Goal: Task Accomplishment & Management: Manage account settings

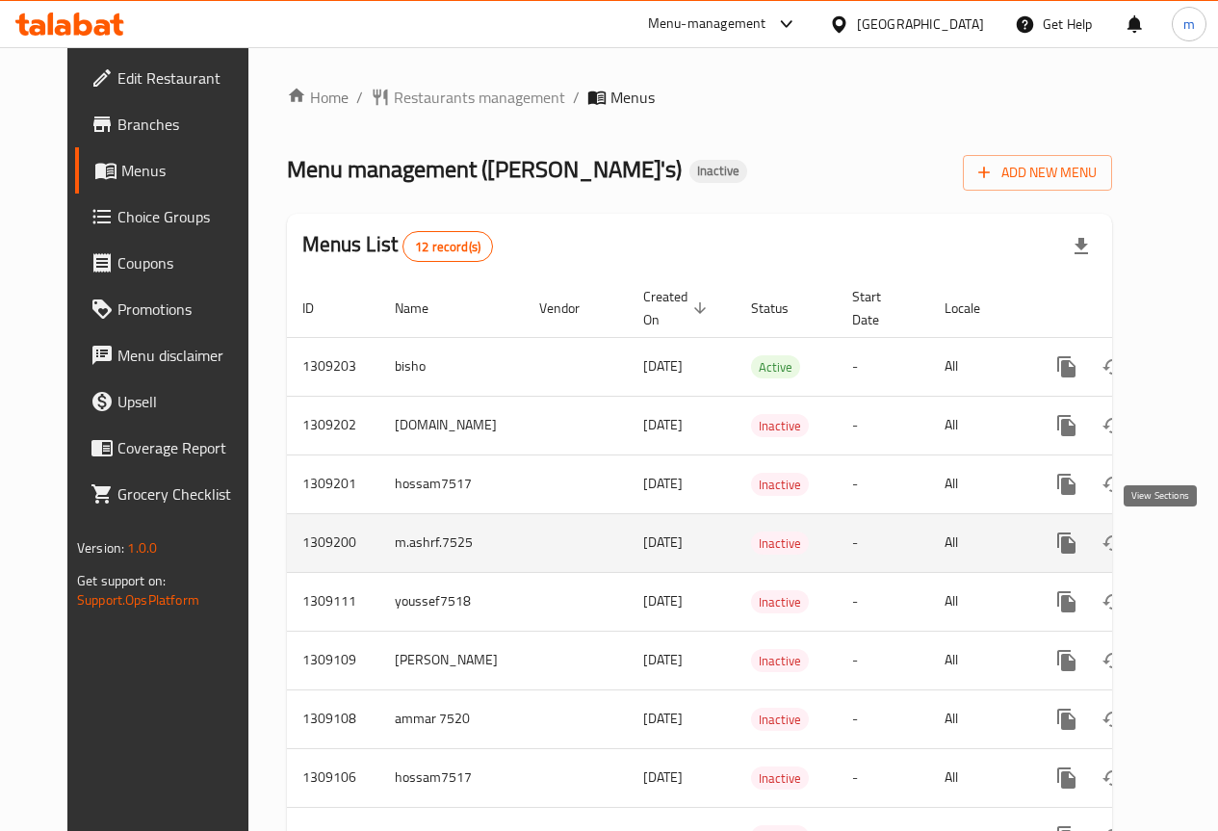
click at [1197, 539] on icon "enhanced table" at bounding box center [1205, 542] width 17 height 17
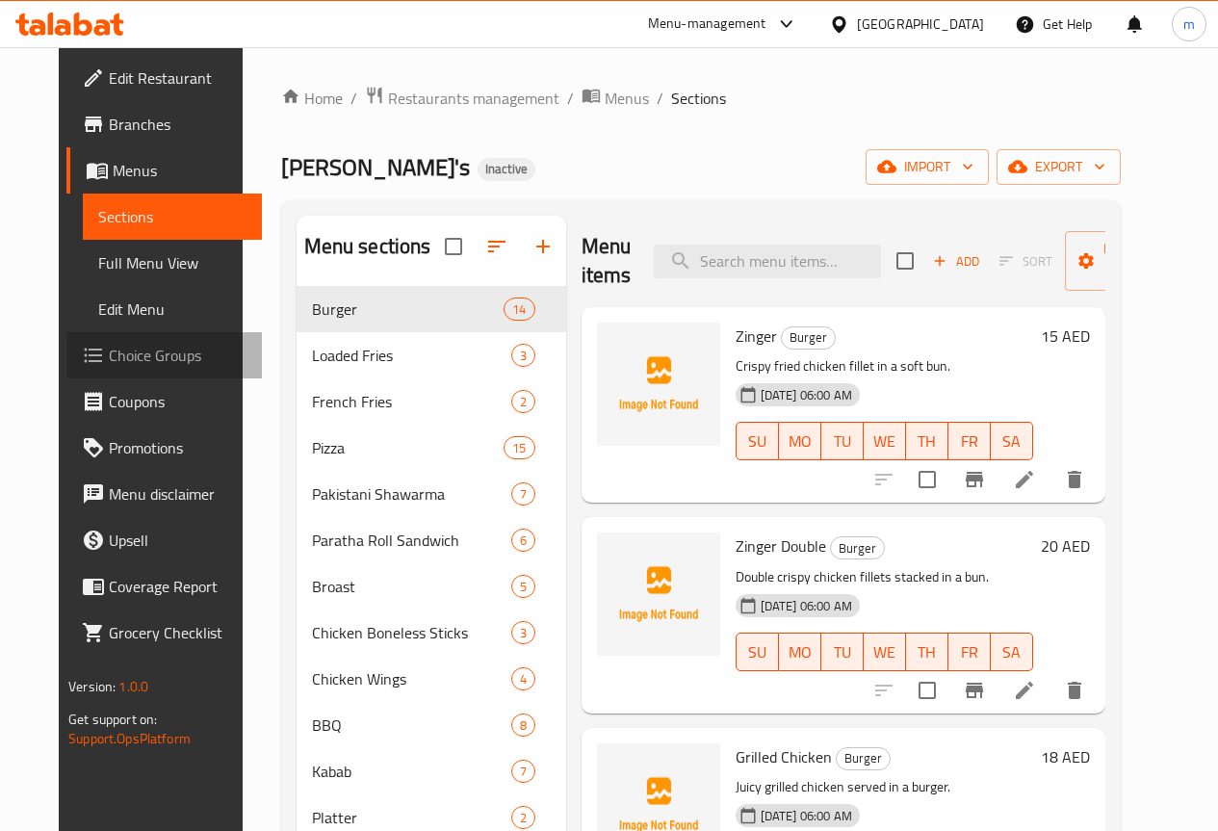
click at [128, 348] on span "Choice Groups" at bounding box center [178, 355] width 138 height 23
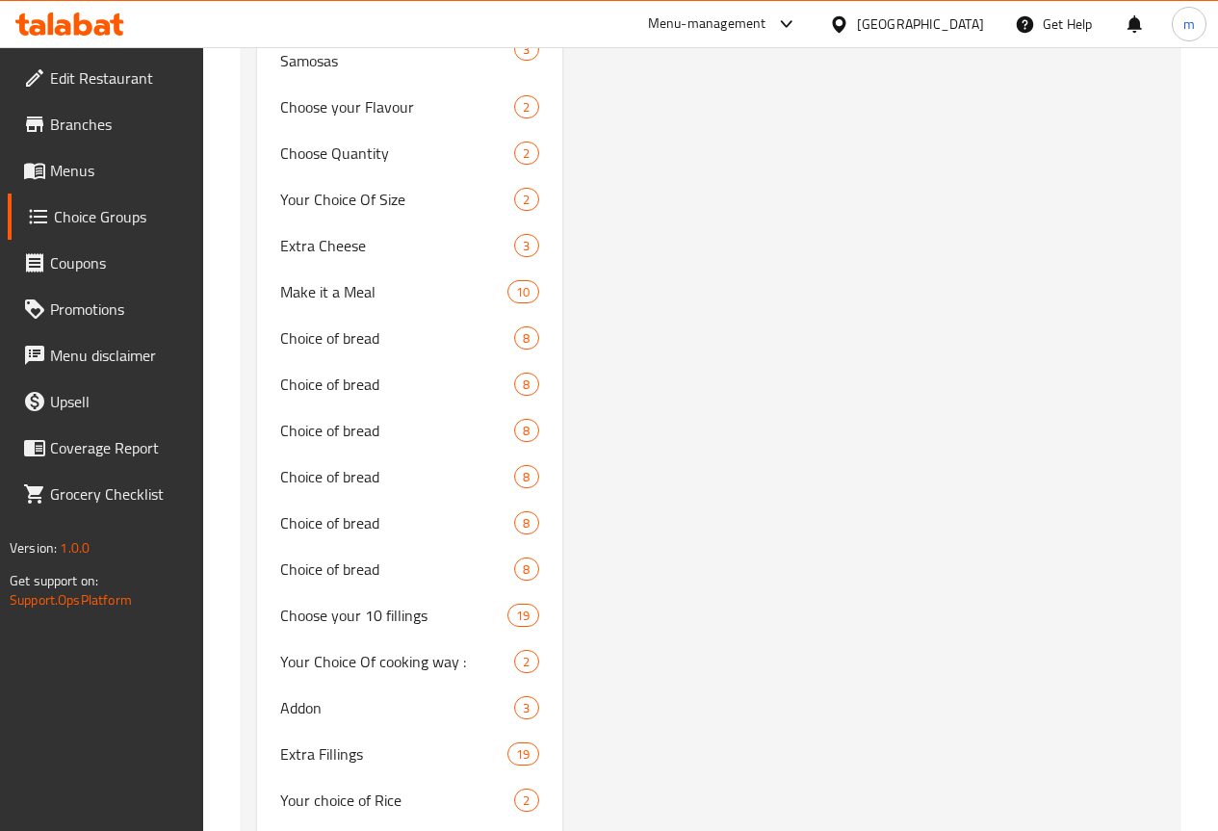
scroll to position [15117, 0]
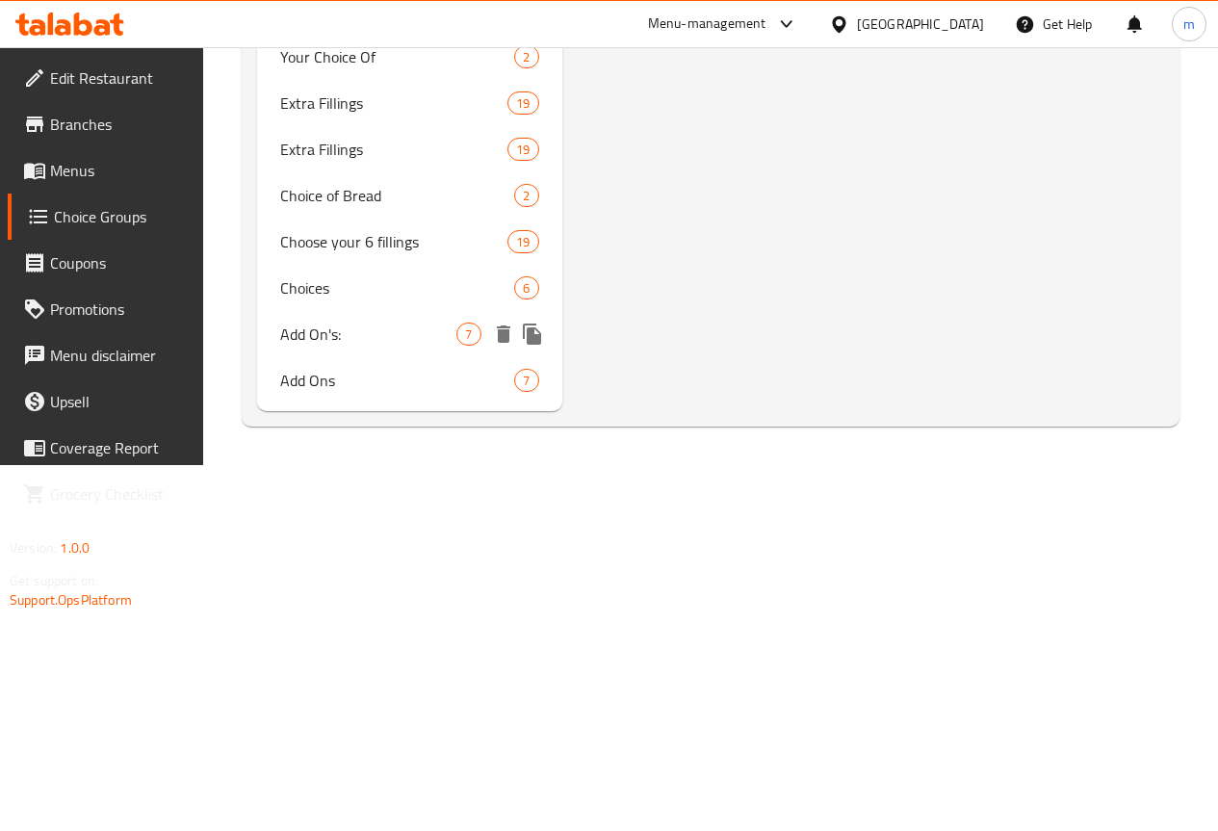
click at [348, 346] on span "Add On's:" at bounding box center [368, 333] width 177 height 23
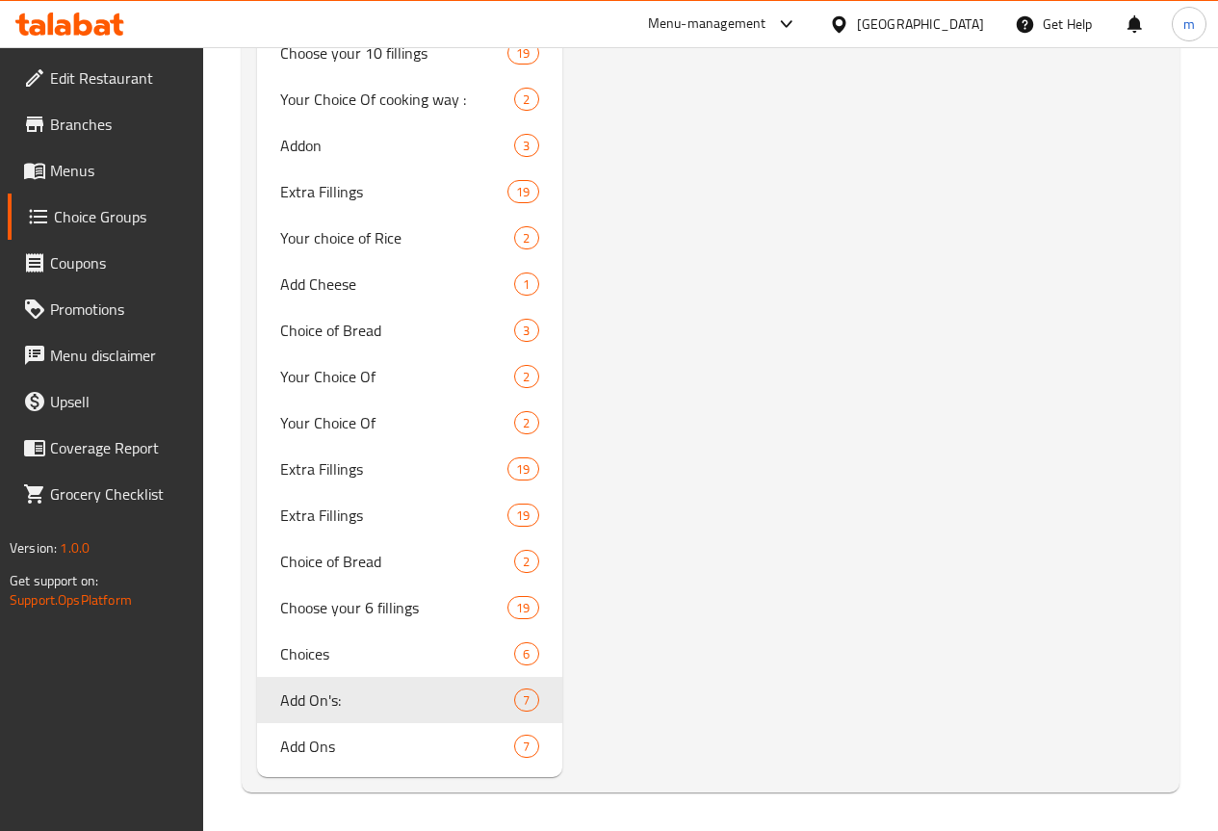
type input "Add On's:"
type input "الإضافات:"
type input "0"
type input "7"
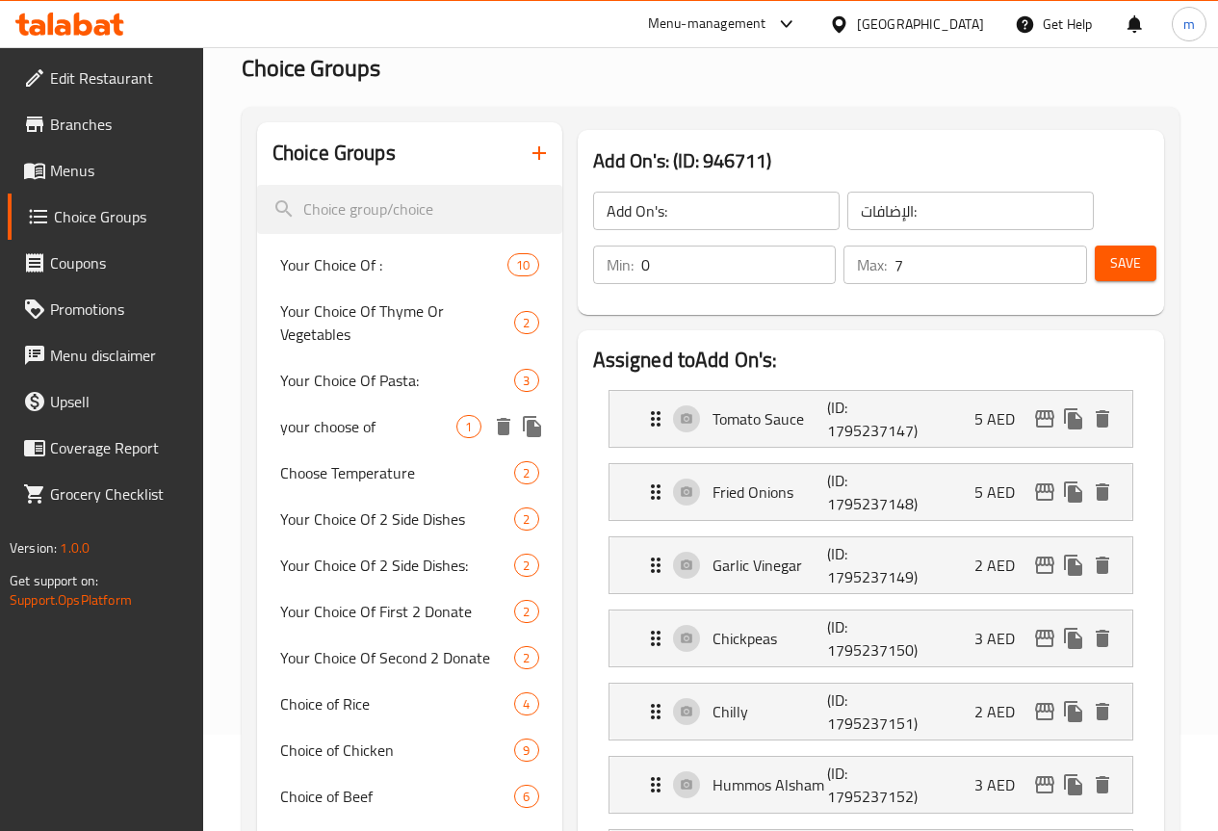
scroll to position [79, 0]
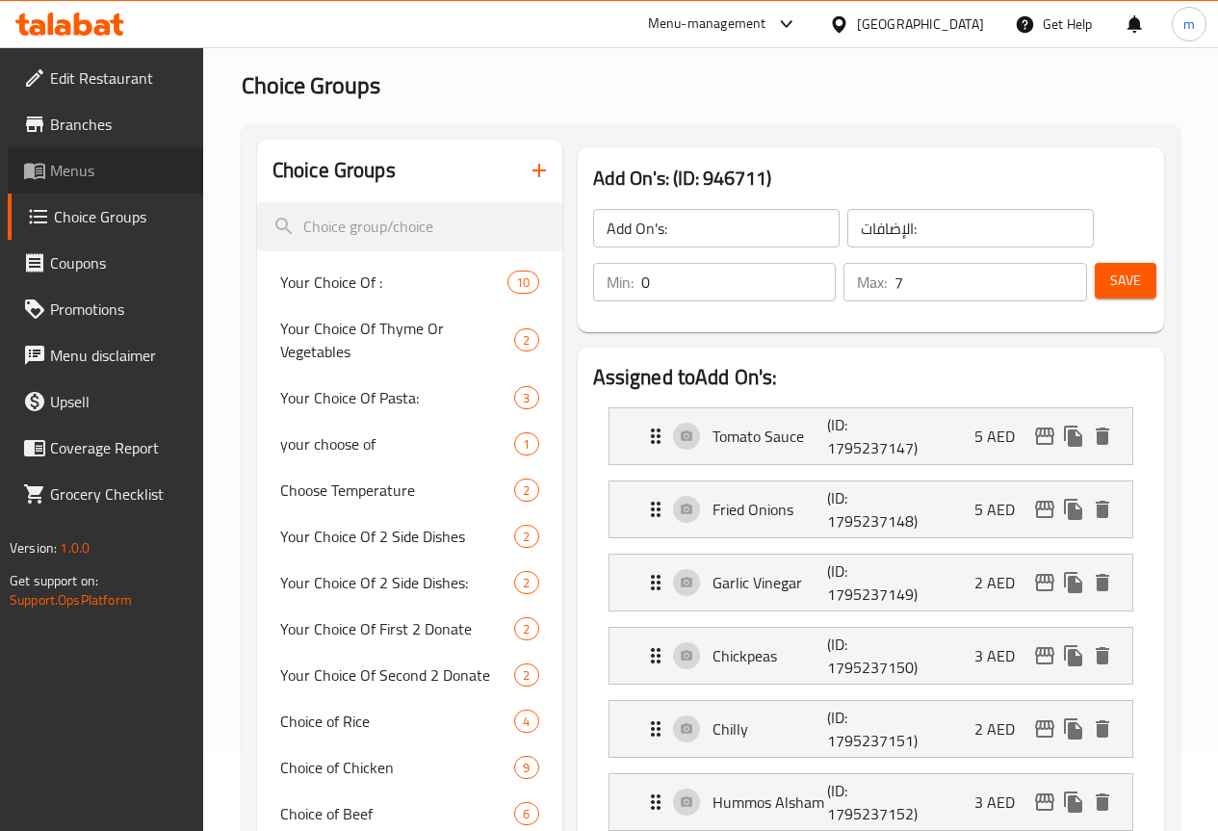
click at [125, 168] on span "Menus" at bounding box center [119, 170] width 138 height 23
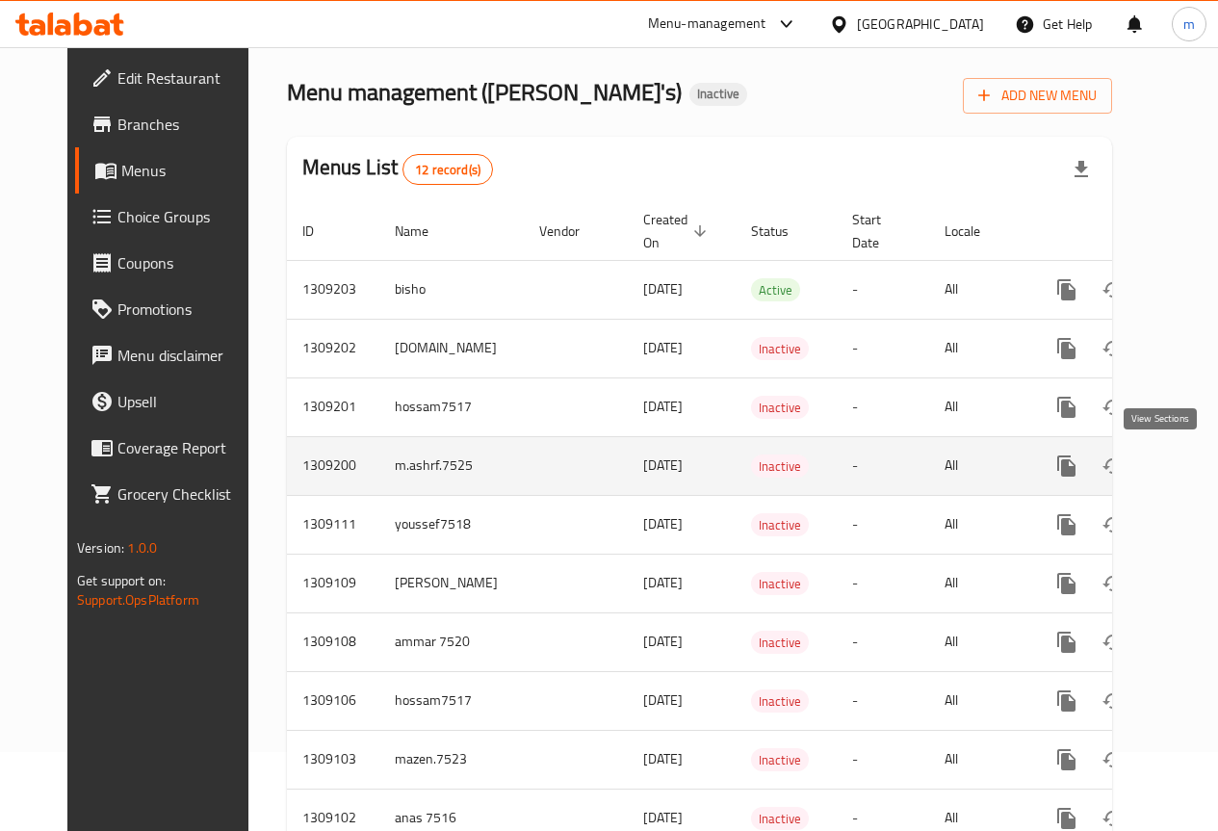
click at [1194, 467] on icon "enhanced table" at bounding box center [1205, 465] width 23 height 23
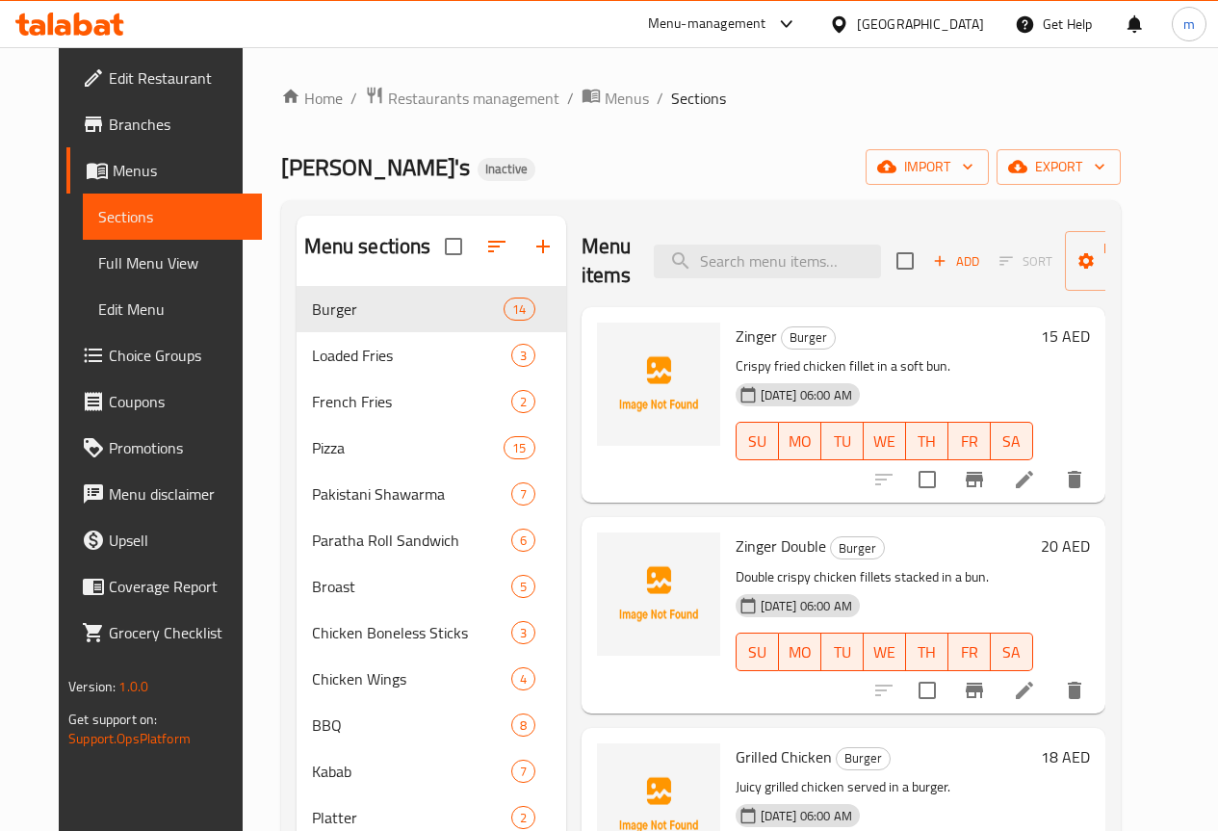
click at [109, 347] on span "Choice Groups" at bounding box center [178, 355] width 138 height 23
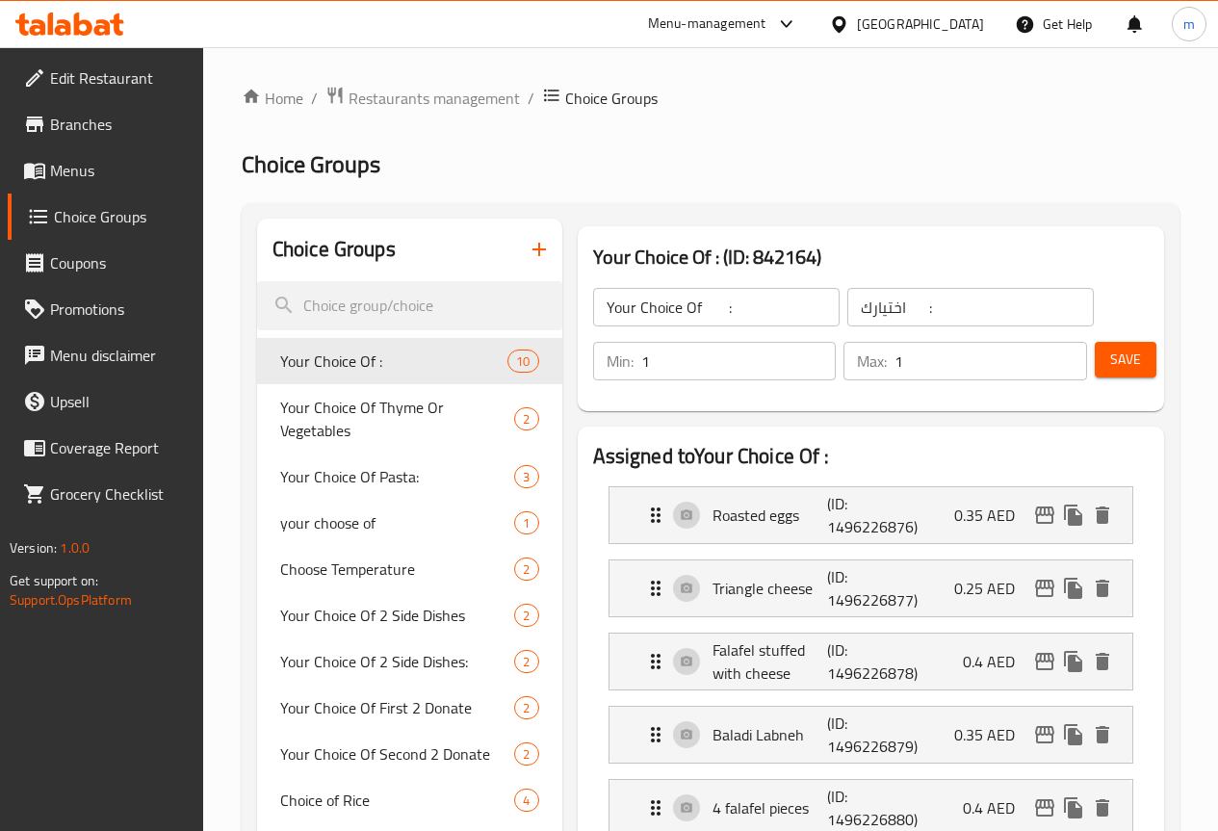
click at [119, 179] on span "Menus" at bounding box center [119, 170] width 138 height 23
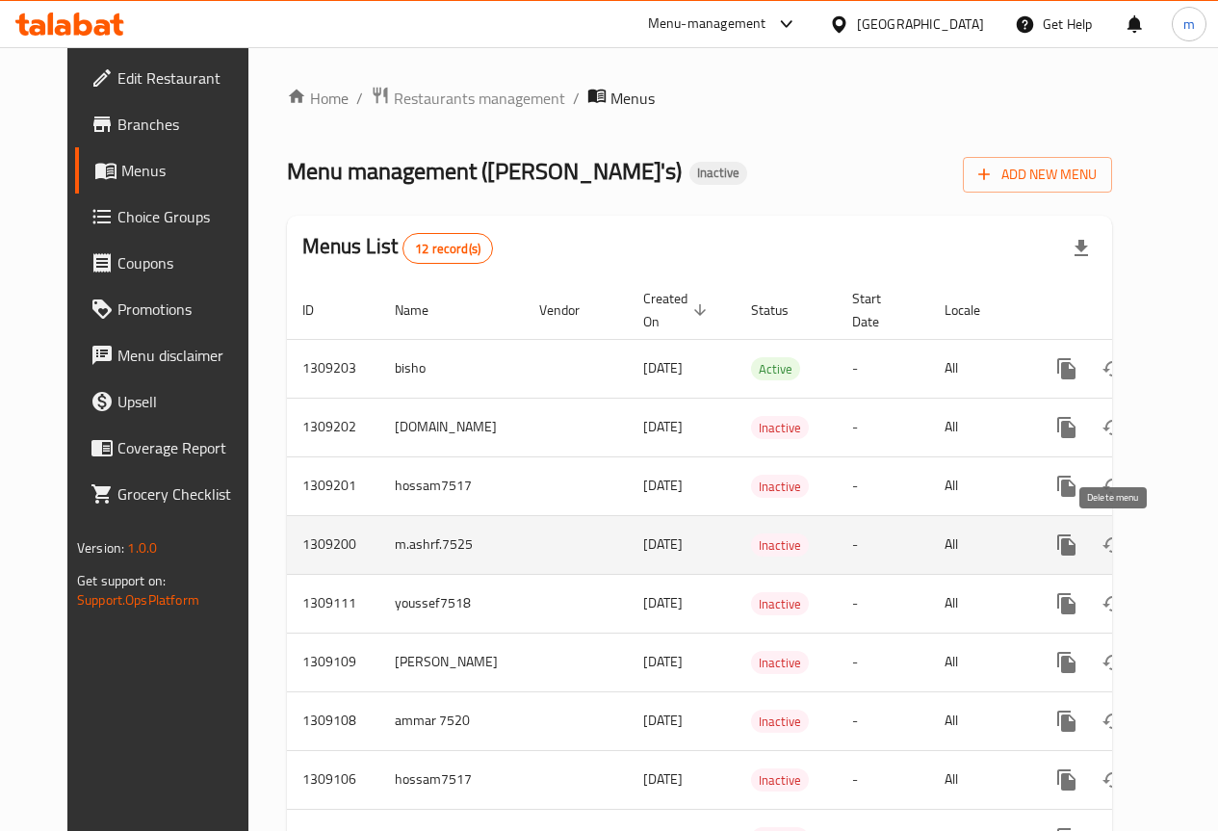
click at [1147, 545] on icon "enhanced table" at bounding box center [1158, 544] width 23 height 23
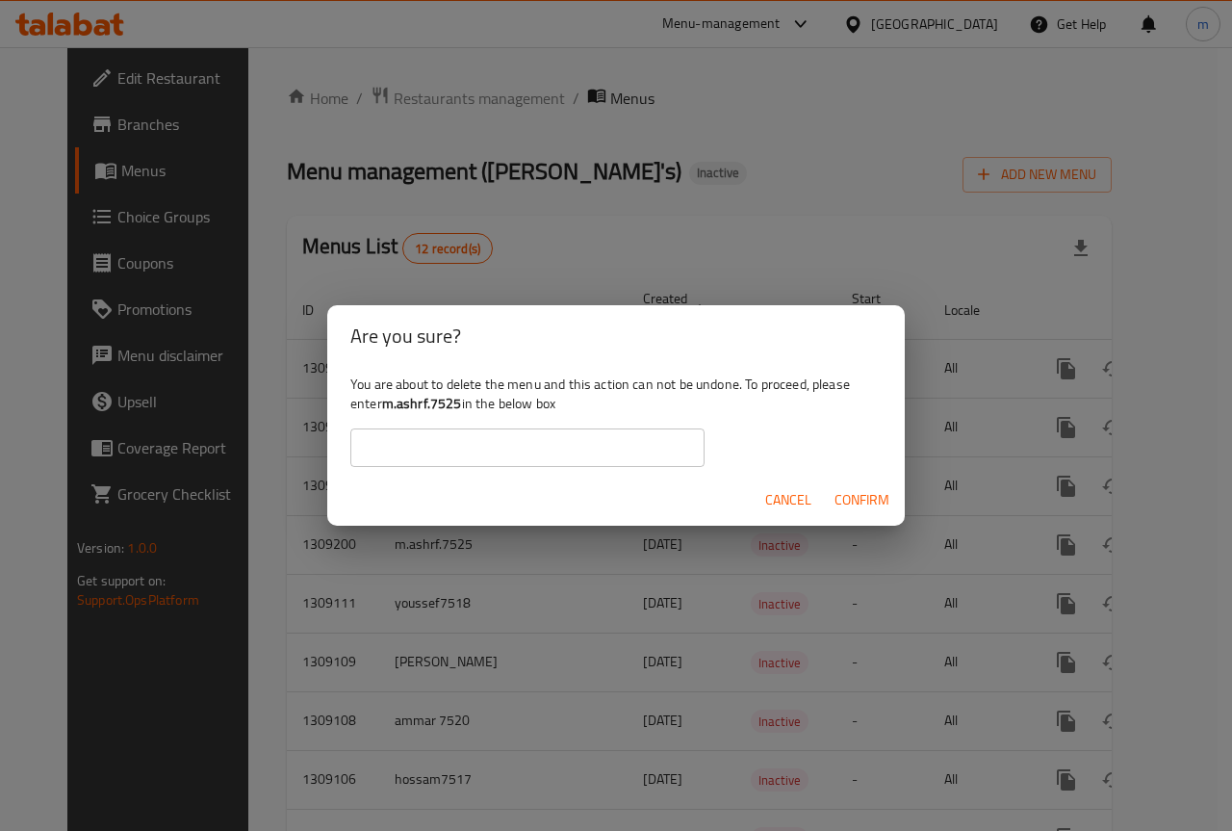
click at [513, 439] on input "text" at bounding box center [527, 447] width 354 height 39
type input "m.ashrf.7525"
click at [878, 503] on span "Confirm" at bounding box center [862, 500] width 55 height 24
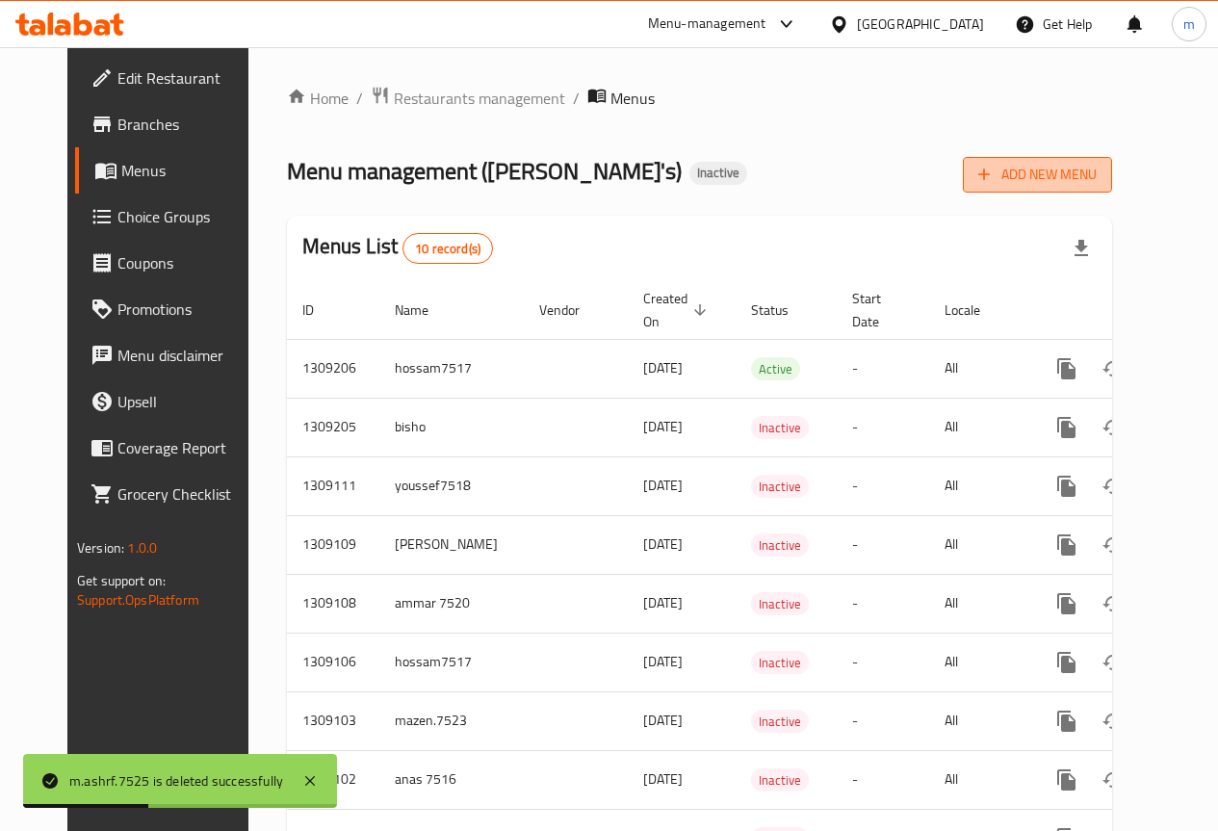
click at [1070, 171] on span "Add New Menu" at bounding box center [1037, 175] width 118 height 24
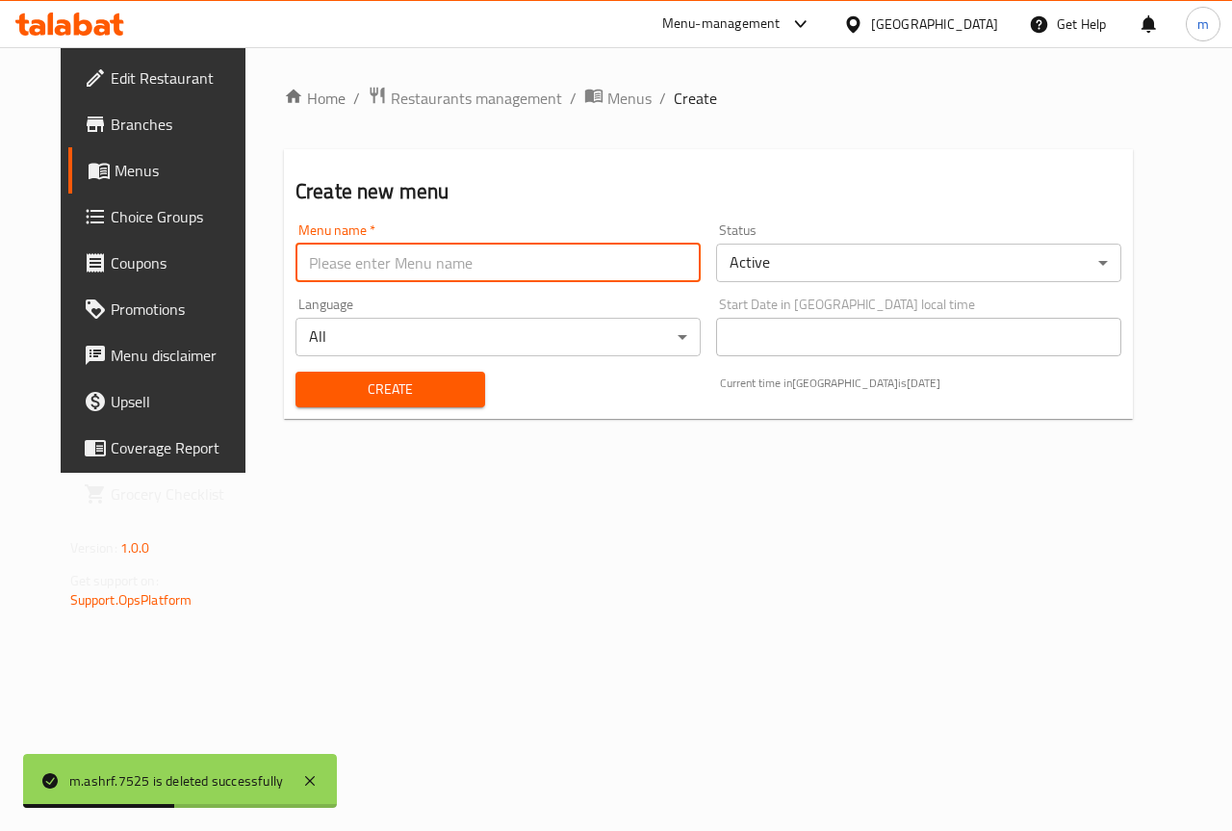
click at [511, 259] on input "text" at bounding box center [498, 263] width 405 height 39
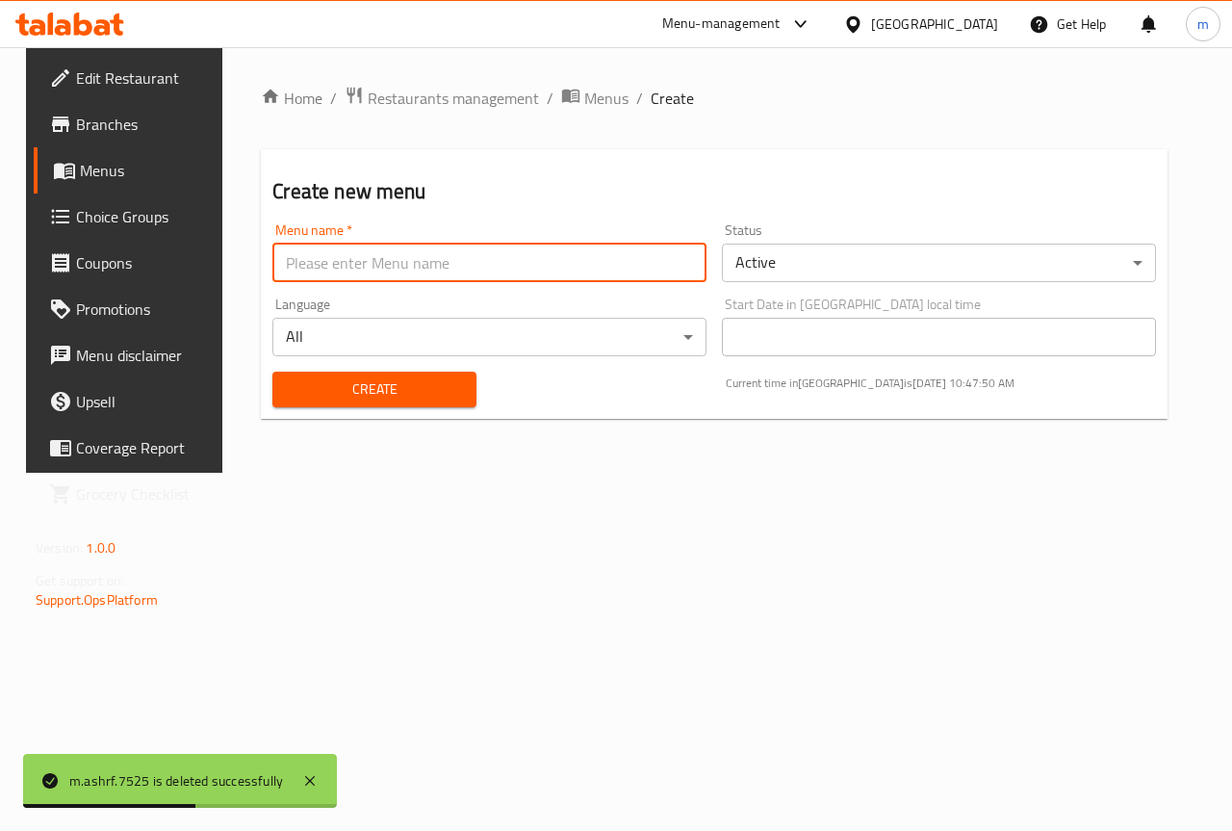
type input "m.ashrf.7525"
click at [385, 398] on span "Create" at bounding box center [374, 389] width 172 height 24
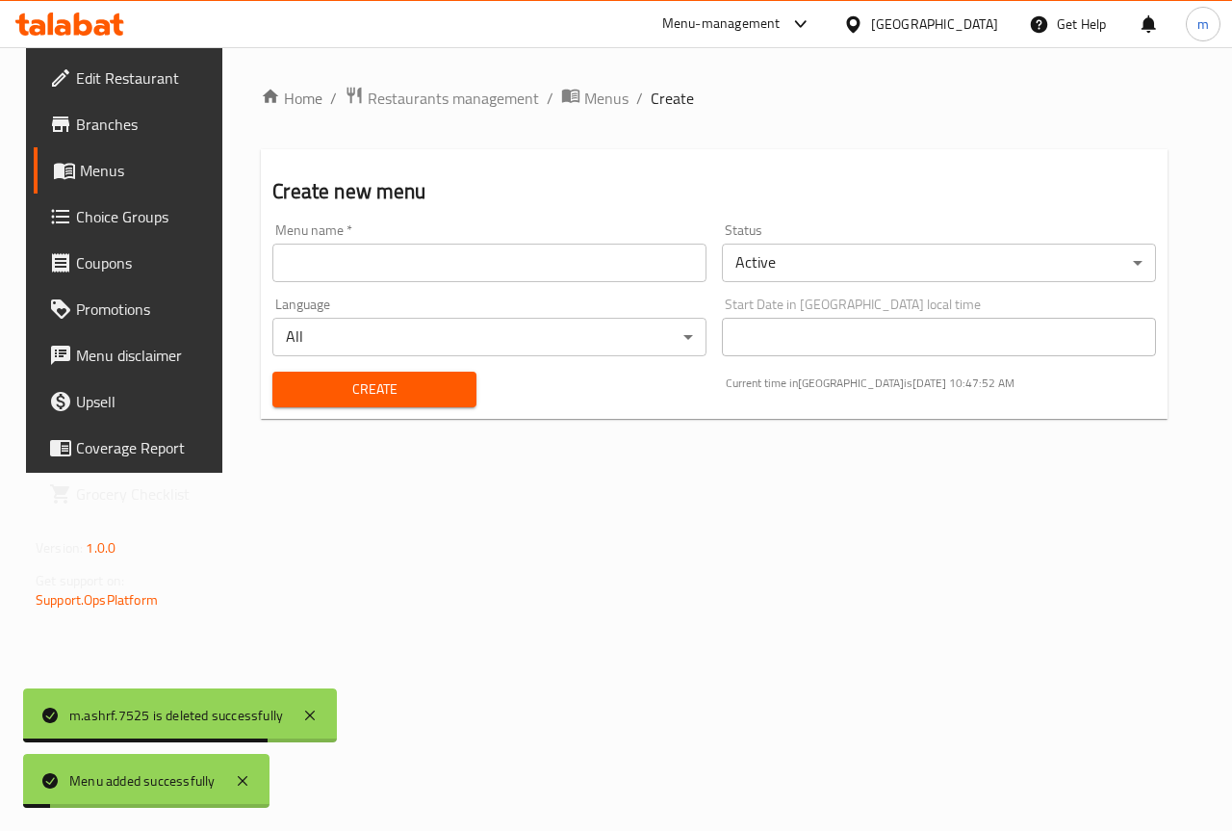
click at [93, 186] on link "Menus" at bounding box center [133, 170] width 198 height 46
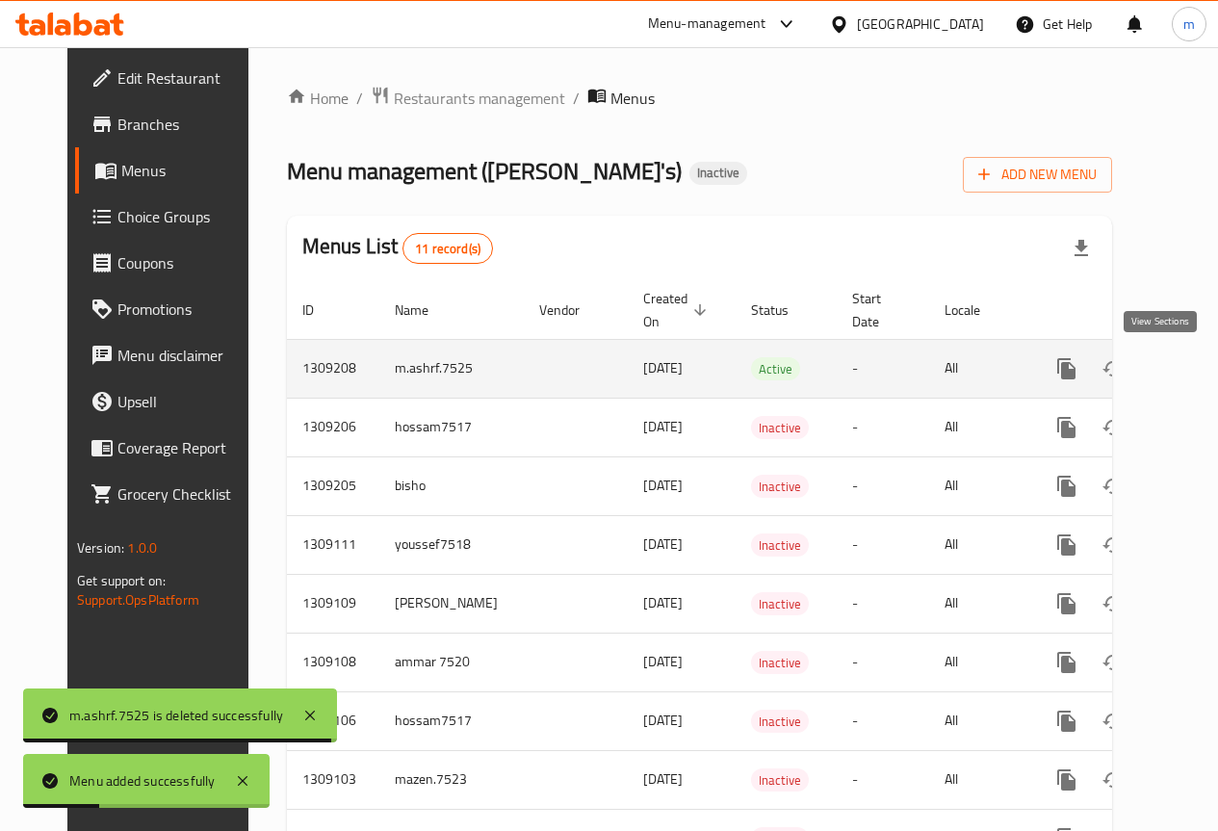
click at [1194, 374] on icon "enhanced table" at bounding box center [1205, 368] width 23 height 23
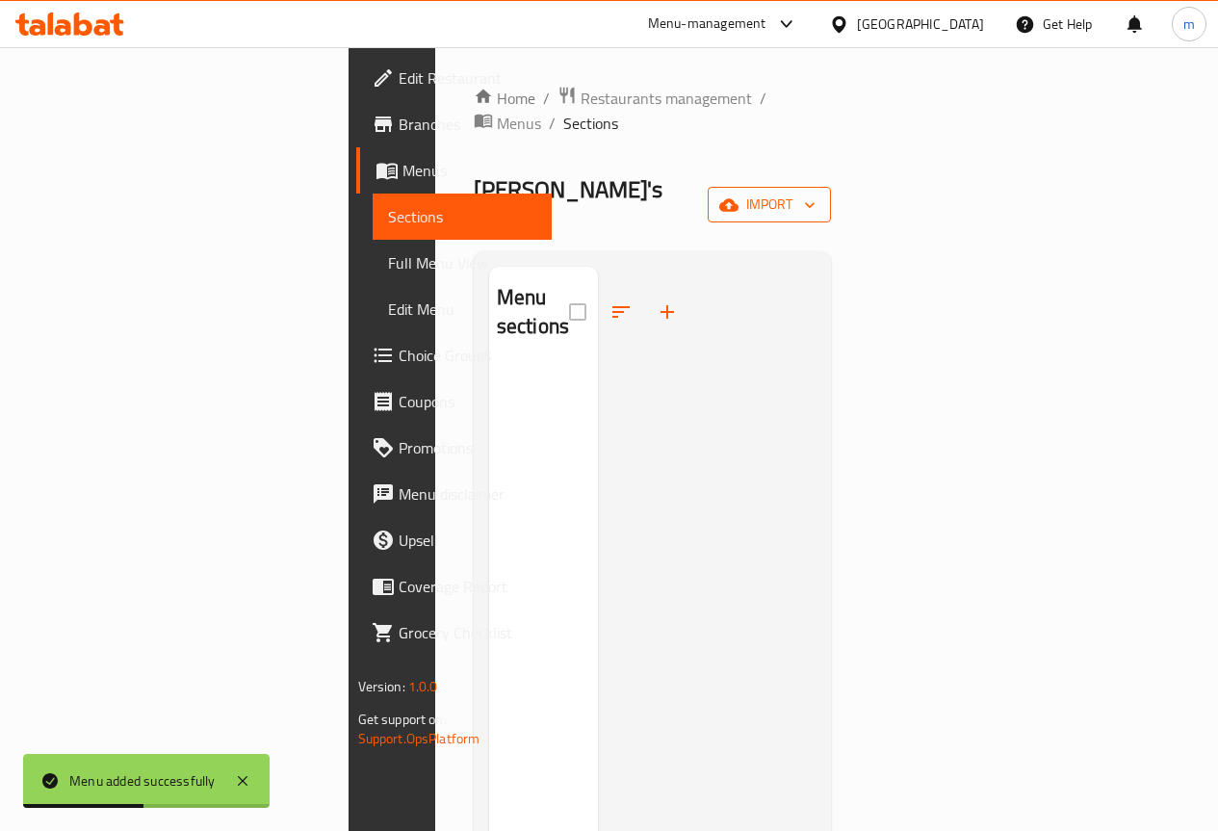
click at [815, 193] on span "import" at bounding box center [769, 205] width 92 height 24
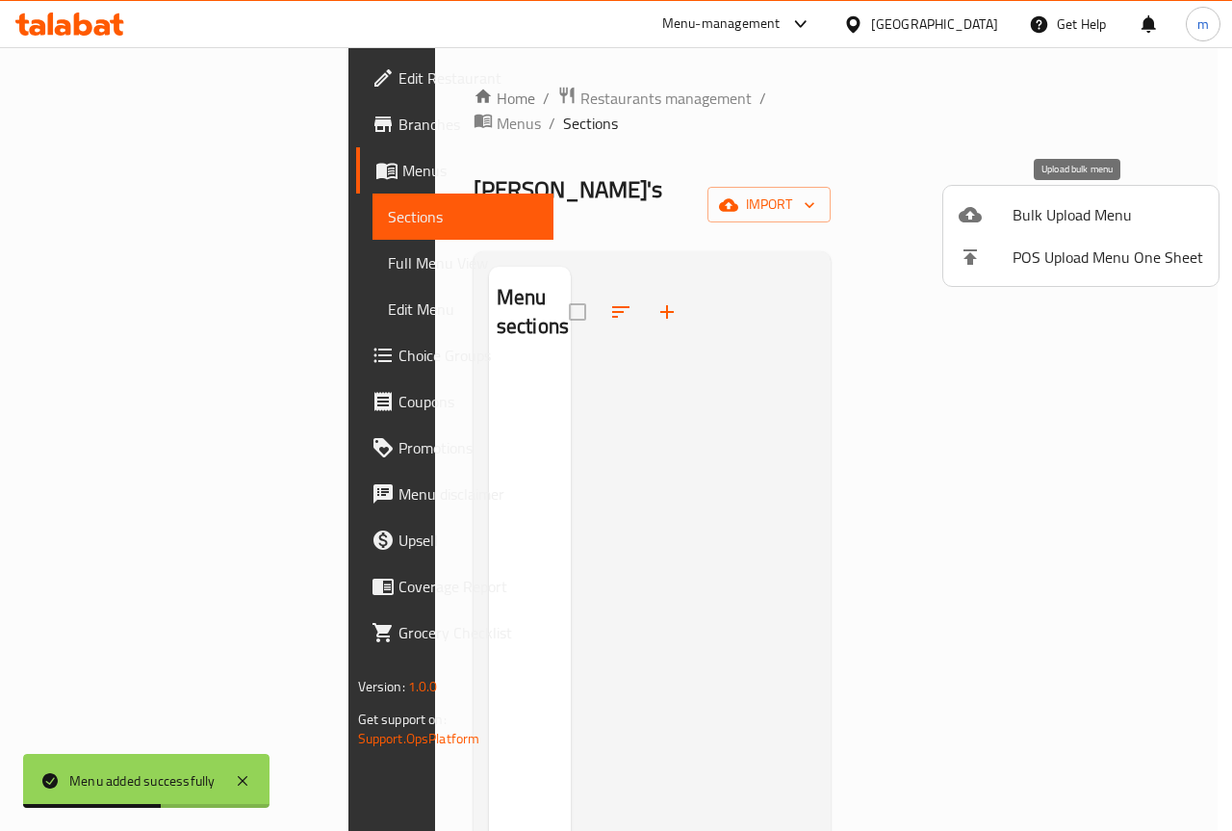
click at [1037, 217] on span "Bulk Upload Menu" at bounding box center [1108, 214] width 191 height 23
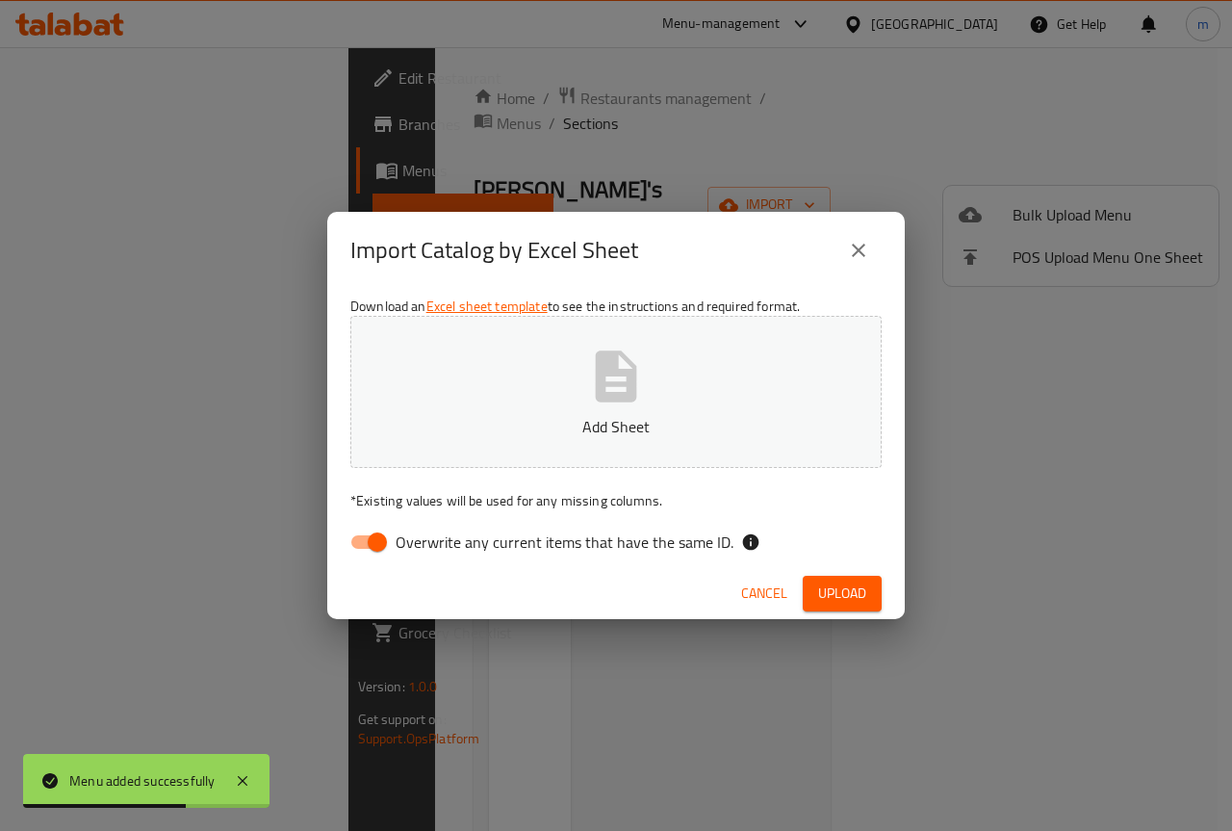
click at [543, 407] on button "Add Sheet" at bounding box center [615, 392] width 531 height 152
click at [373, 544] on input "Overwrite any current items that have the same ID." at bounding box center [377, 542] width 110 height 37
checkbox input "false"
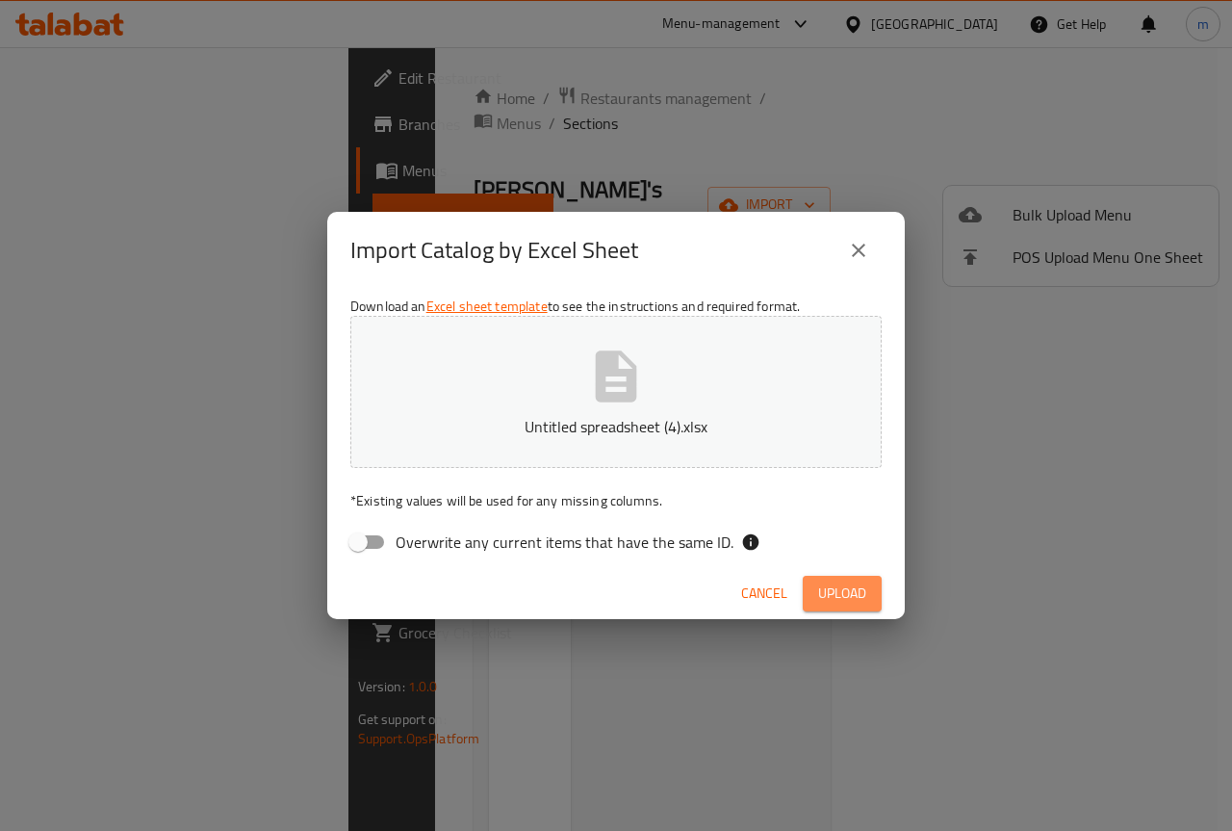
click at [849, 592] on span "Upload" at bounding box center [842, 593] width 48 height 24
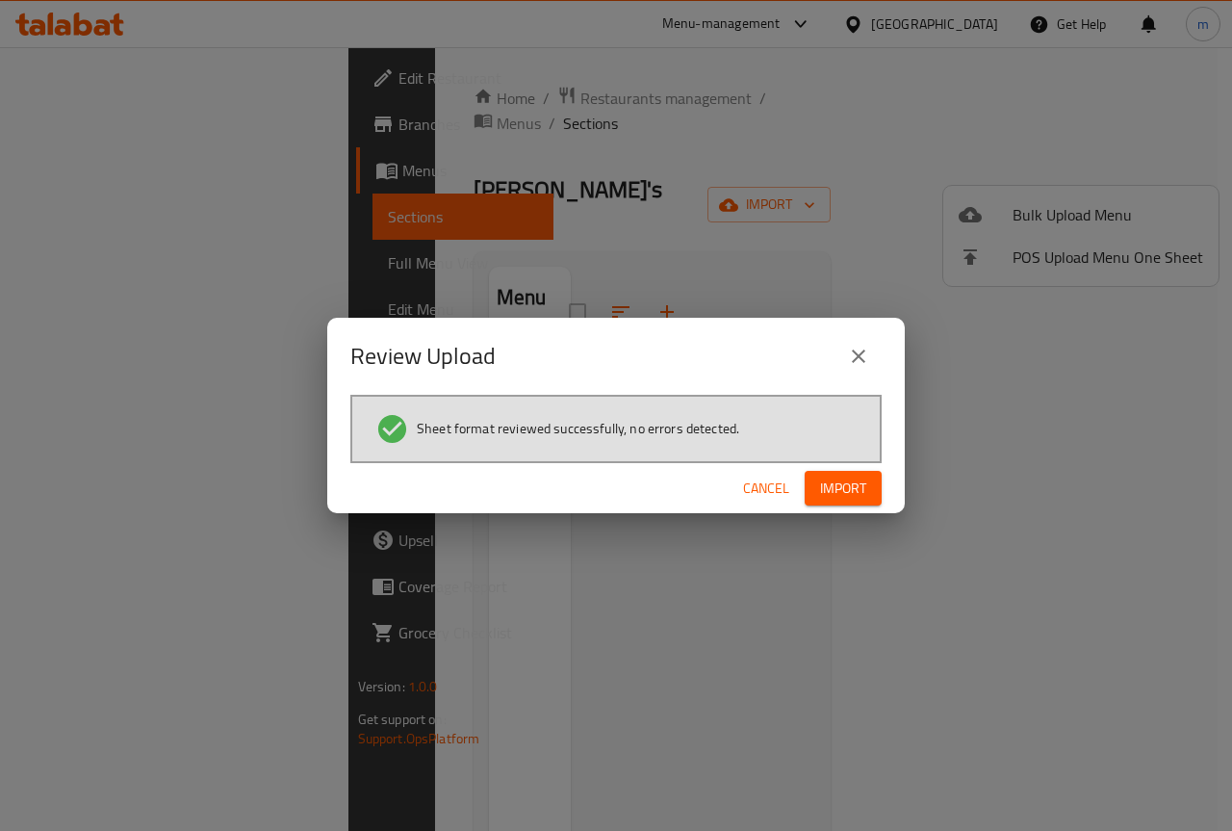
click at [862, 355] on icon "close" at bounding box center [858, 356] width 23 height 23
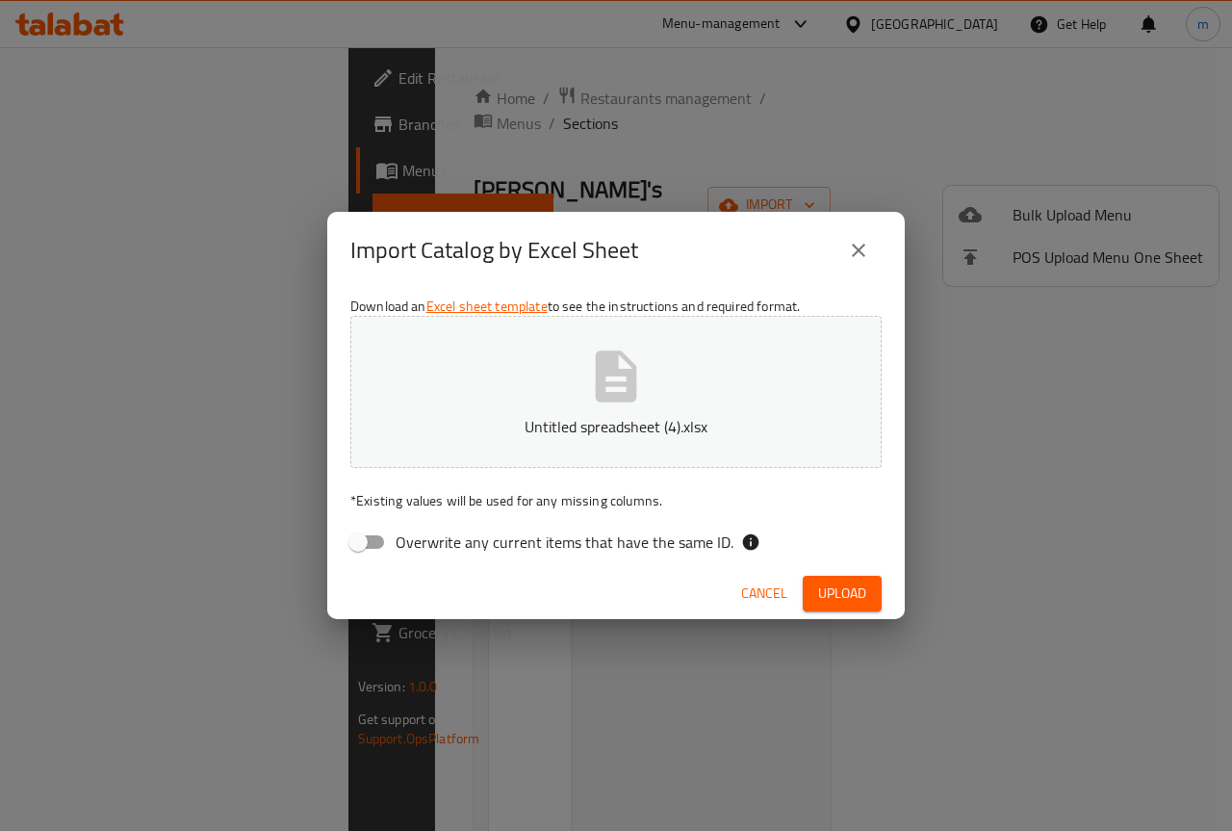
click at [861, 245] on icon "close" at bounding box center [858, 250] width 23 height 23
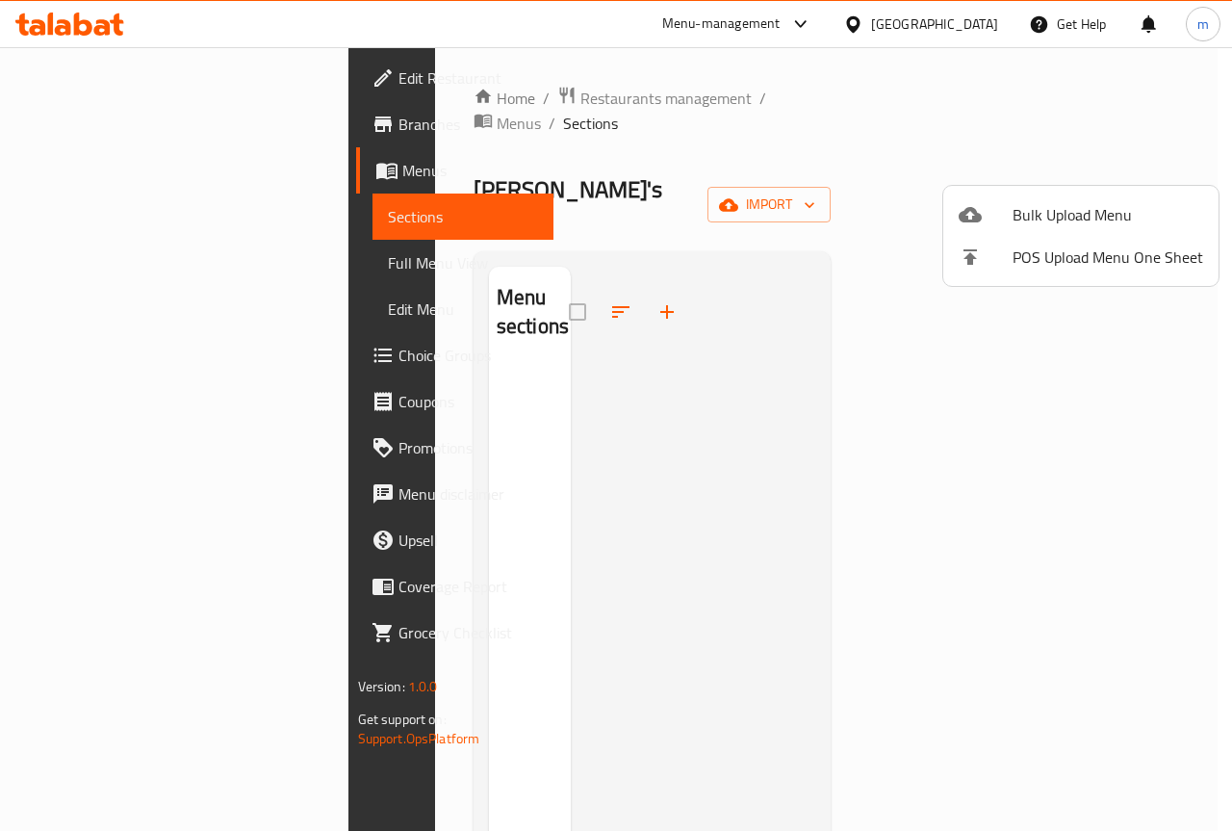
click at [80, 216] on div at bounding box center [616, 415] width 1232 height 831
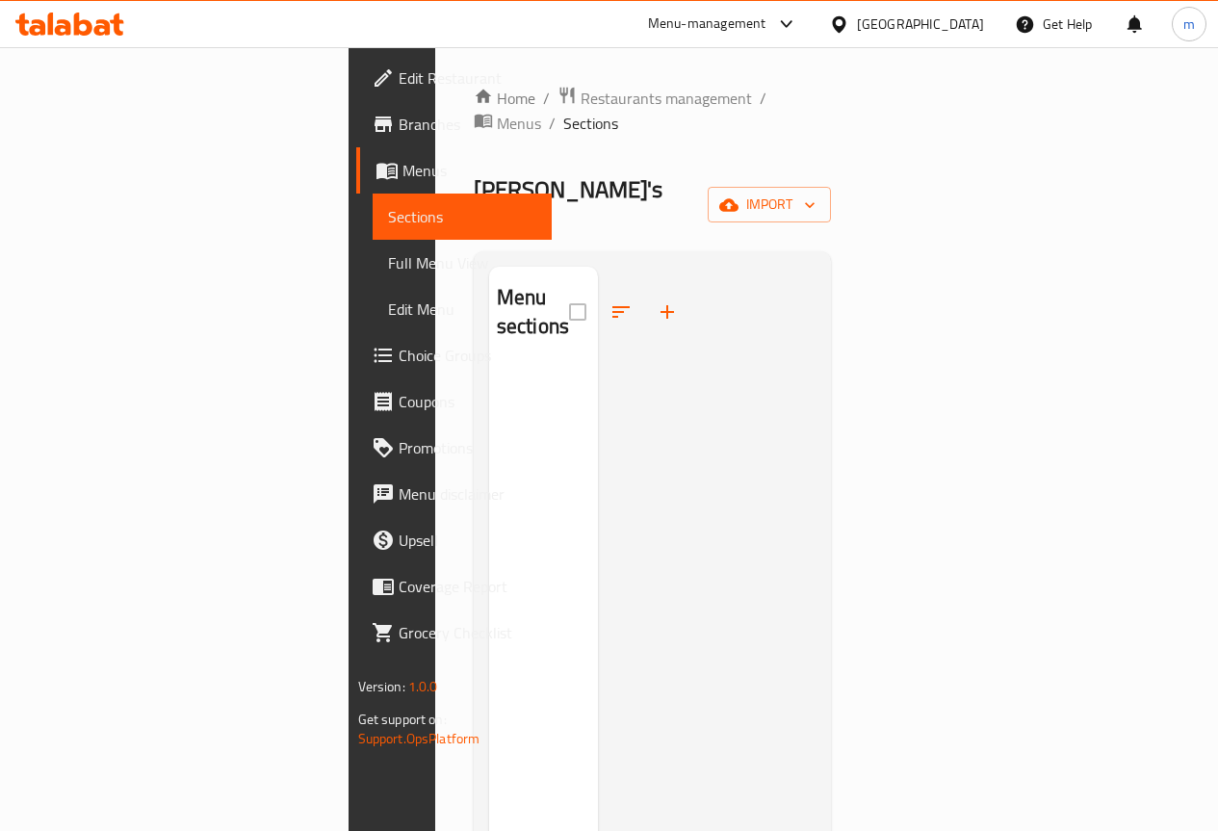
click at [402, 172] on span "Menus" at bounding box center [469, 170] width 134 height 23
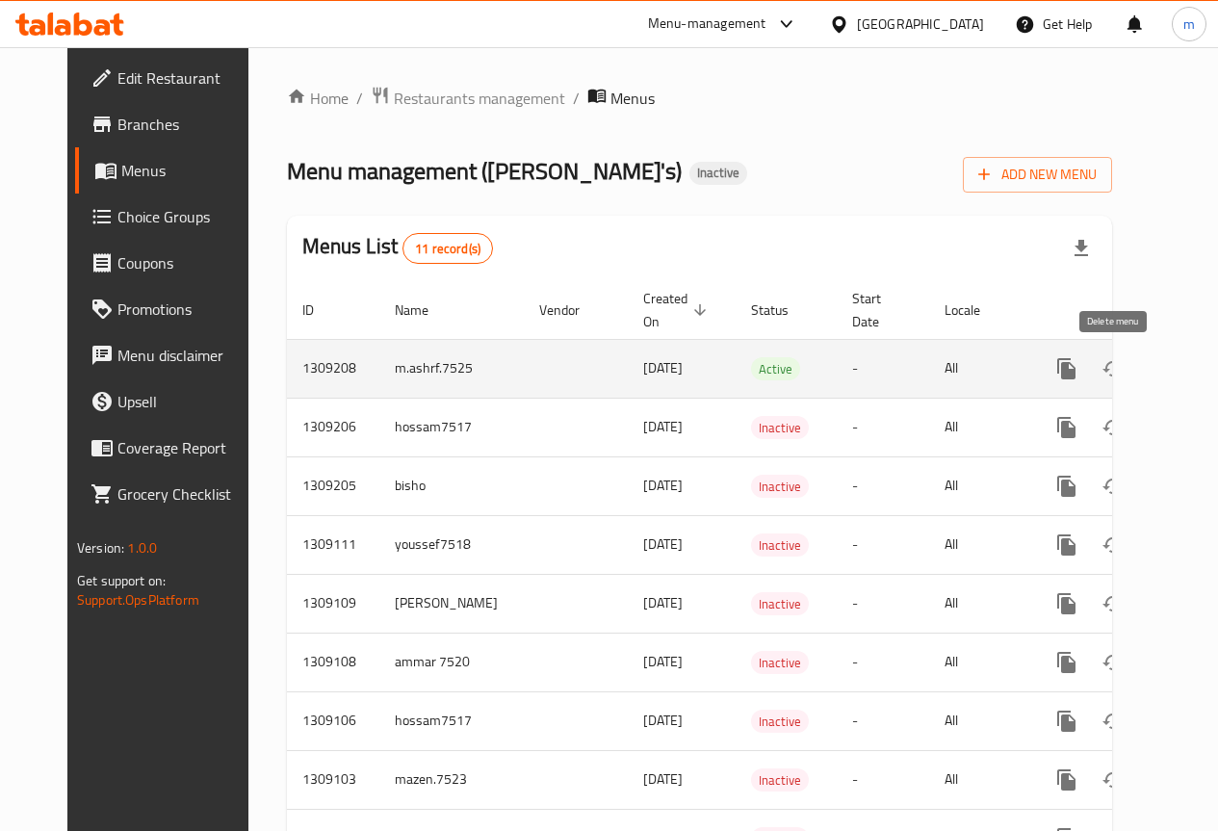
click at [1136, 383] on button "enhanced table" at bounding box center [1159, 369] width 46 height 46
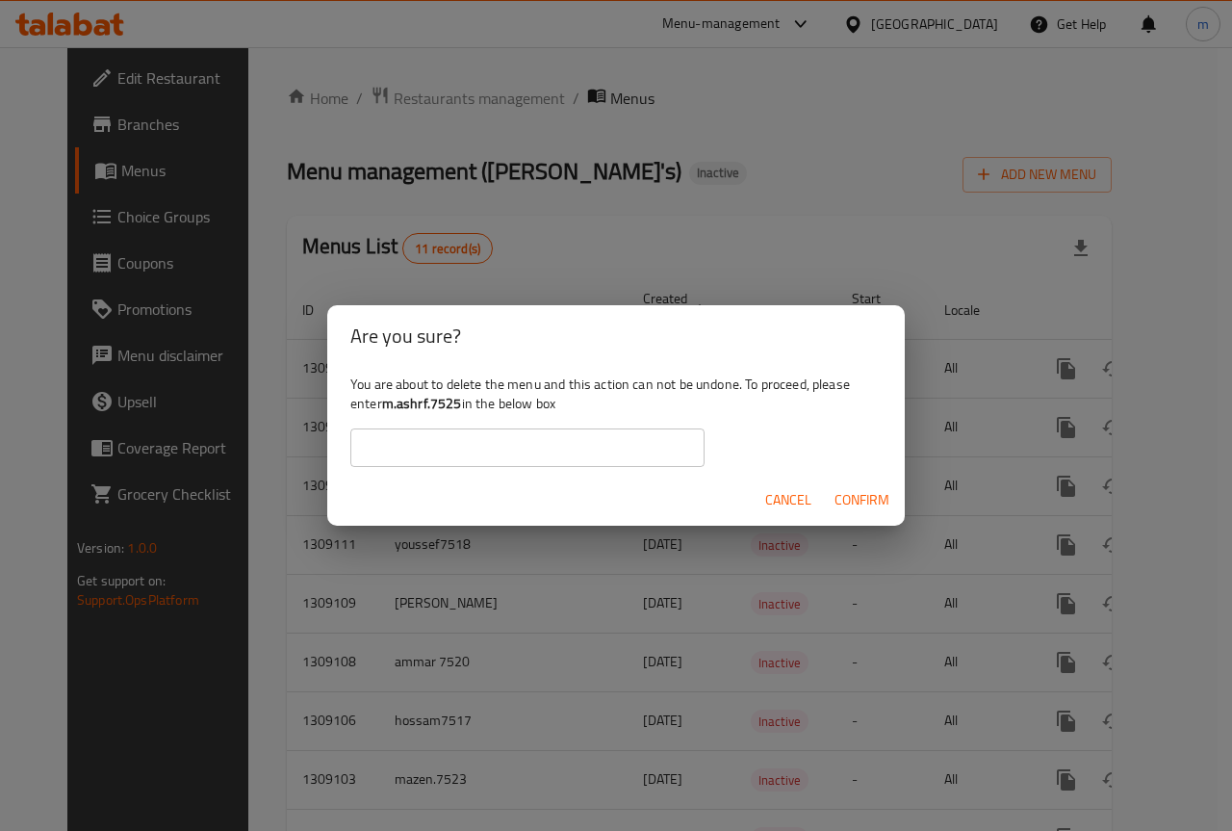
click at [884, 502] on span "Confirm" at bounding box center [862, 500] width 55 height 24
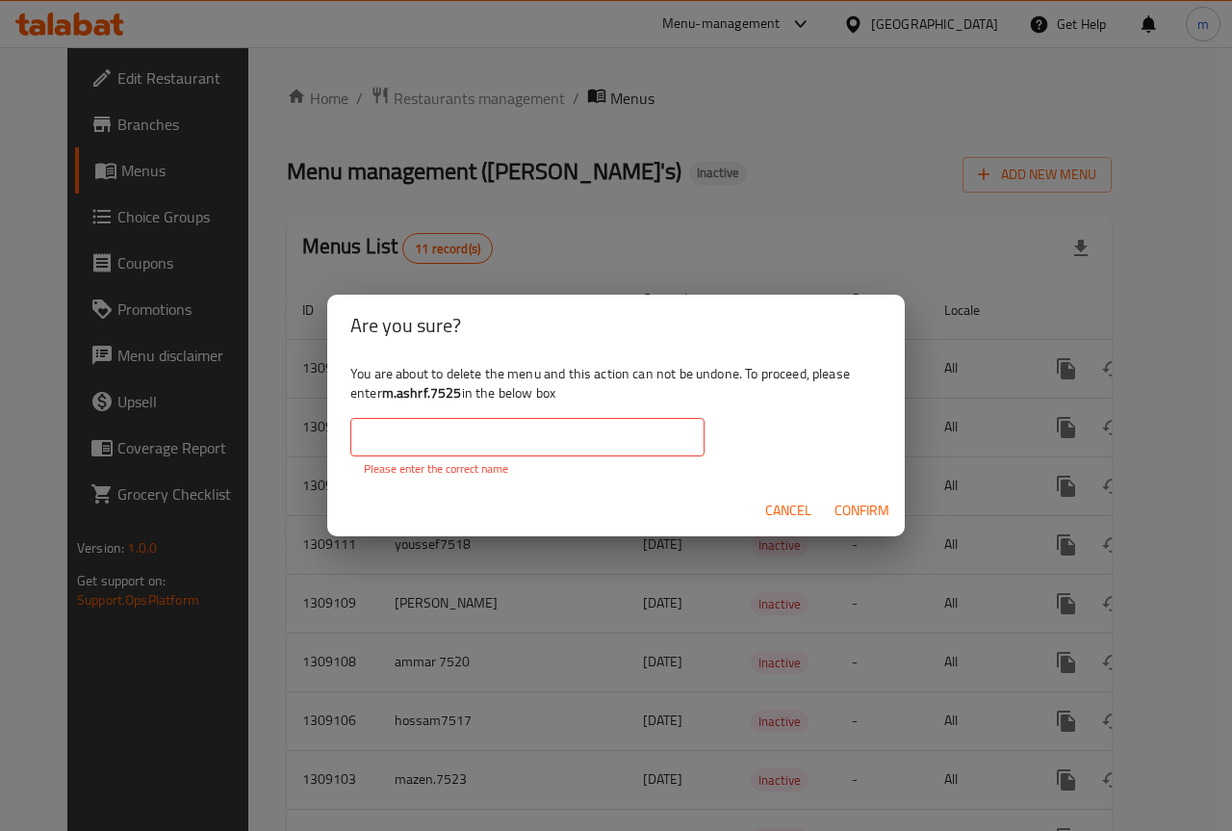
click at [608, 439] on input "text" at bounding box center [527, 437] width 354 height 39
type input "m.ashrf.7525"
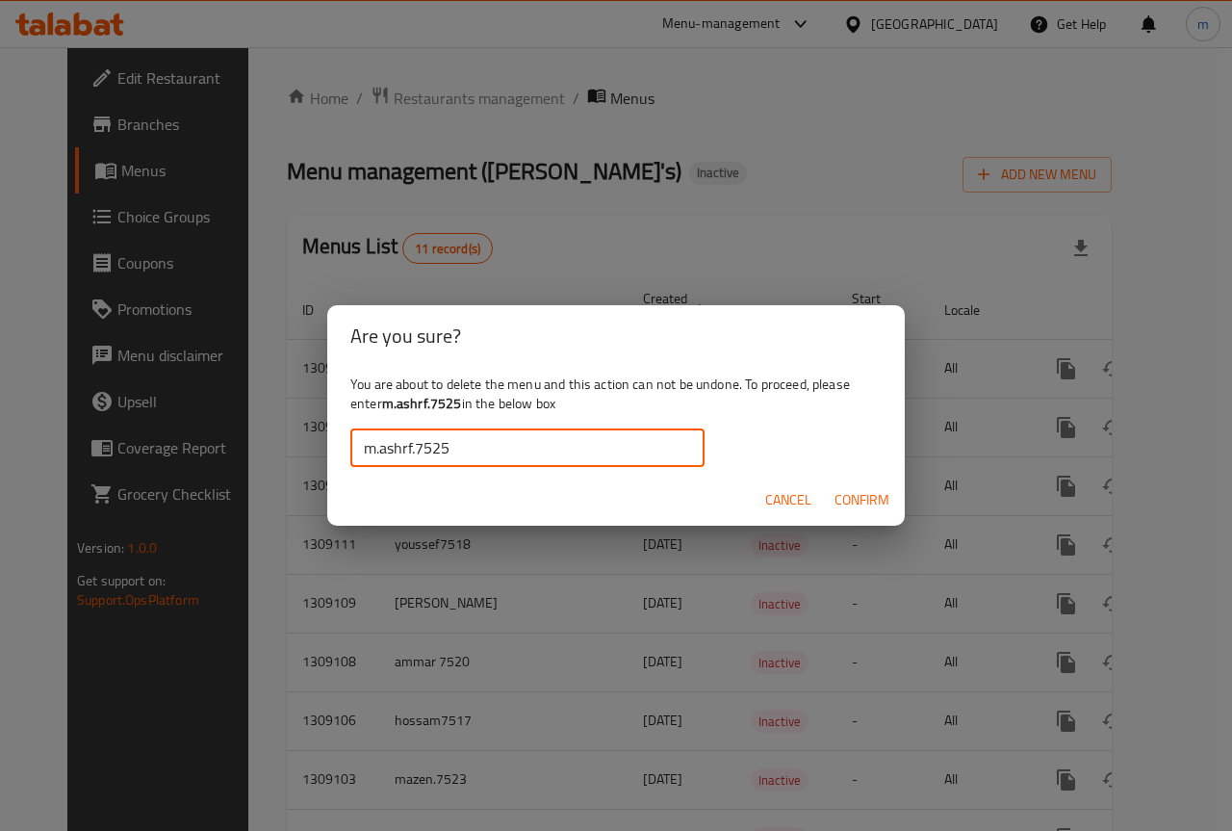
click at [874, 494] on span "Confirm" at bounding box center [862, 500] width 55 height 24
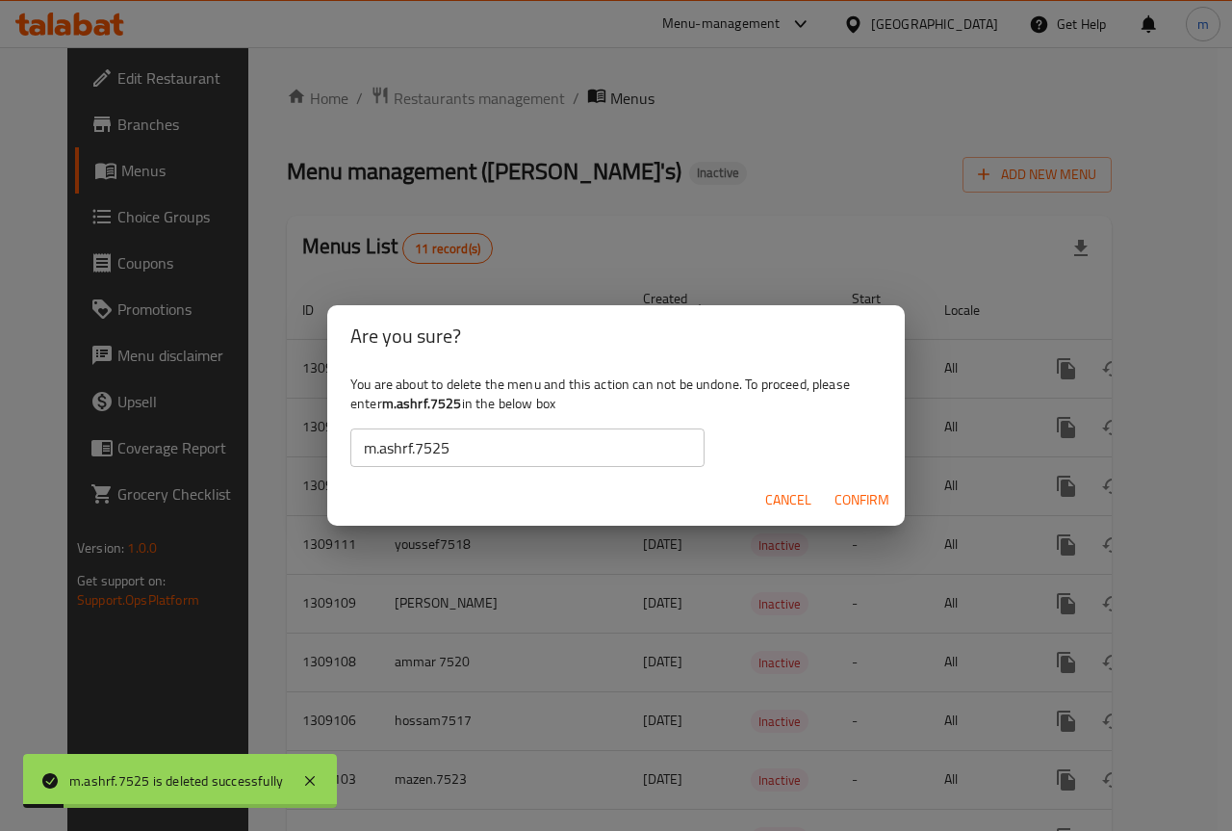
click at [795, 506] on span "Cancel" at bounding box center [788, 500] width 46 height 24
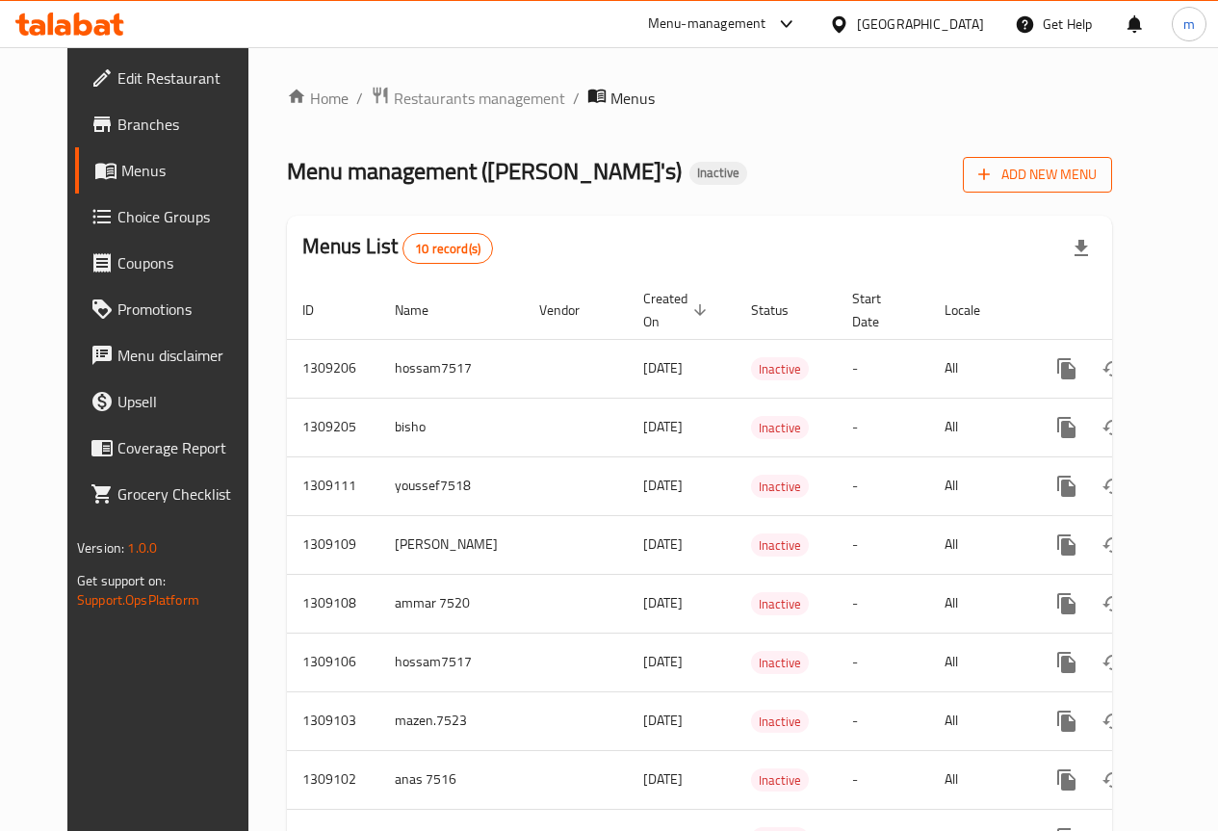
click at [1068, 173] on span "Add New Menu" at bounding box center [1037, 175] width 118 height 24
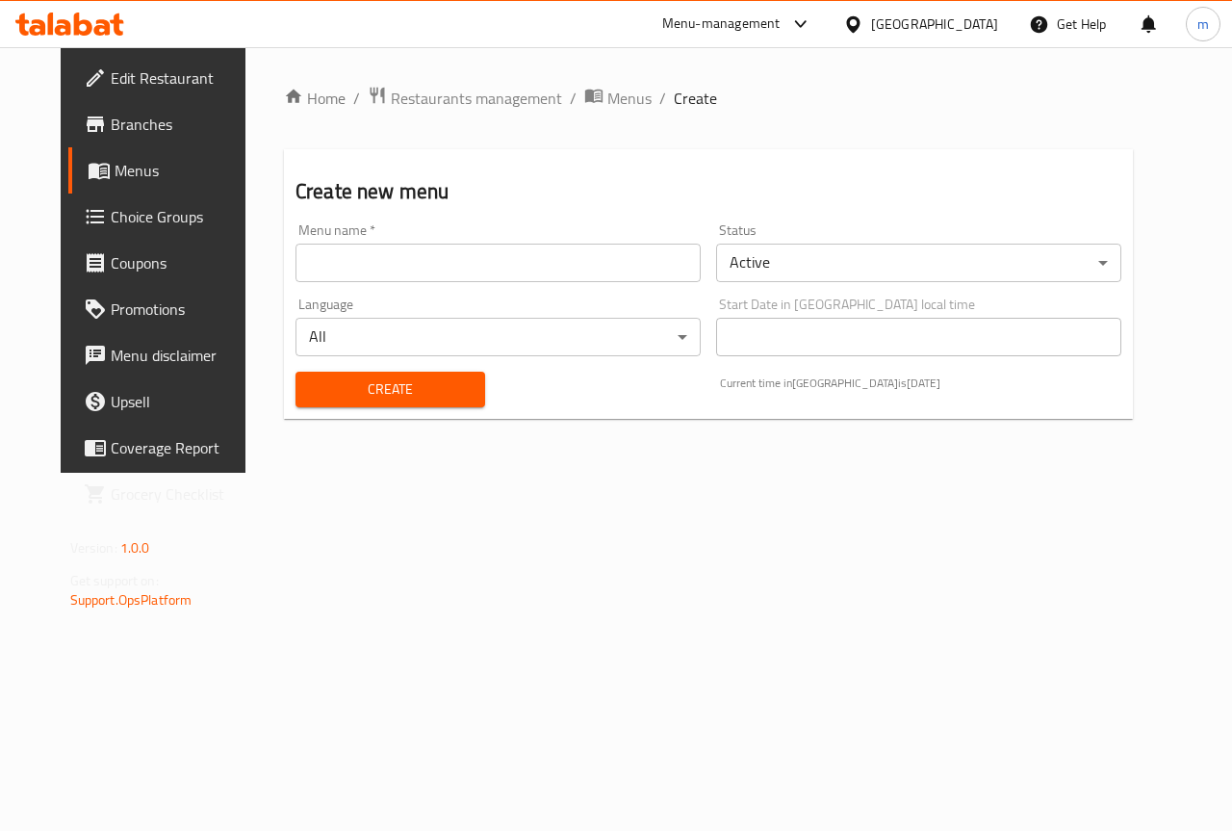
click at [513, 259] on input "text" at bounding box center [498, 263] width 405 height 39
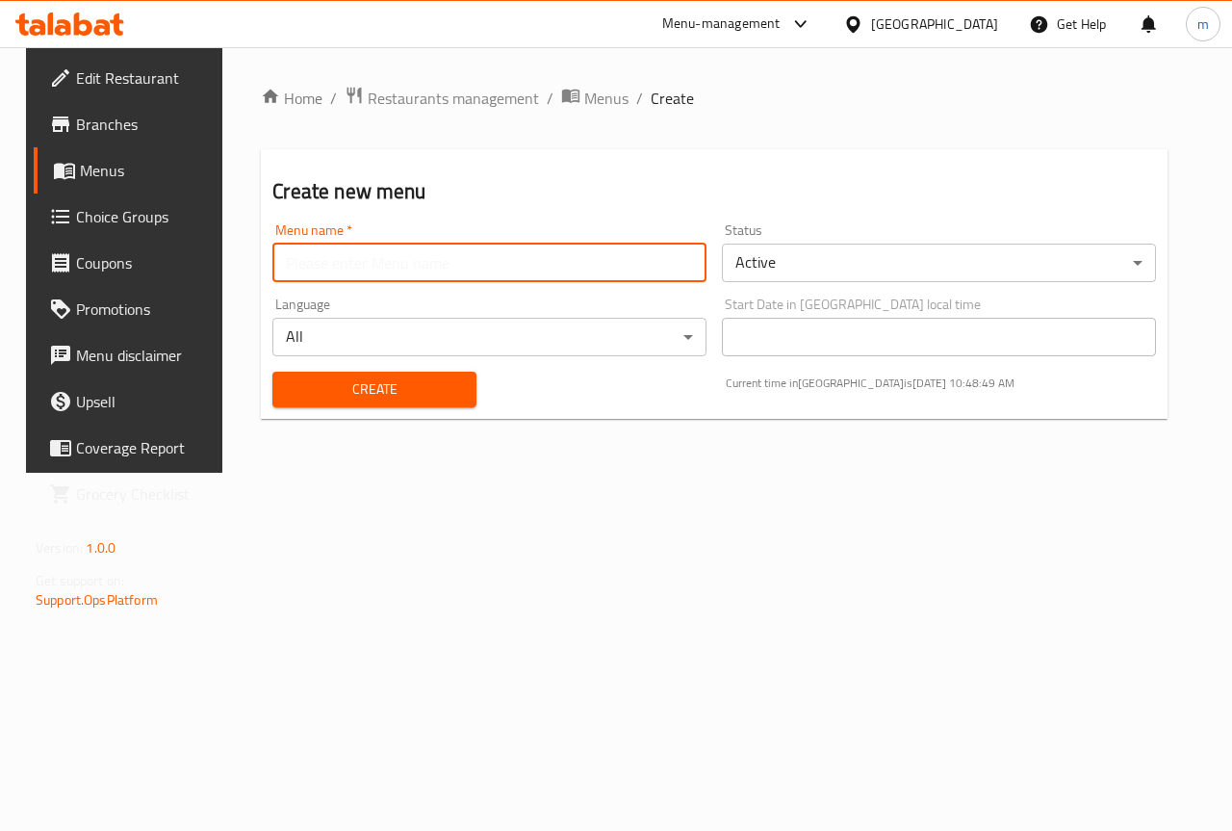
type input "m.ashrf.7525"
click at [397, 399] on span "Create" at bounding box center [374, 389] width 172 height 24
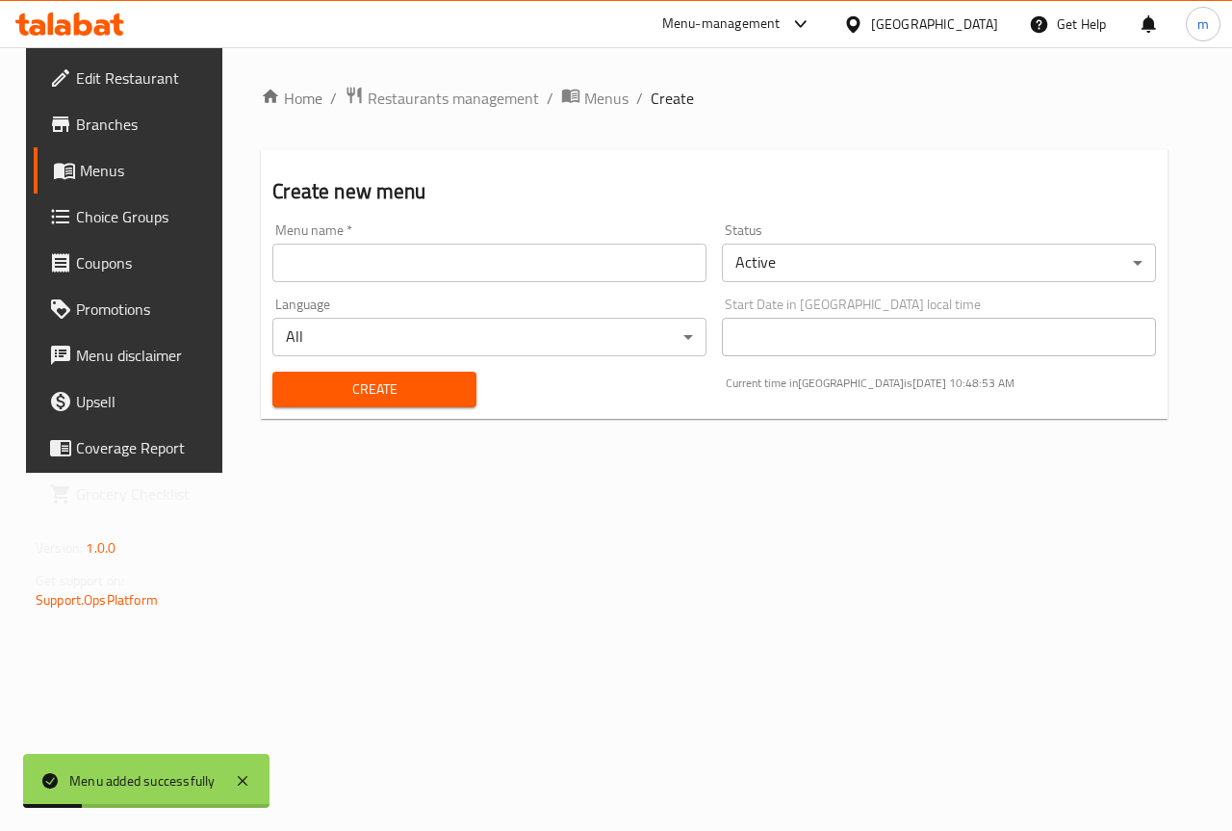
click at [84, 170] on span "Menus" at bounding box center [148, 170] width 137 height 23
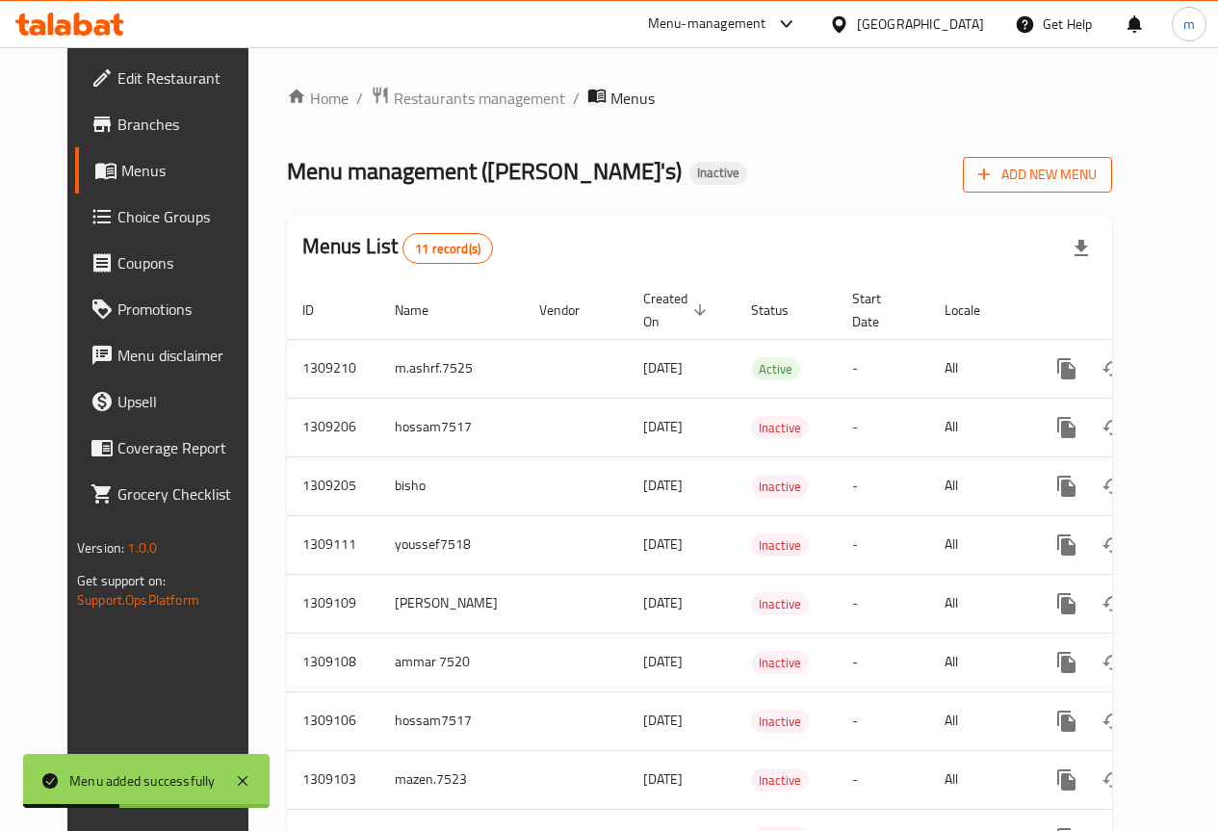
click at [1068, 184] on span "Add New Menu" at bounding box center [1037, 175] width 118 height 24
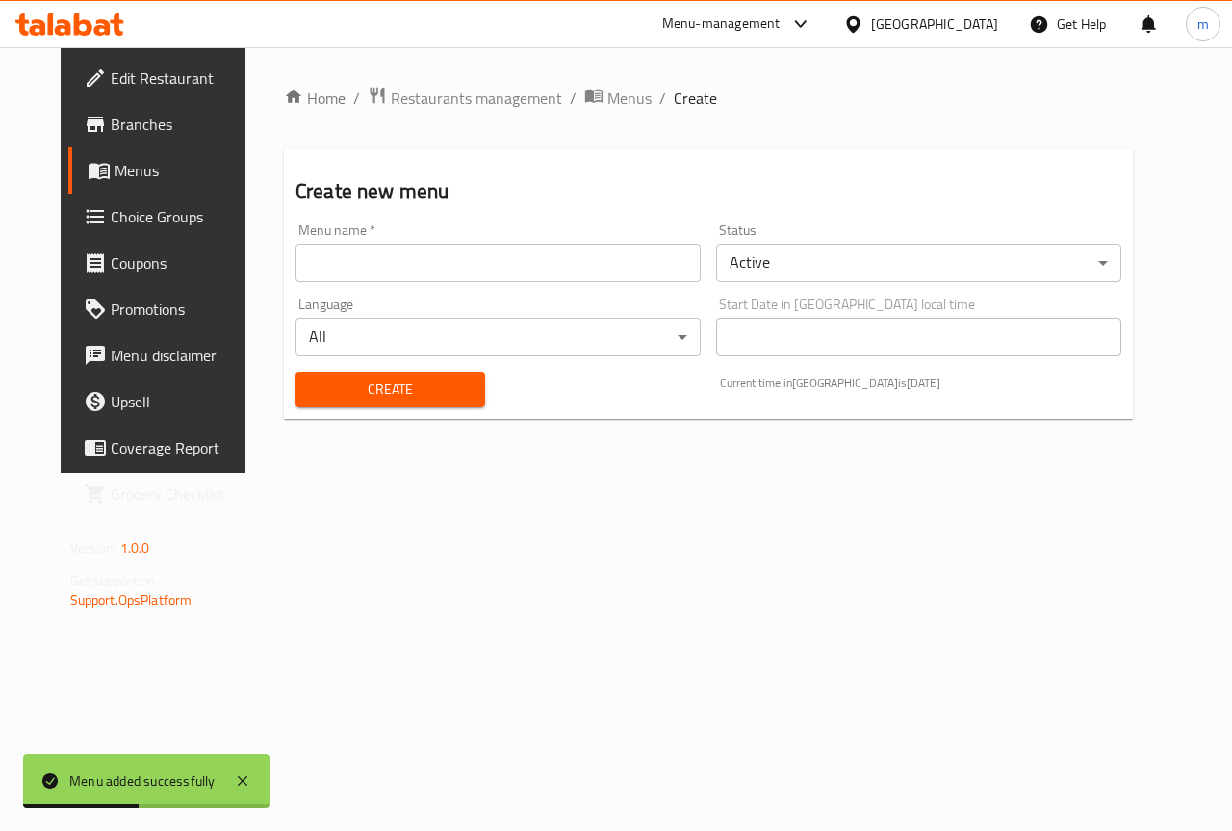
click at [560, 266] on input "text" at bounding box center [498, 263] width 405 height 39
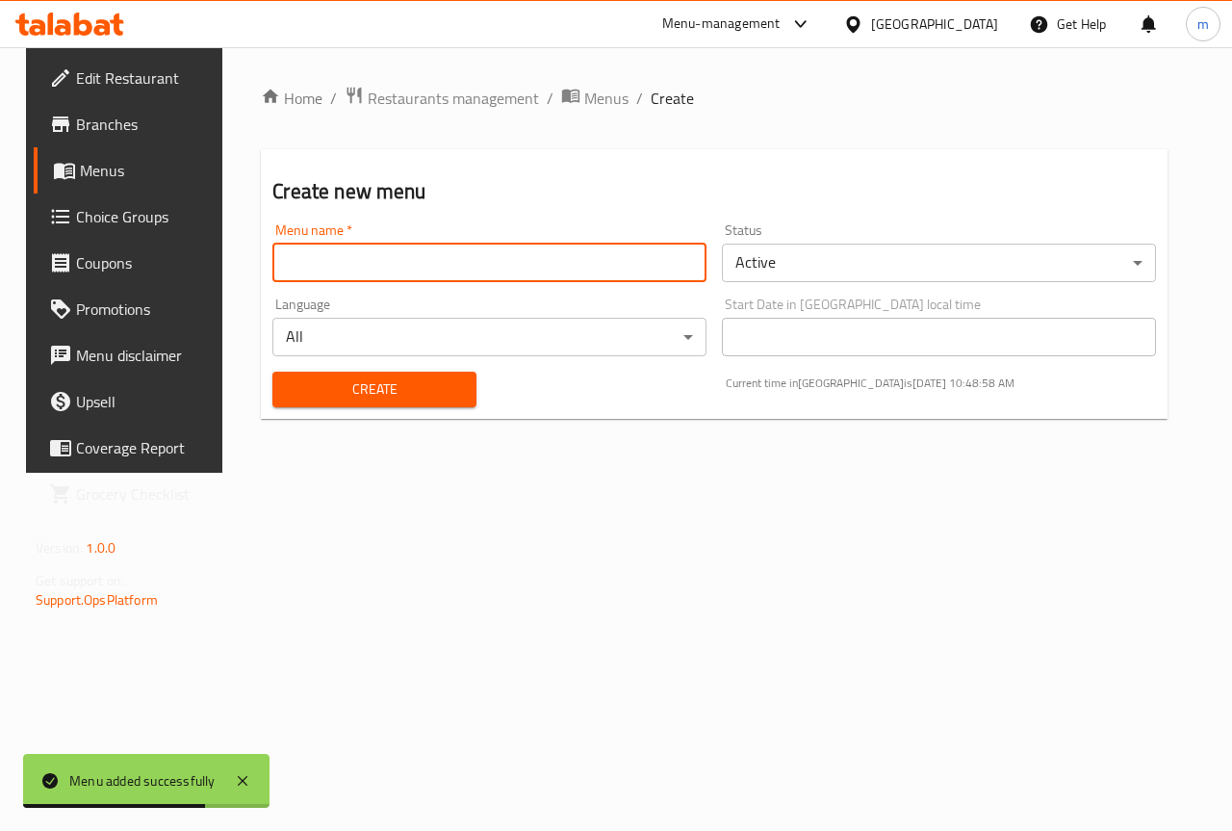
click at [410, 473] on div "Home / Restaurants management / Menus / Create Create new menu Menu name   * Me…" at bounding box center [714, 259] width 984 height 425
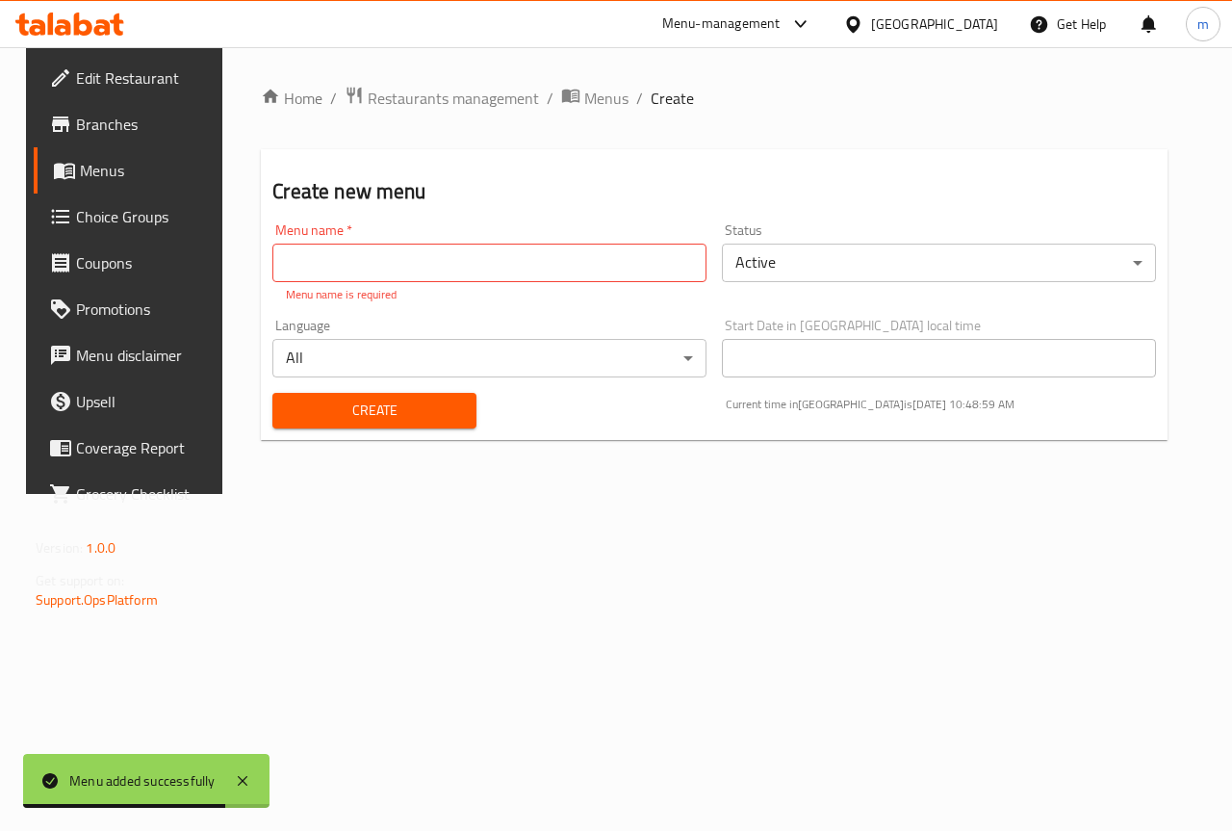
click at [343, 266] on input "text" at bounding box center [489, 263] width 434 height 39
type input "mahmoud"
click at [354, 248] on input "mahmoud" at bounding box center [489, 263] width 434 height 39
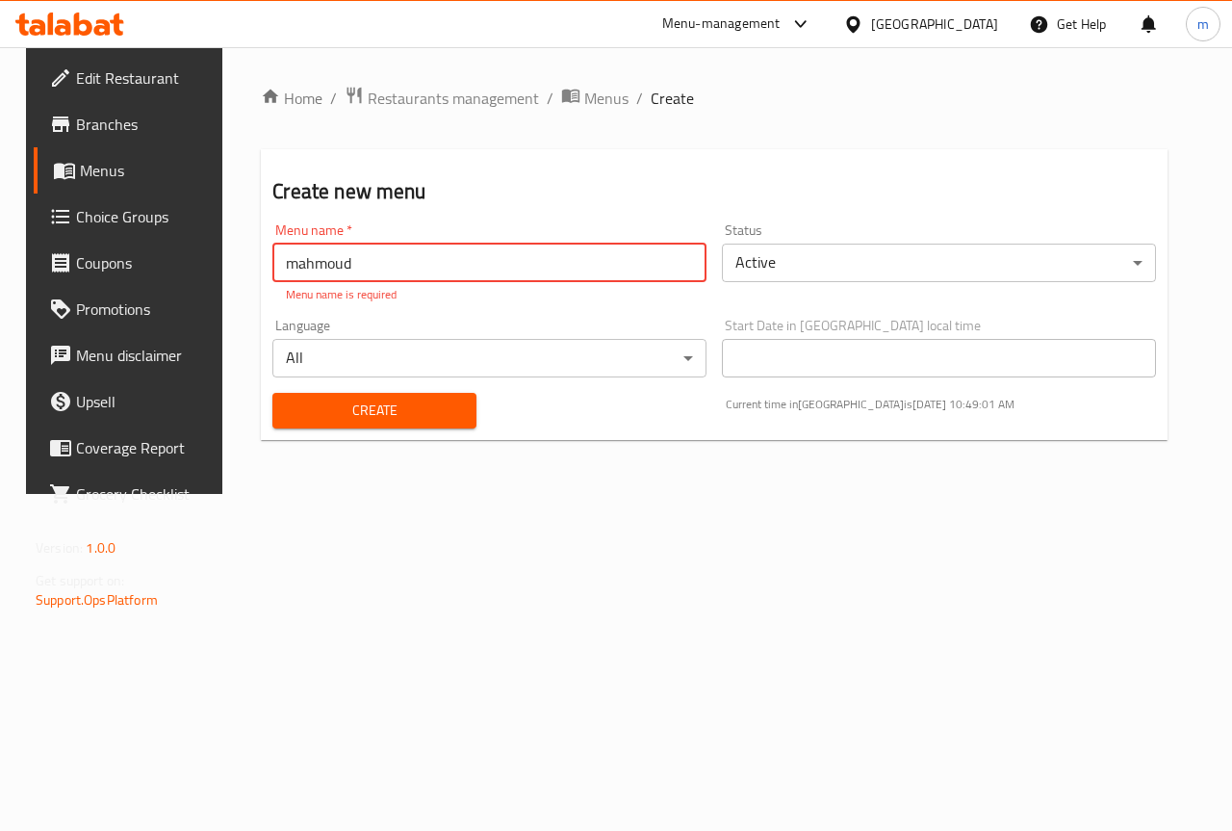
click at [352, 261] on input "mahmoud" at bounding box center [489, 263] width 434 height 39
type input "ة"
type input "mahmoud"
click at [366, 420] on div "Home / Restaurants management / Menus / Create Create new menu Menu name   * ma…" at bounding box center [714, 271] width 907 height 370
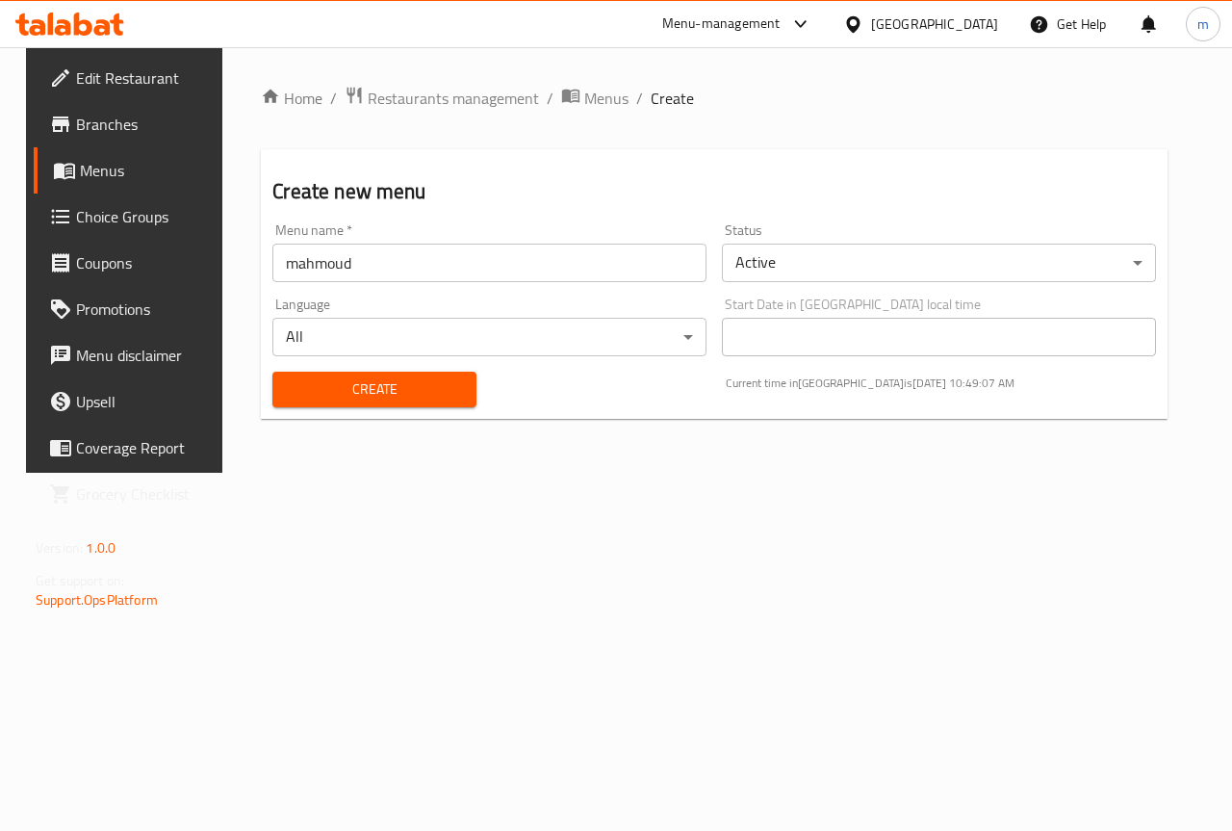
click at [370, 399] on span "Create" at bounding box center [374, 389] width 172 height 24
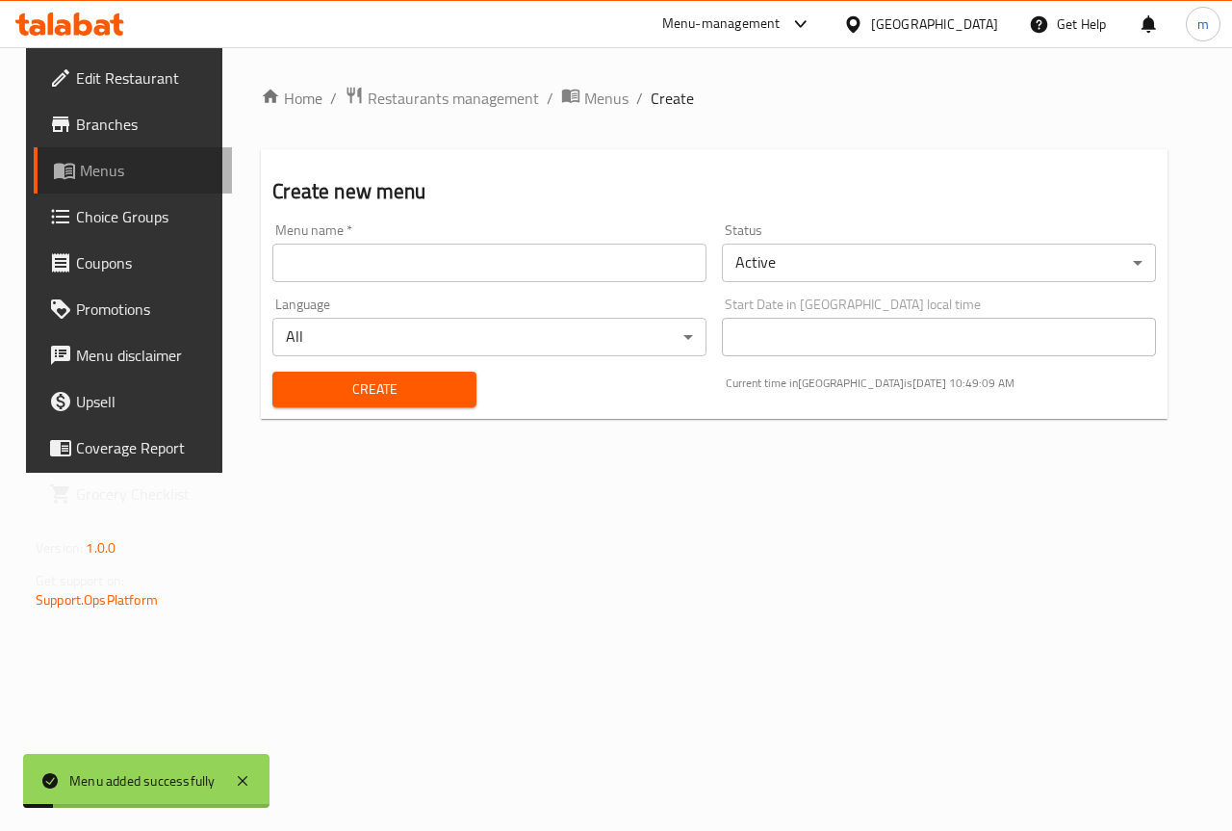
click at [124, 167] on span "Menus" at bounding box center [148, 170] width 137 height 23
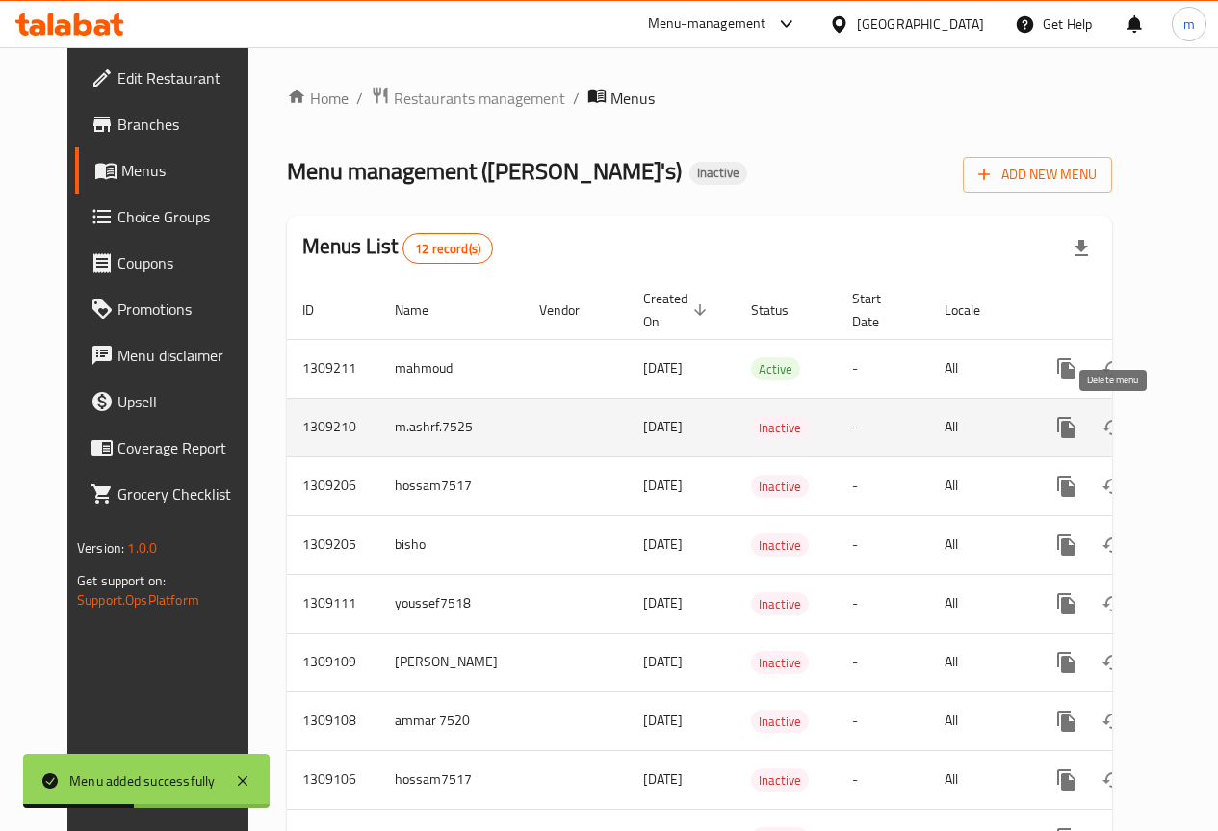
click at [1136, 431] on button "enhanced table" at bounding box center [1159, 427] width 46 height 46
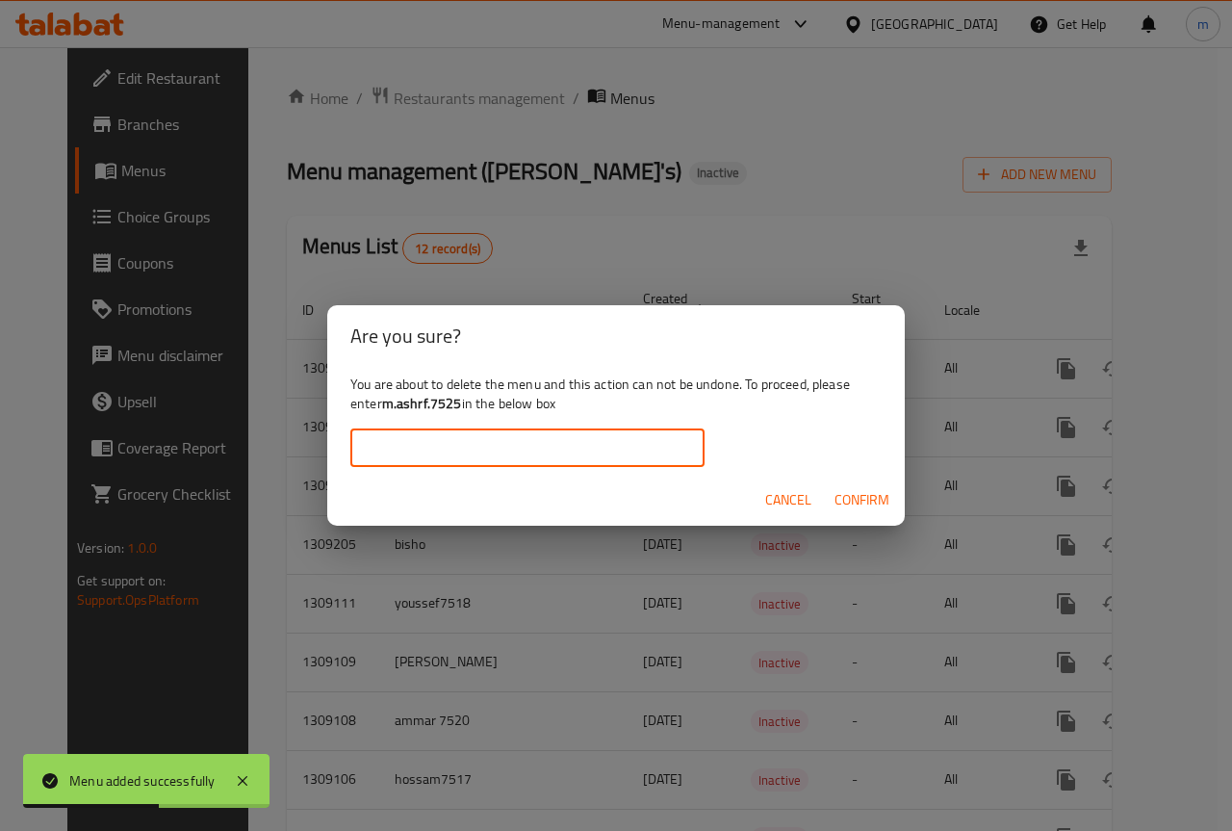
click at [587, 441] on input "text" at bounding box center [527, 447] width 354 height 39
type input "m.ashrf.7525"
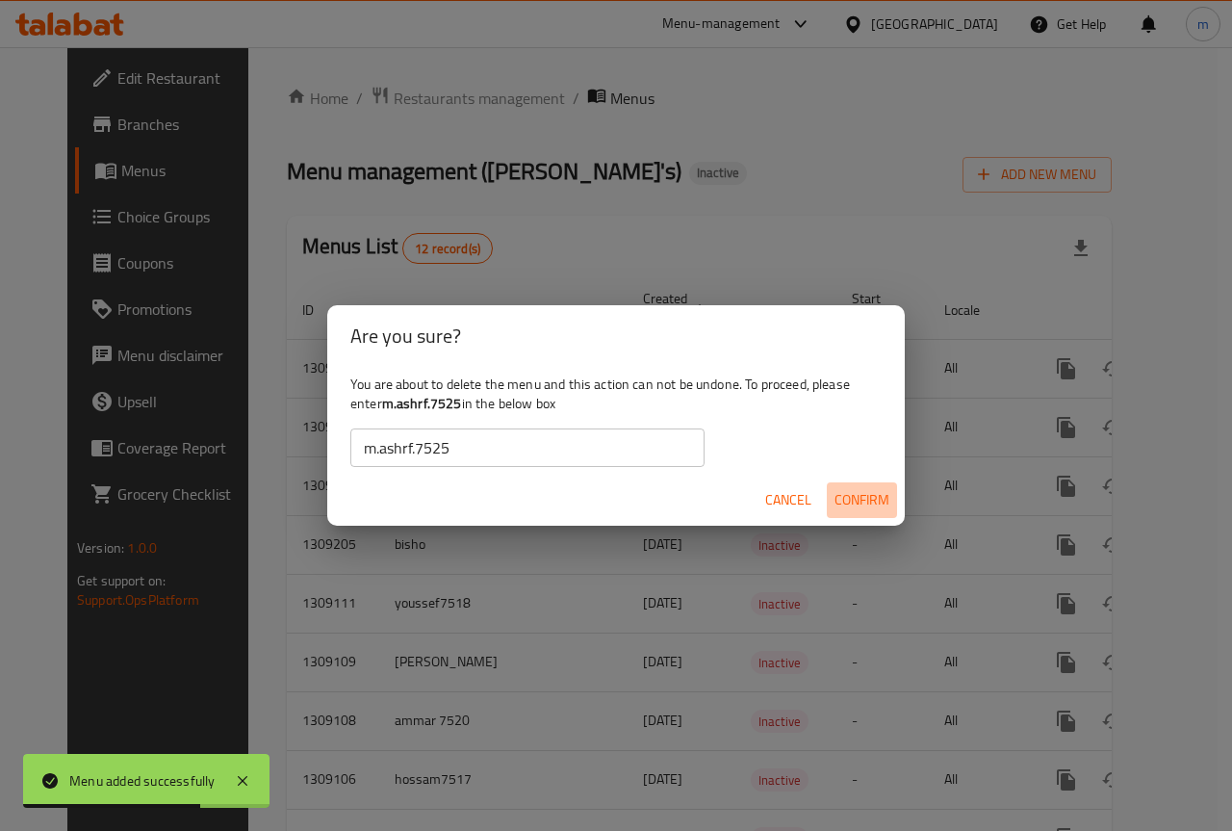
click at [885, 502] on span "Confirm" at bounding box center [862, 500] width 55 height 24
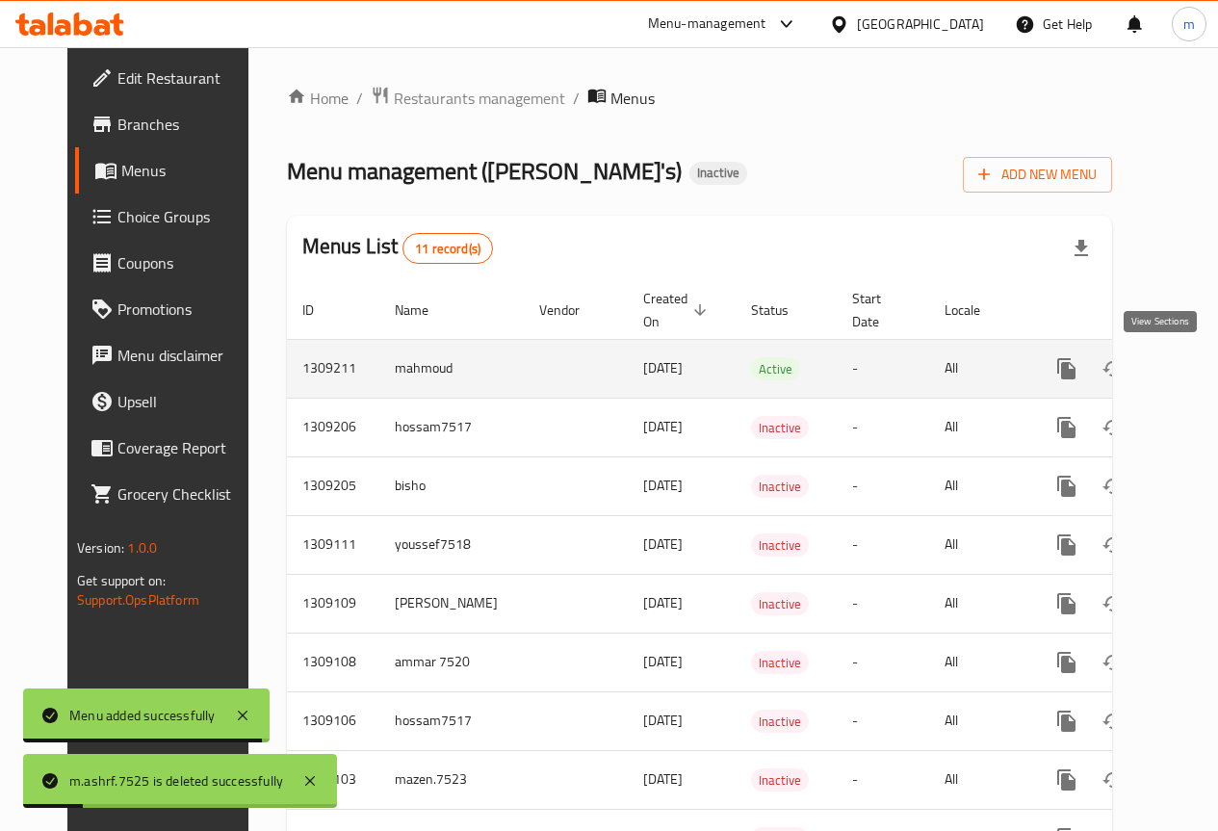
click at [1194, 372] on icon "enhanced table" at bounding box center [1205, 368] width 23 height 23
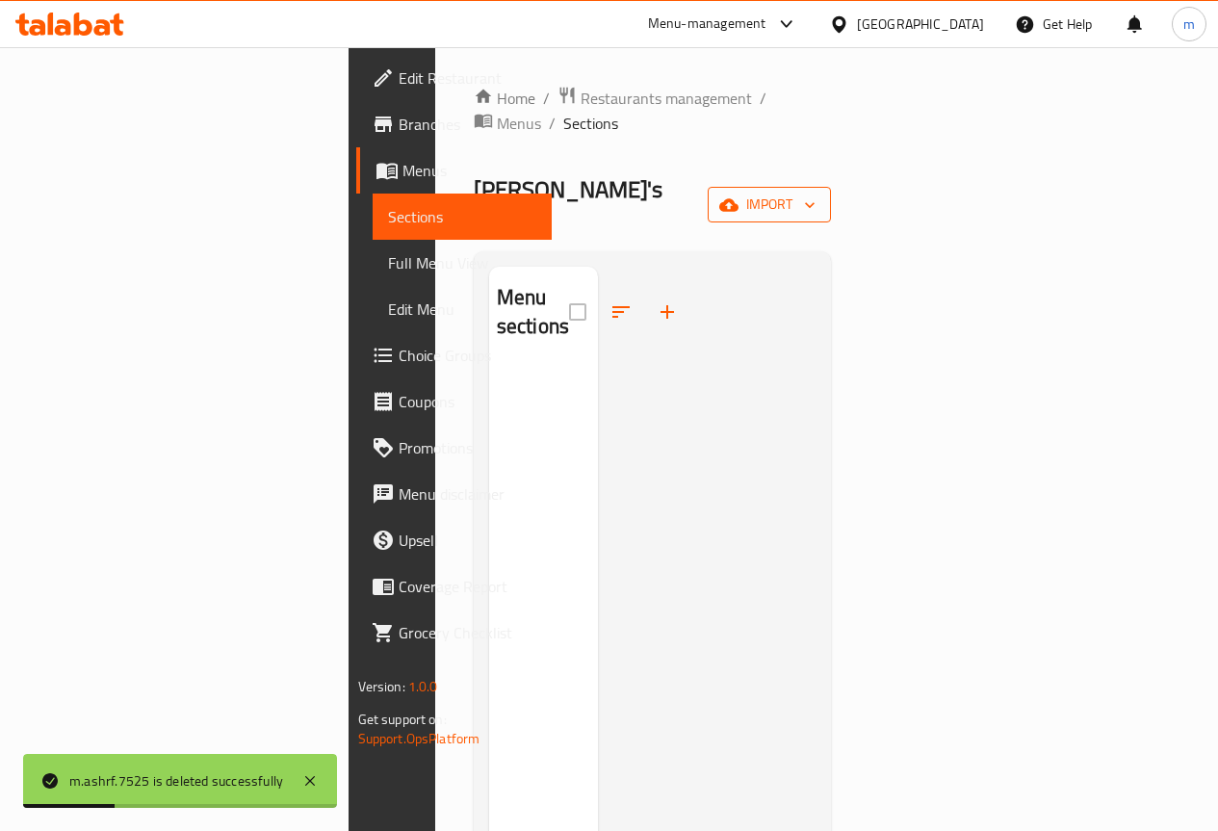
click at [738, 195] on icon "button" at bounding box center [728, 204] width 19 height 19
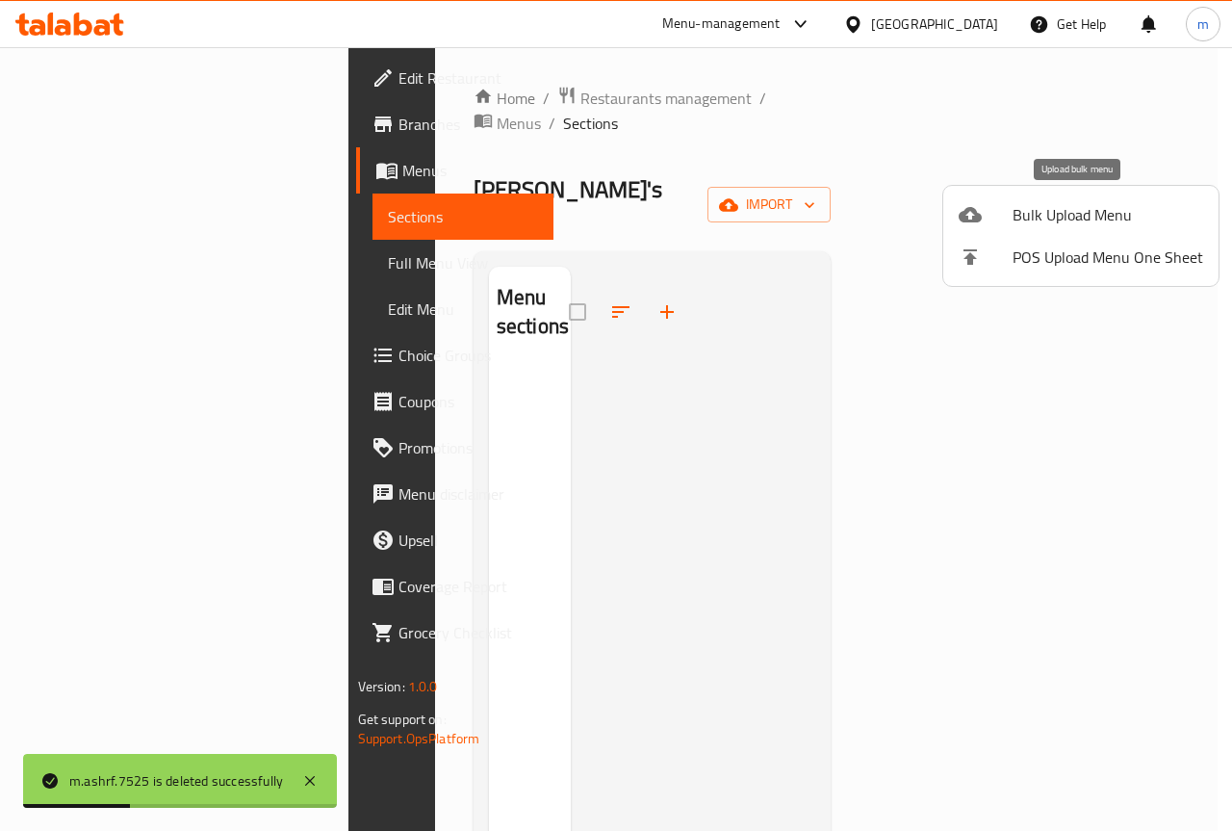
click at [1016, 207] on span "Bulk Upload Menu" at bounding box center [1108, 214] width 191 height 23
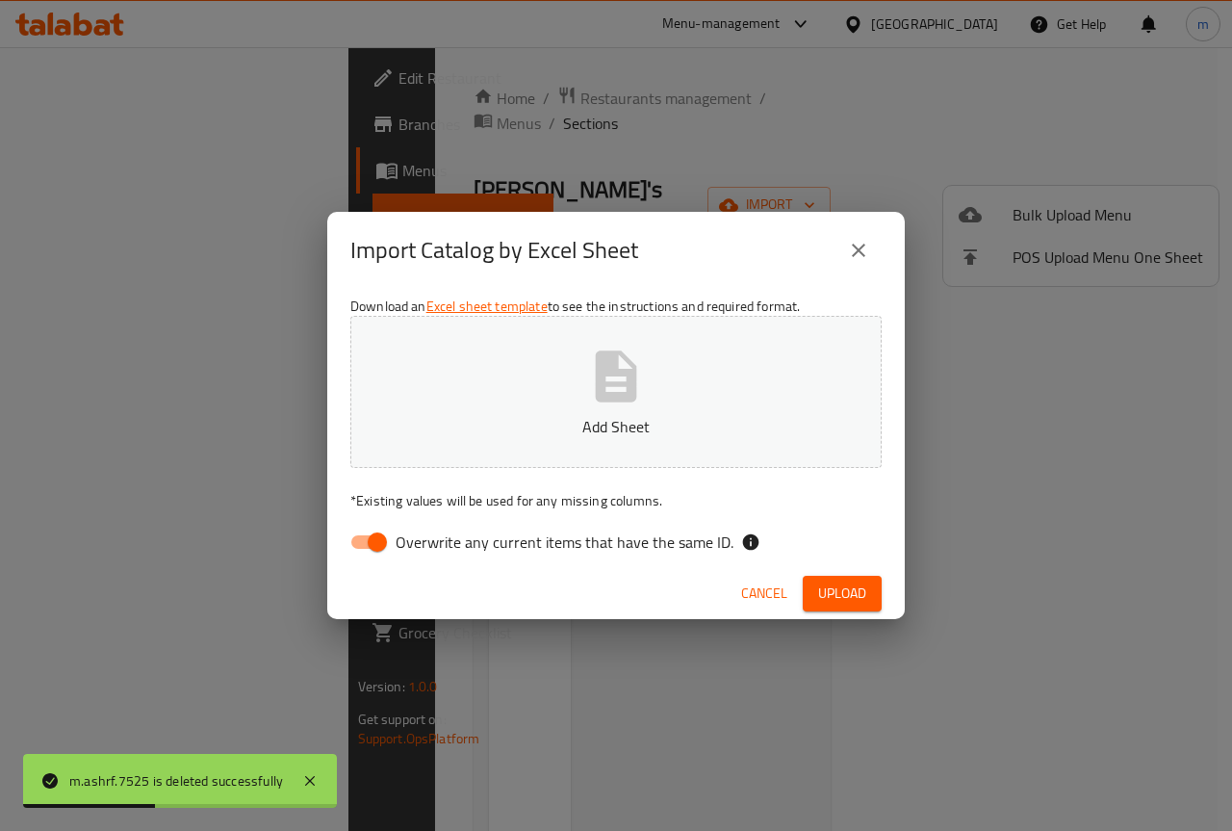
click at [672, 377] on button "Add Sheet" at bounding box center [615, 392] width 531 height 152
click at [380, 545] on input "Overwrite any current items that have the same ID." at bounding box center [377, 542] width 110 height 37
checkbox input "false"
click at [840, 592] on span "Upload" at bounding box center [842, 593] width 48 height 24
click at [307, 787] on icon at bounding box center [309, 780] width 23 height 23
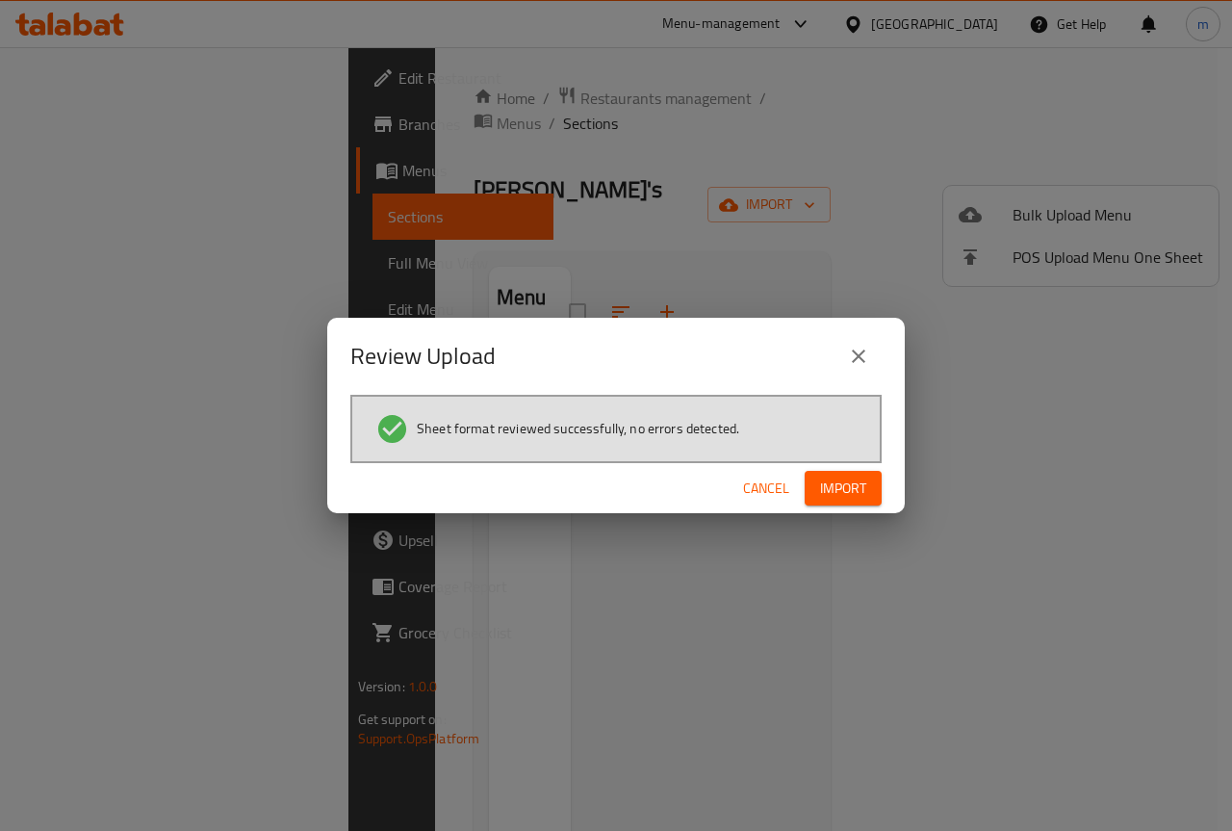
click at [831, 495] on span "Import" at bounding box center [843, 489] width 46 height 24
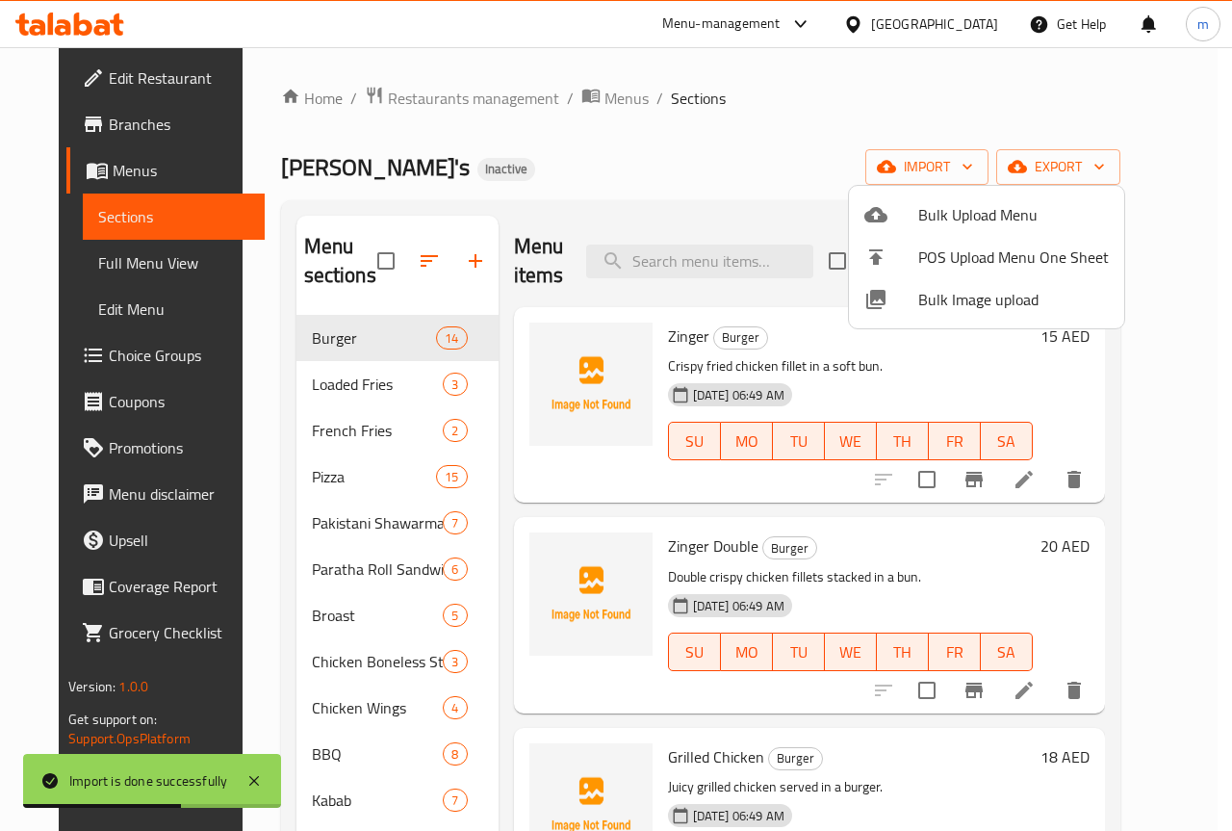
click at [629, 199] on div at bounding box center [616, 415] width 1232 height 831
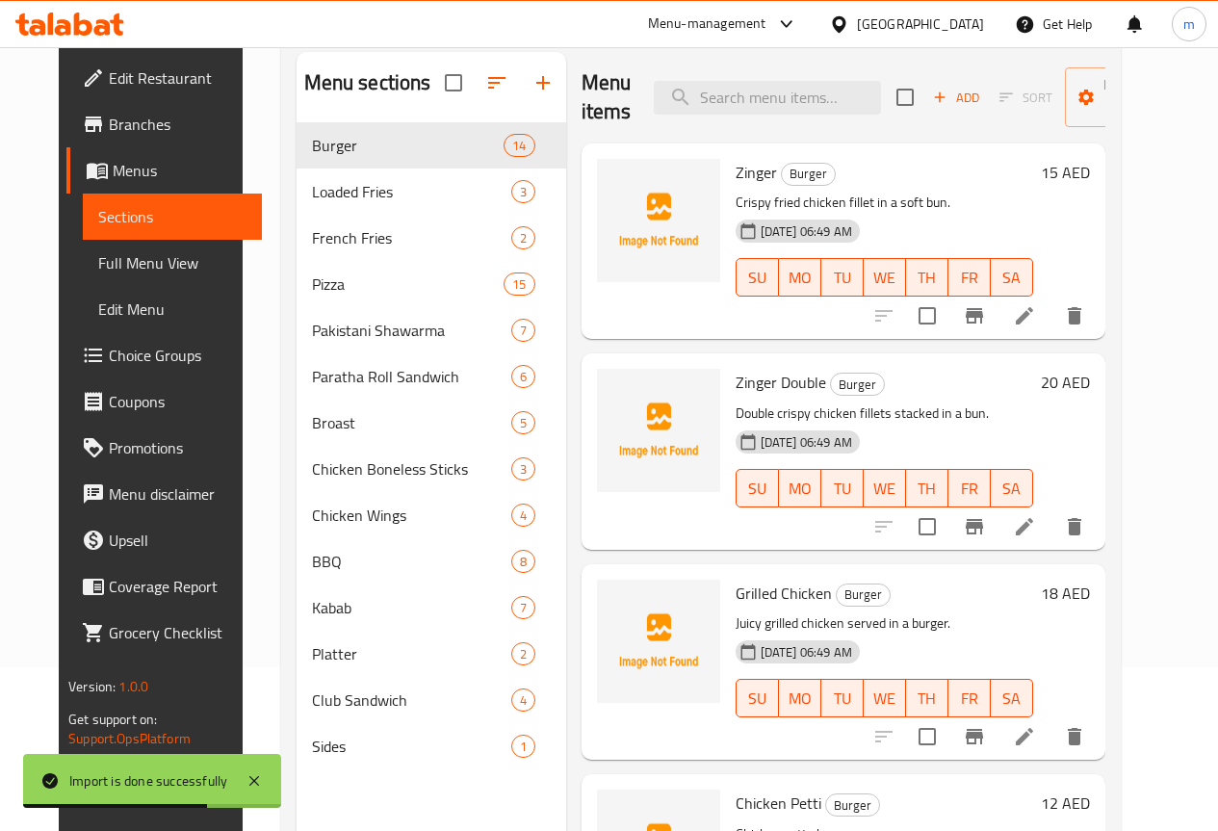
scroll to position [270, 0]
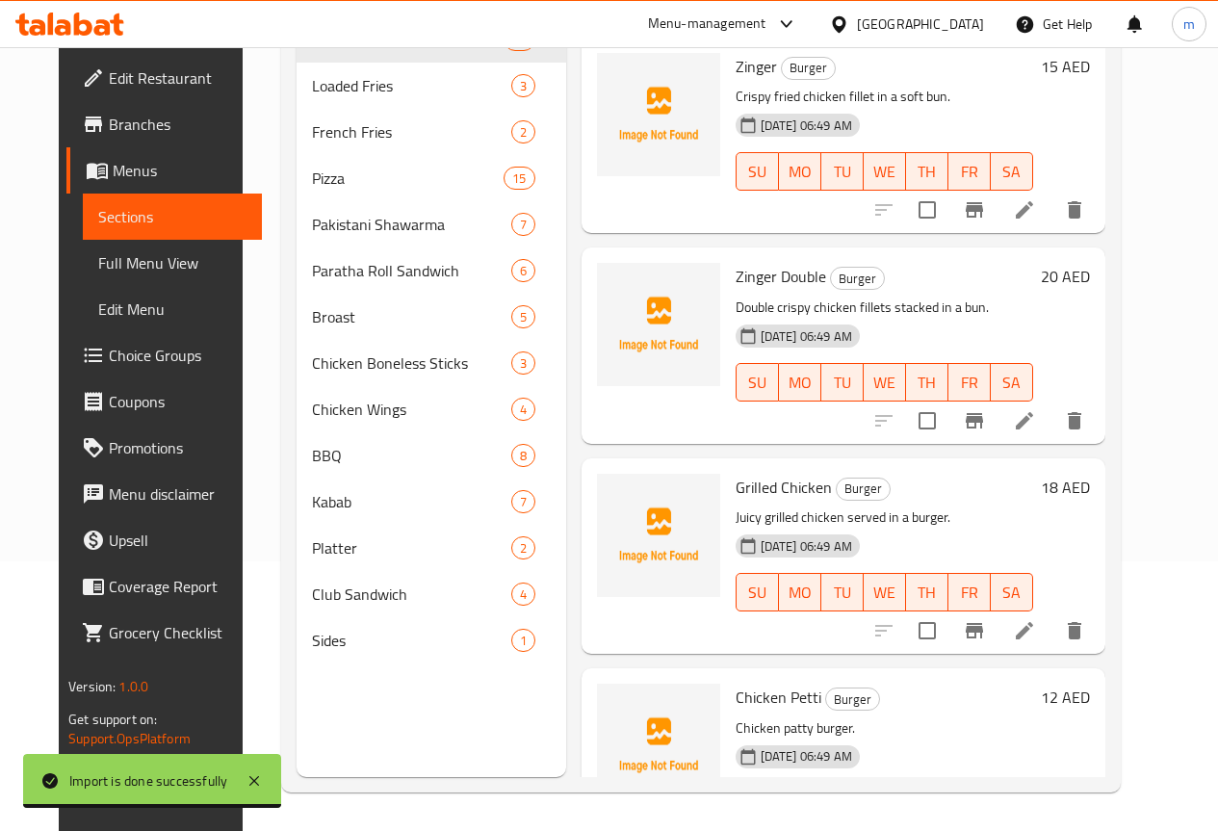
click at [100, 245] on link "Full Menu View" at bounding box center [172, 263] width 179 height 46
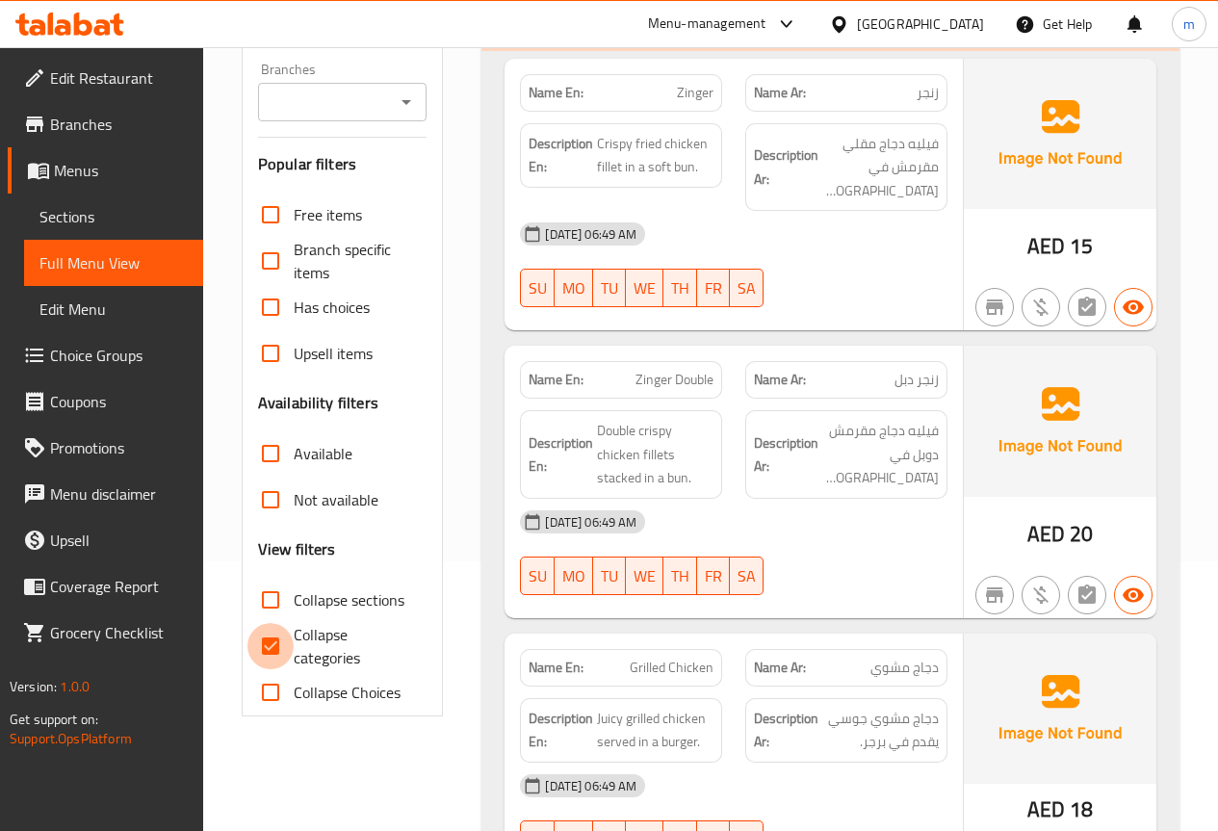
click at [270, 641] on input "Collapse categories" at bounding box center [270, 646] width 46 height 46
checkbox input "false"
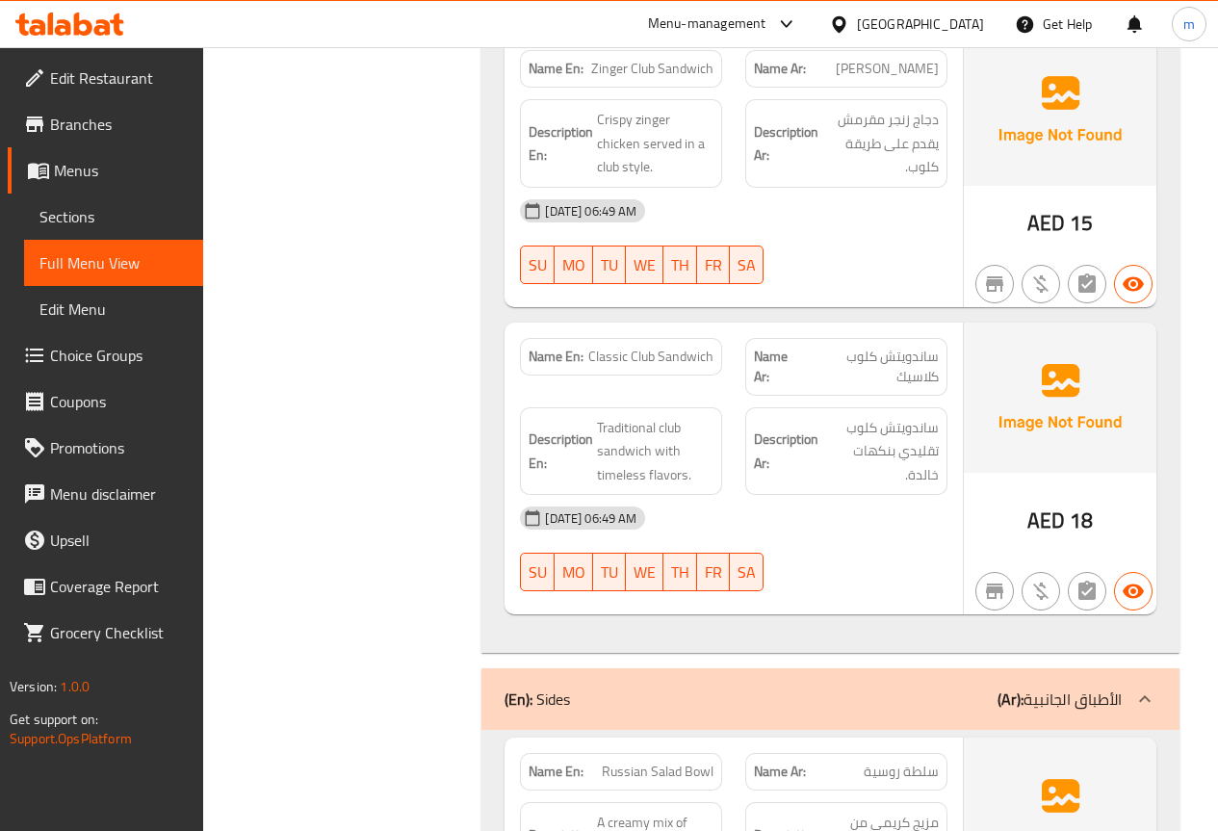
scroll to position [29297, 0]
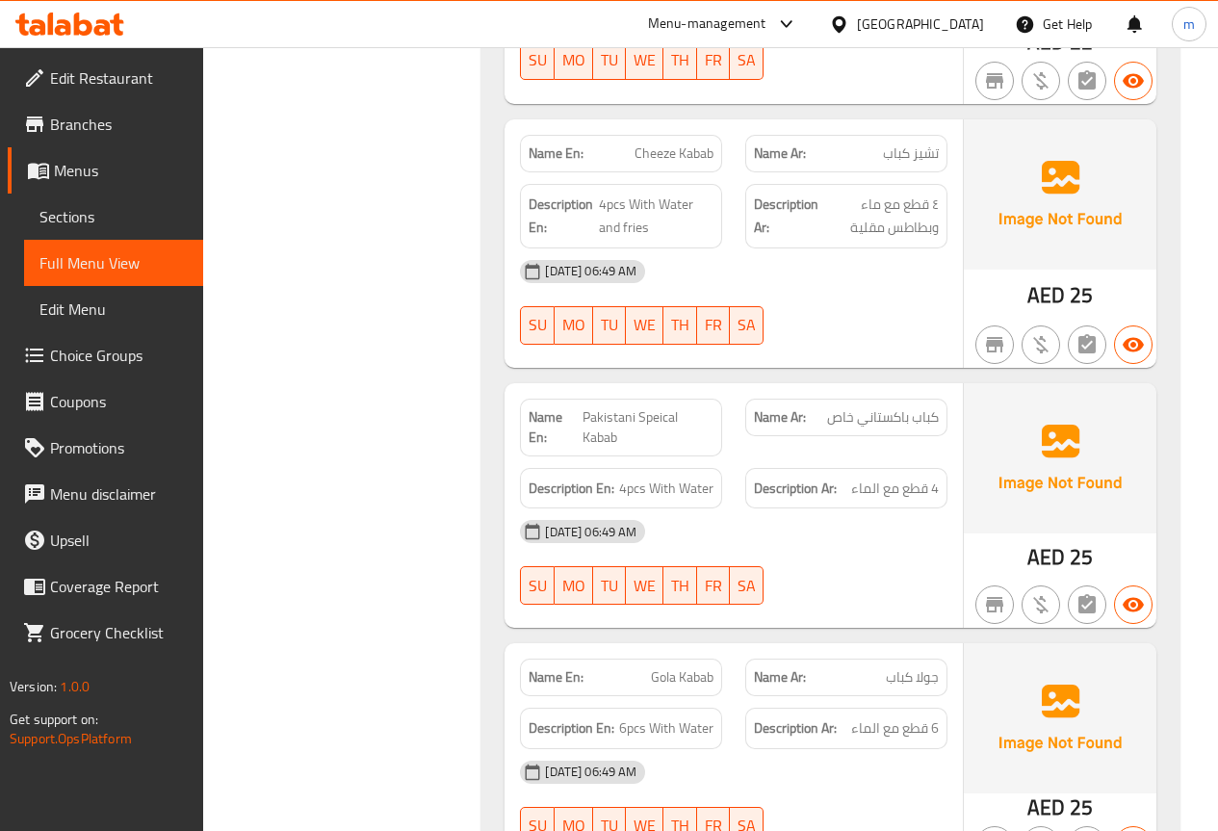
scroll to position [26409, 0]
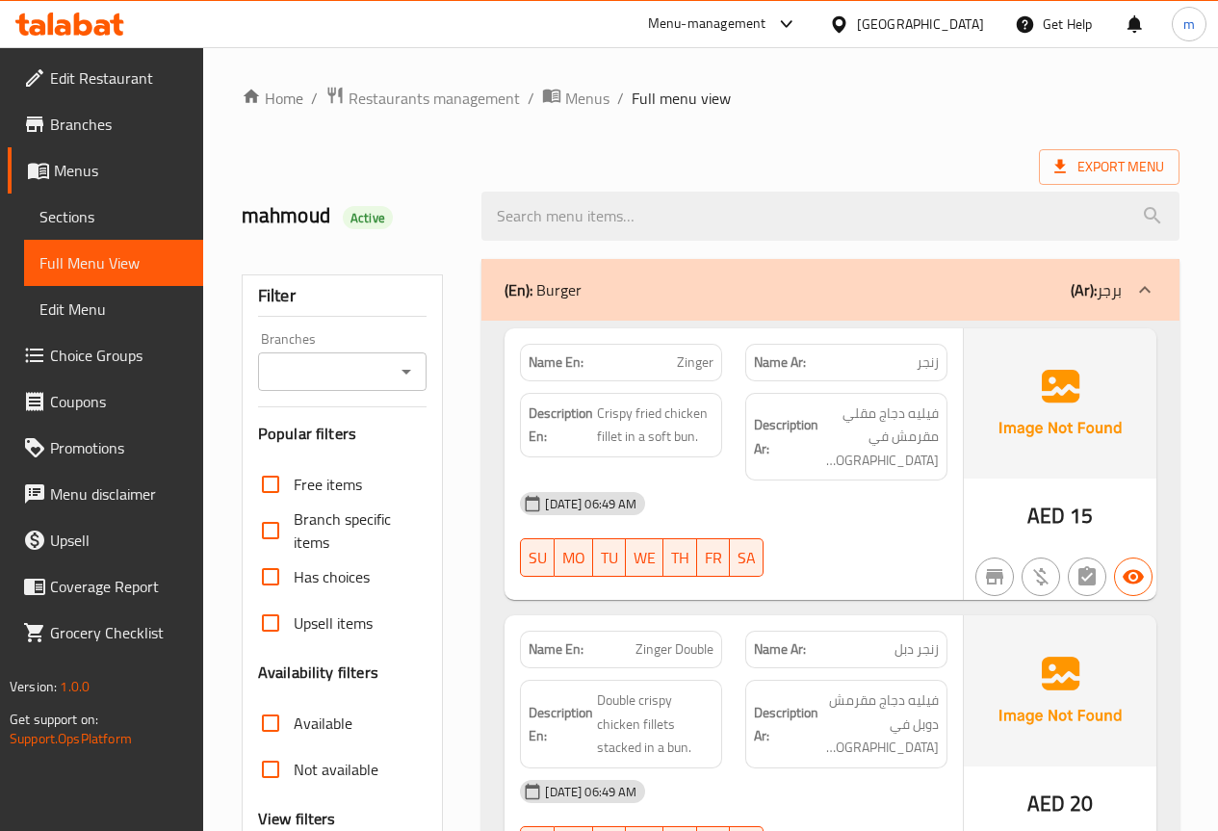
click at [713, 165] on div "Export Menu" at bounding box center [711, 167] width 938 height 36
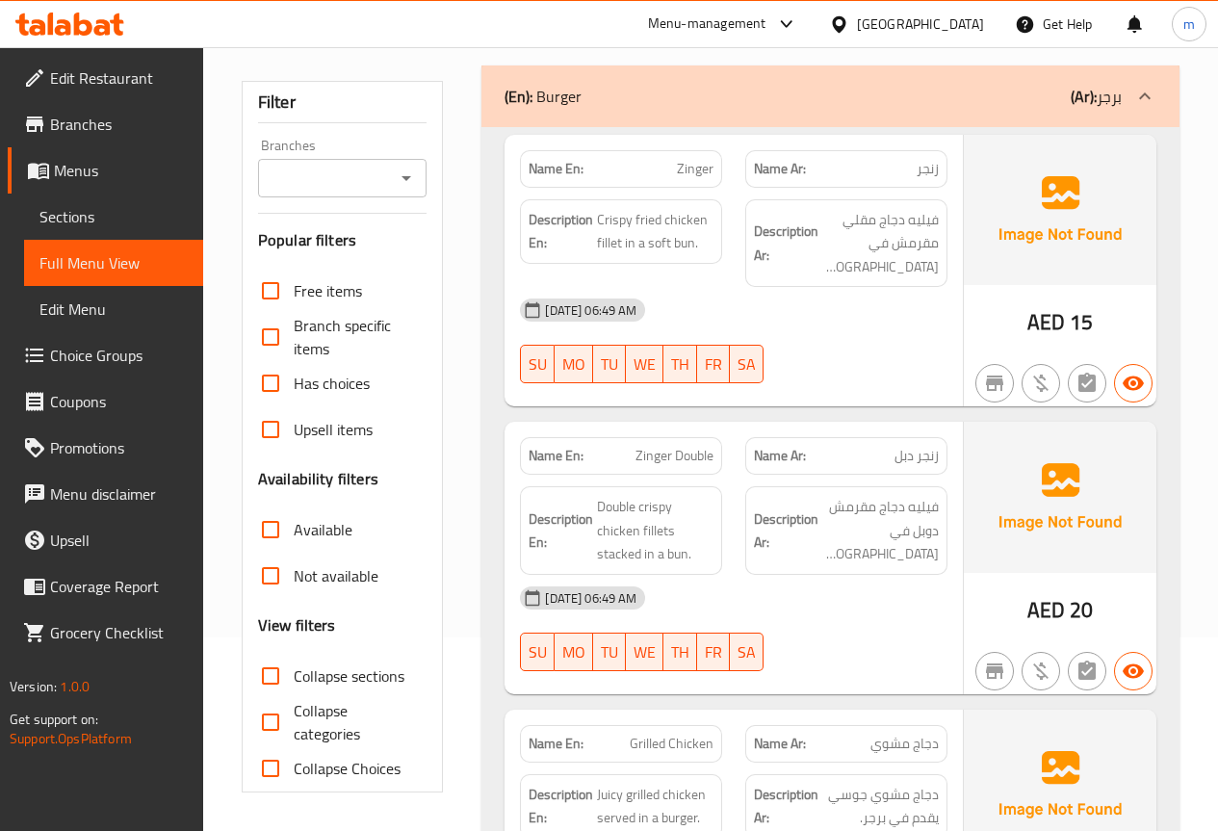
scroll to position [370, 0]
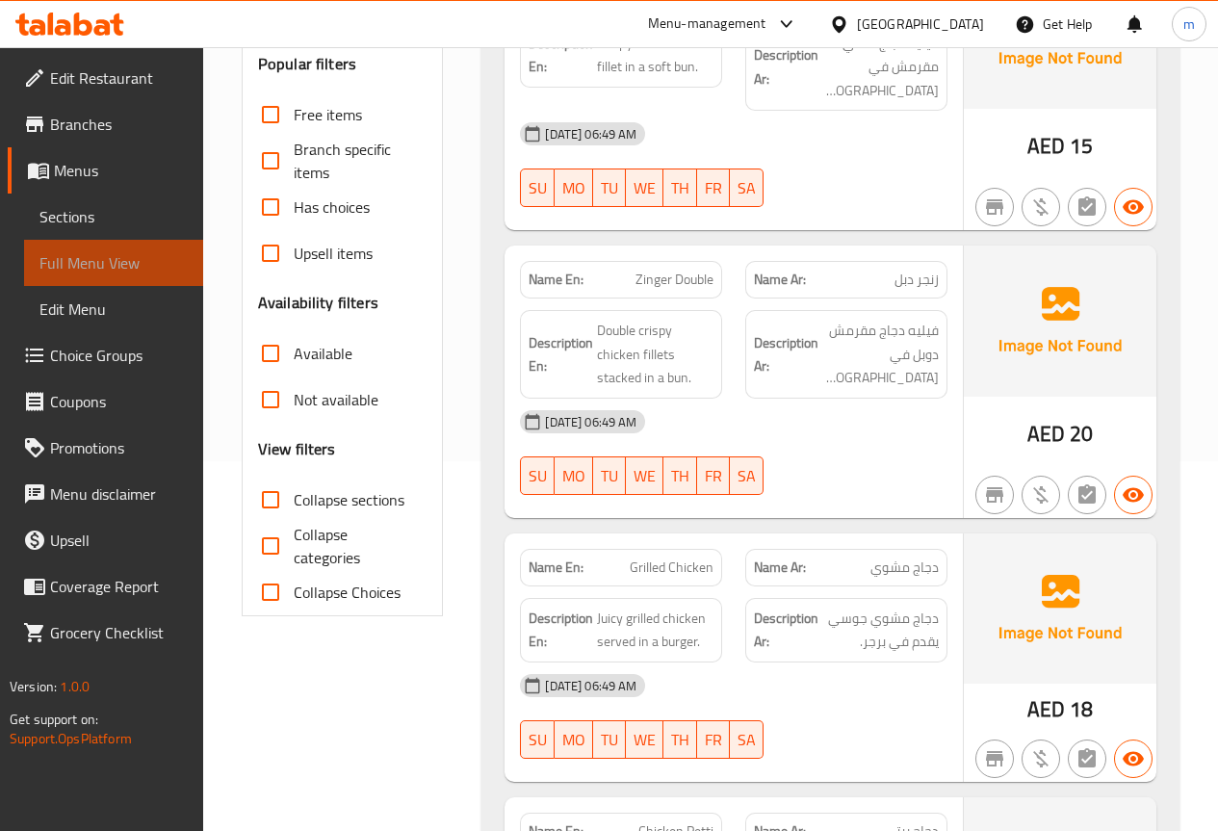
click at [110, 260] on span "Full Menu View" at bounding box center [113, 262] width 148 height 23
click at [60, 205] on span "Sections" at bounding box center [113, 216] width 148 height 23
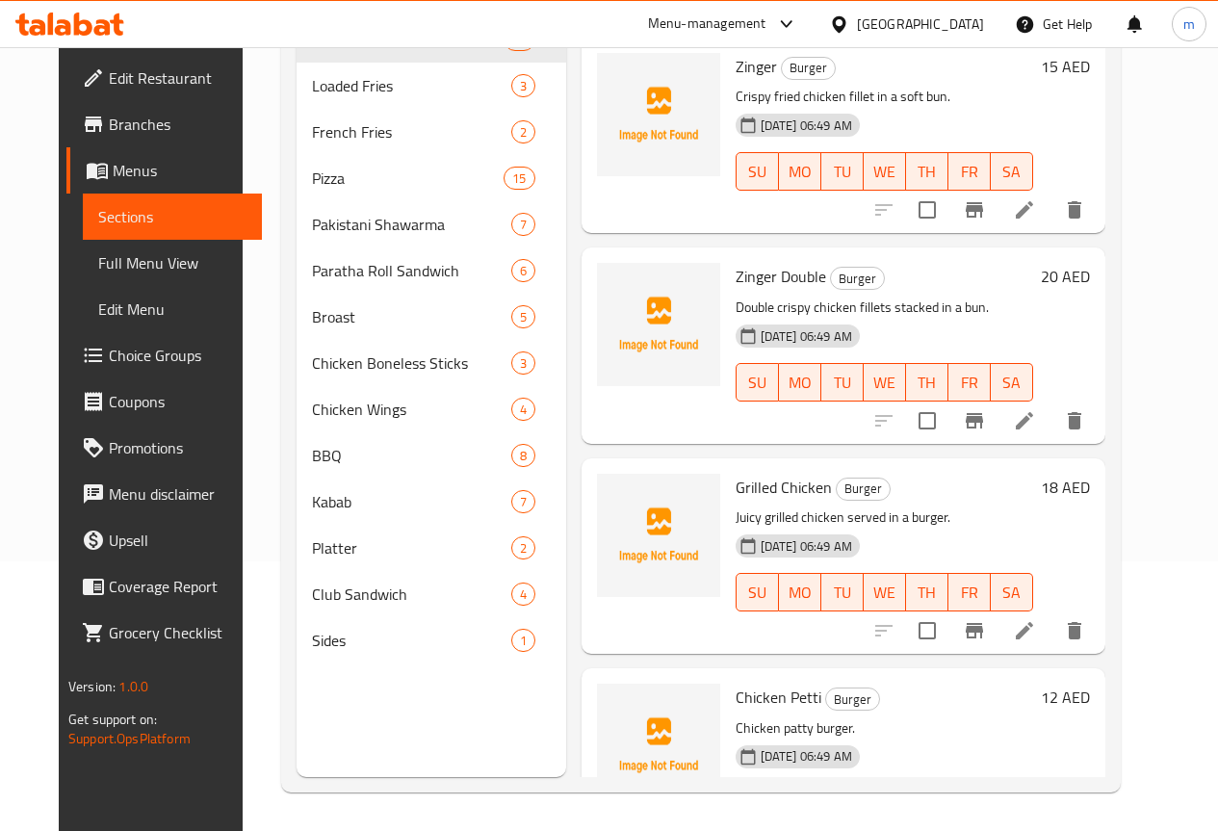
scroll to position [270, 0]
click at [98, 254] on span "Full Menu View" at bounding box center [172, 262] width 148 height 23
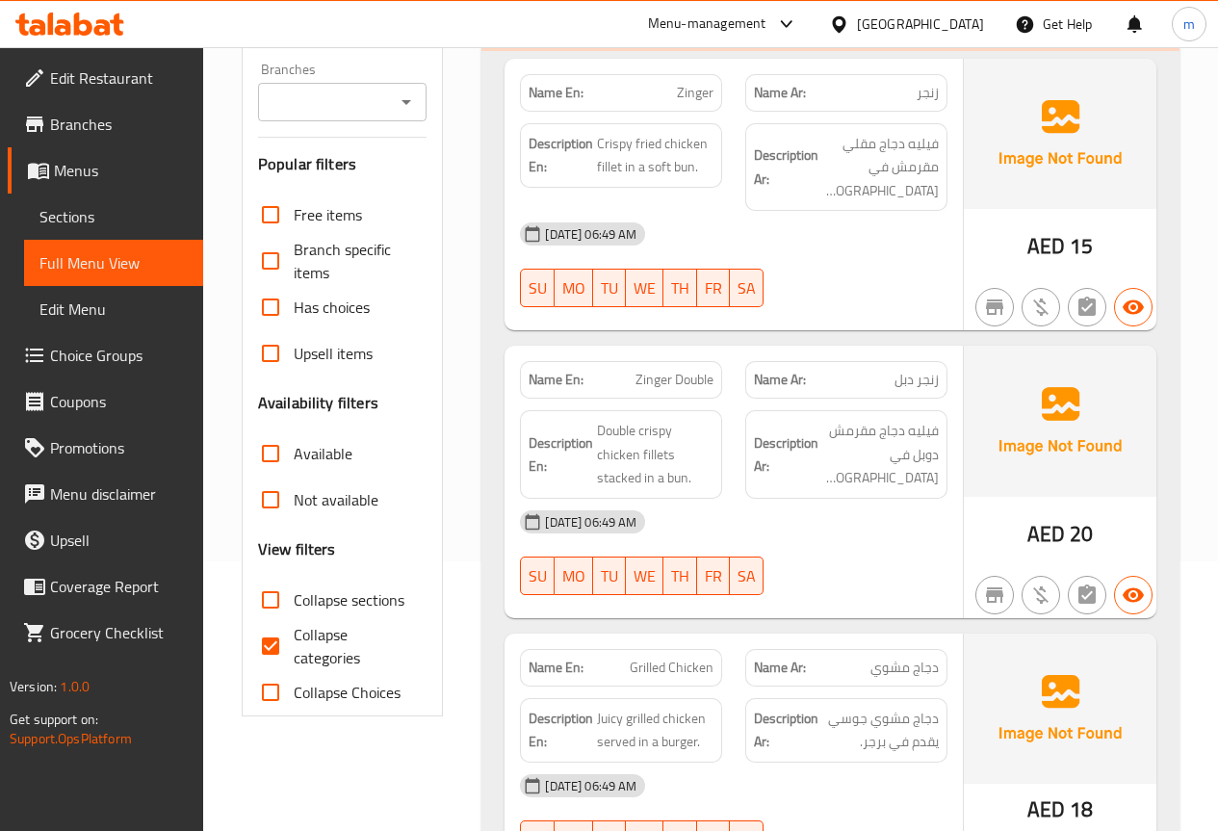
click at [477, 31] on div "Menu-management [GEOGRAPHIC_DATA] Get Help m" at bounding box center [609, 24] width 1218 height 46
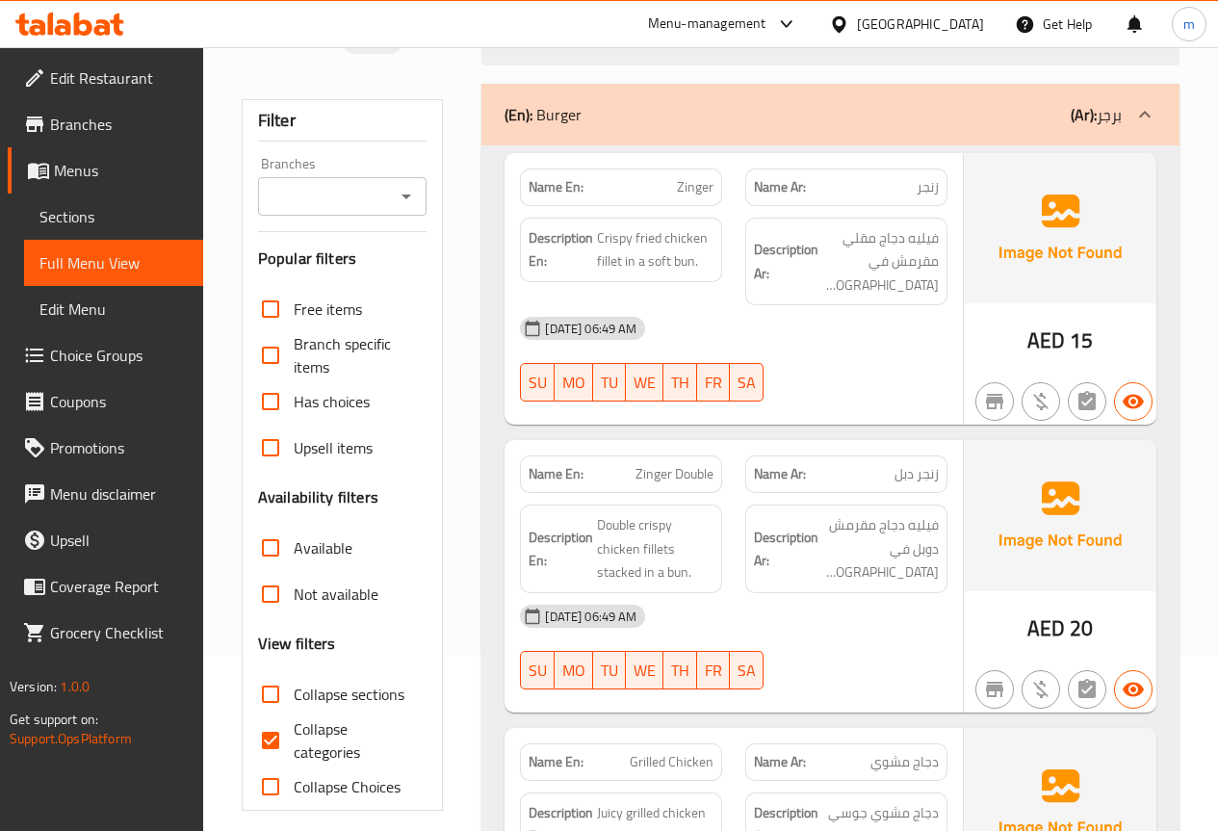
scroll to position [173, 0]
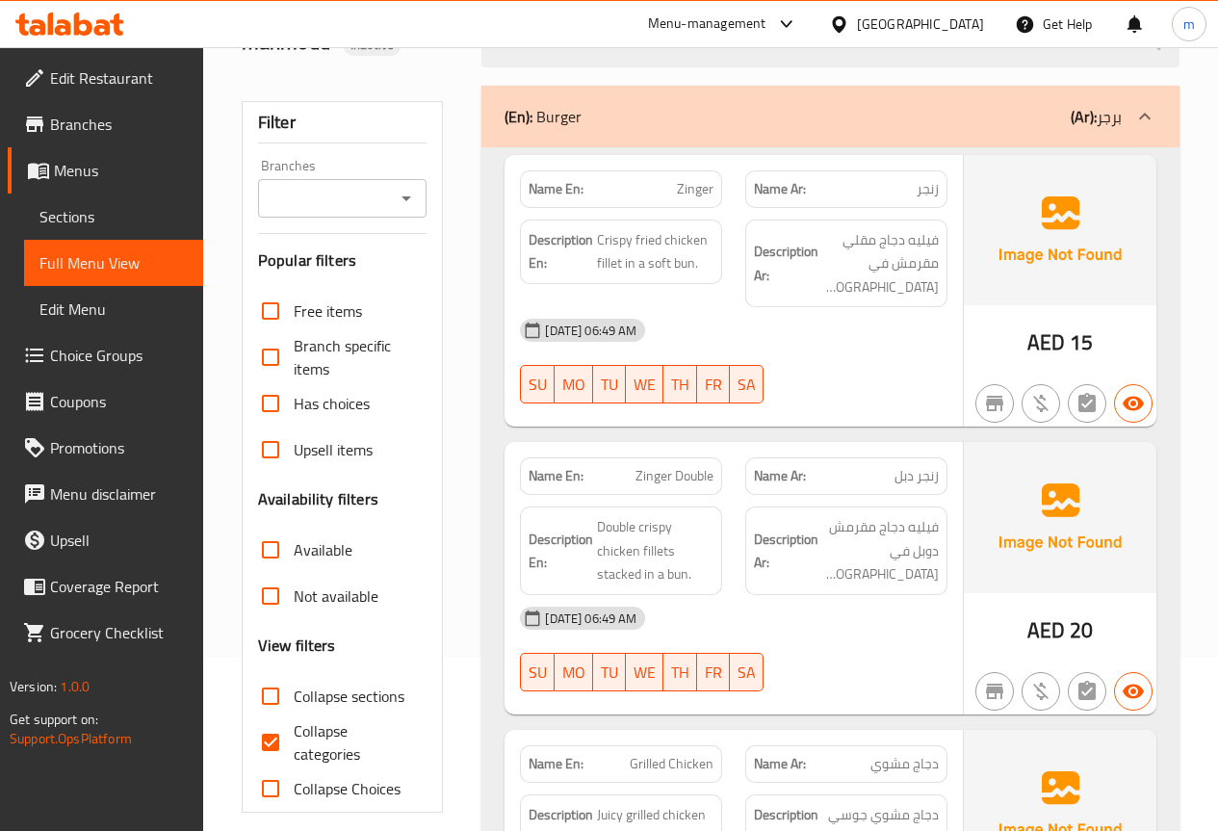
click at [270, 737] on input "Collapse categories" at bounding box center [270, 742] width 46 height 46
checkbox input "false"
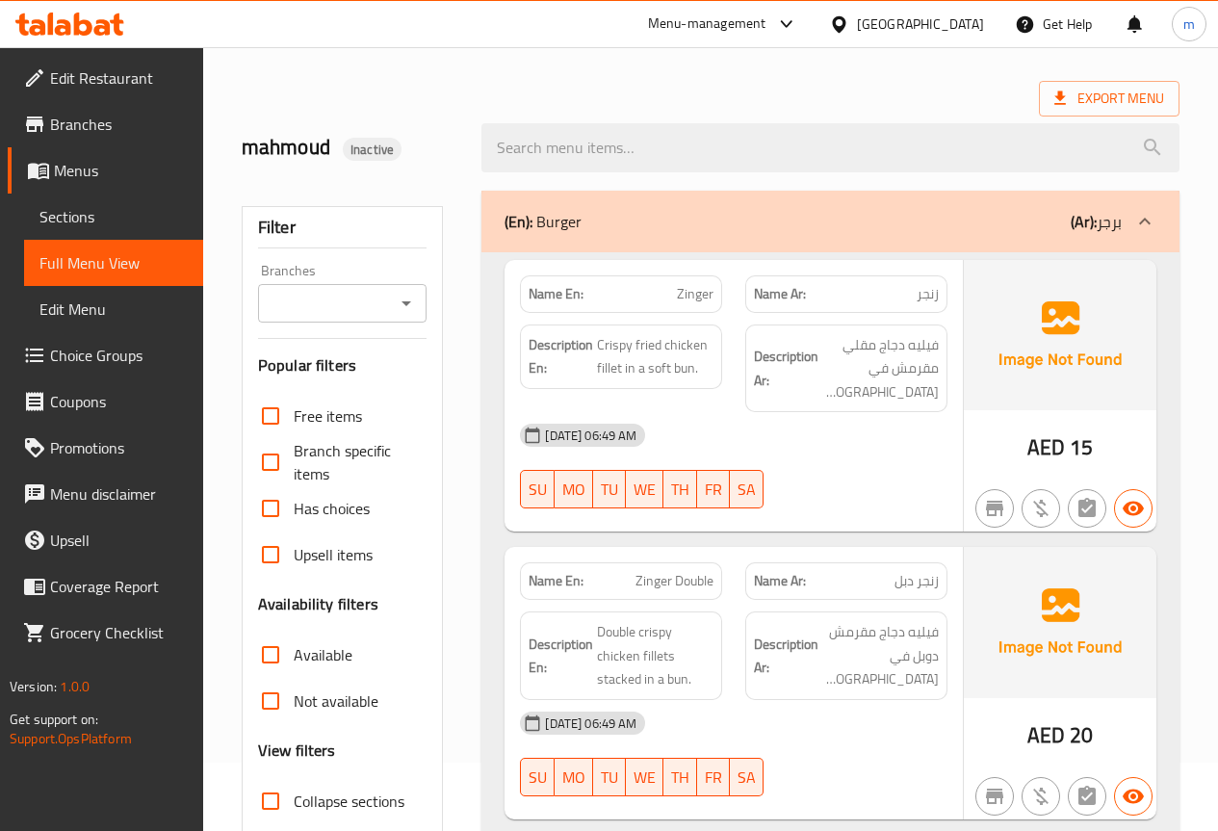
scroll to position [0, 0]
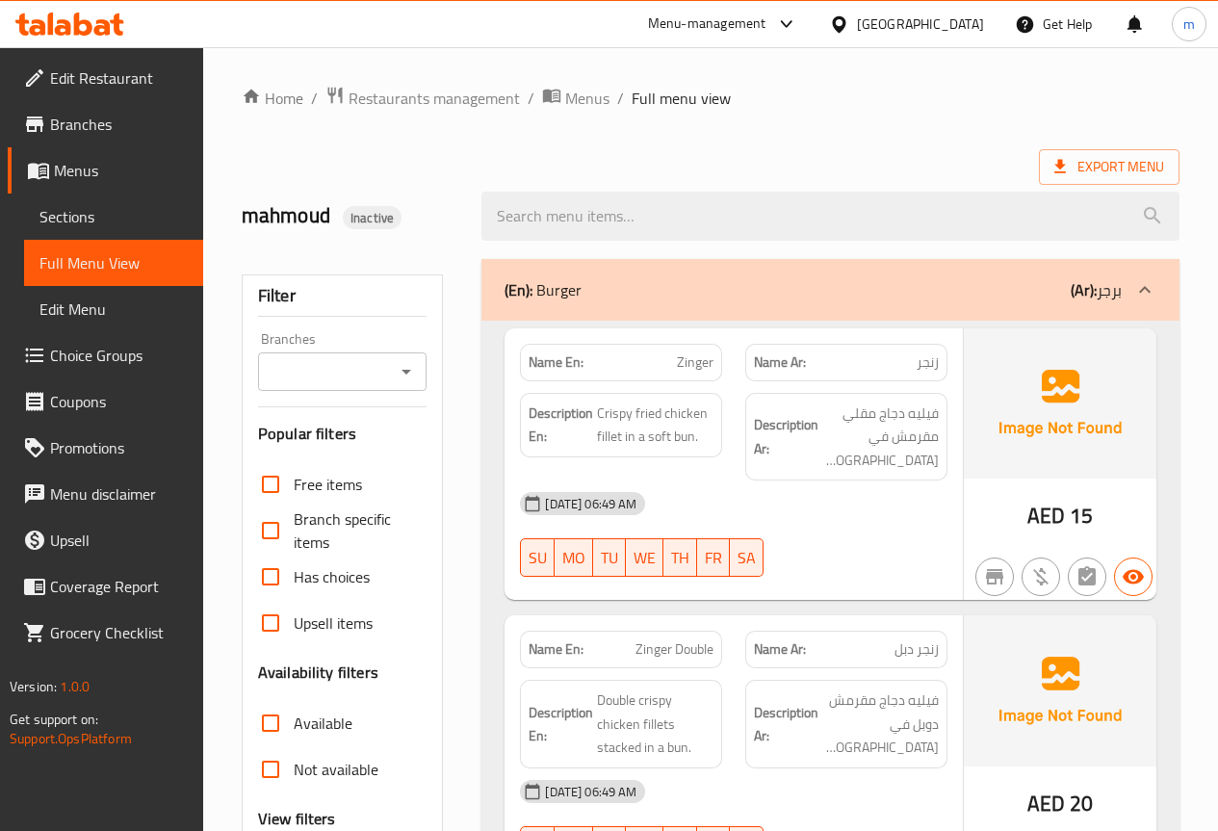
click at [836, 161] on div "Export Menu" at bounding box center [711, 167] width 938 height 36
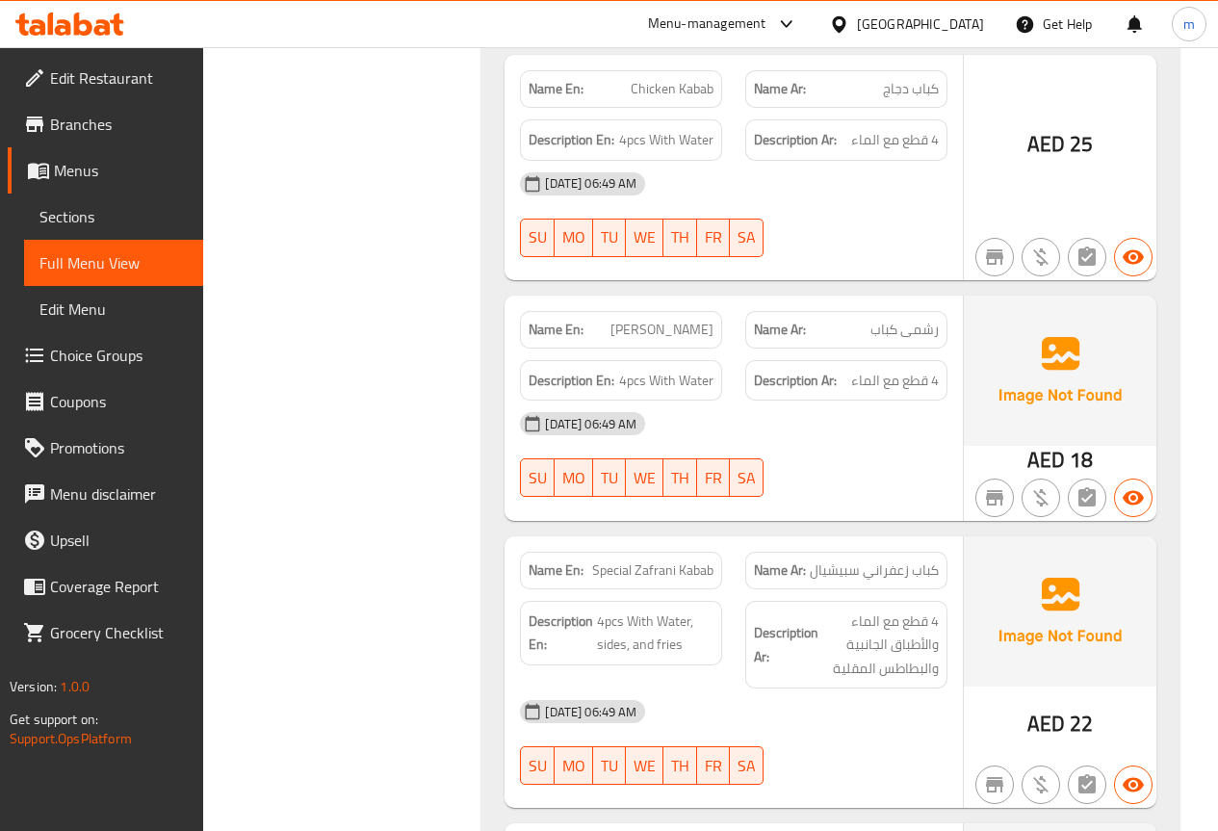
scroll to position [26543, 0]
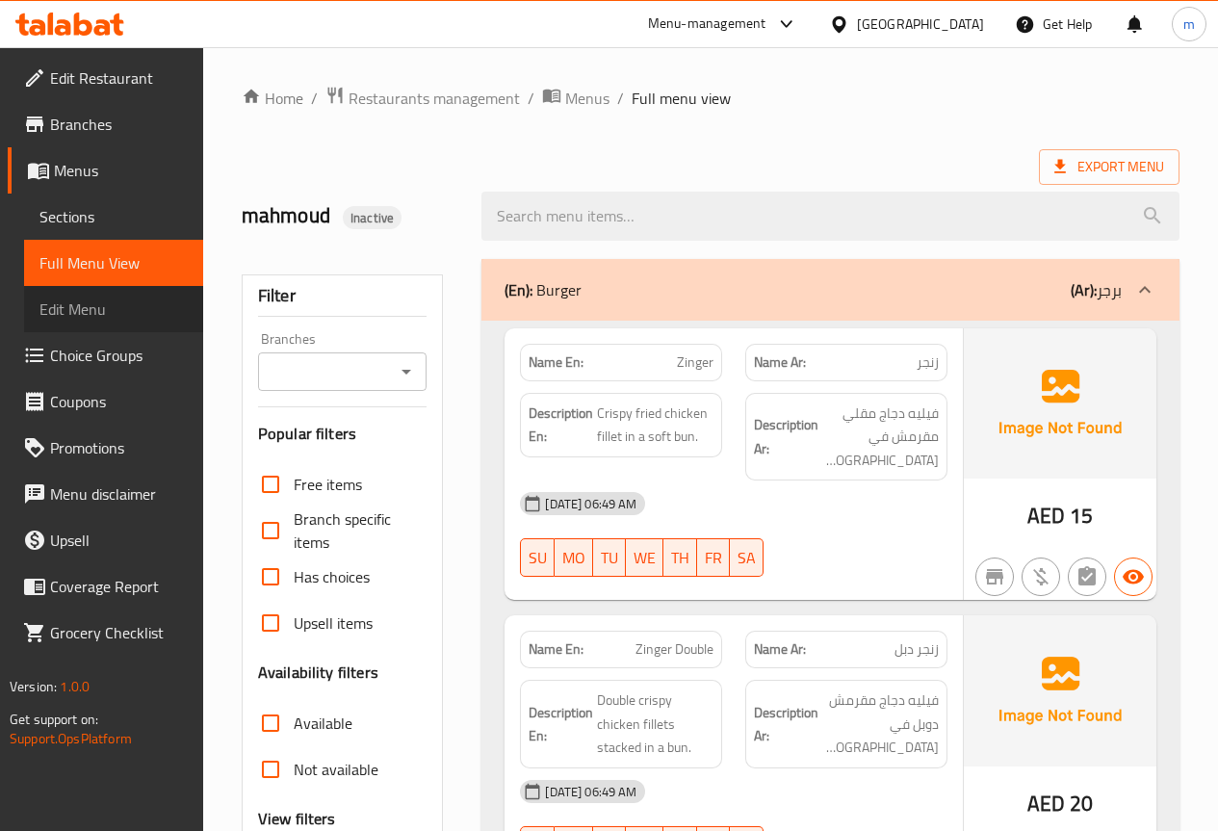
click at [168, 306] on span "Edit Menu" at bounding box center [113, 308] width 148 height 23
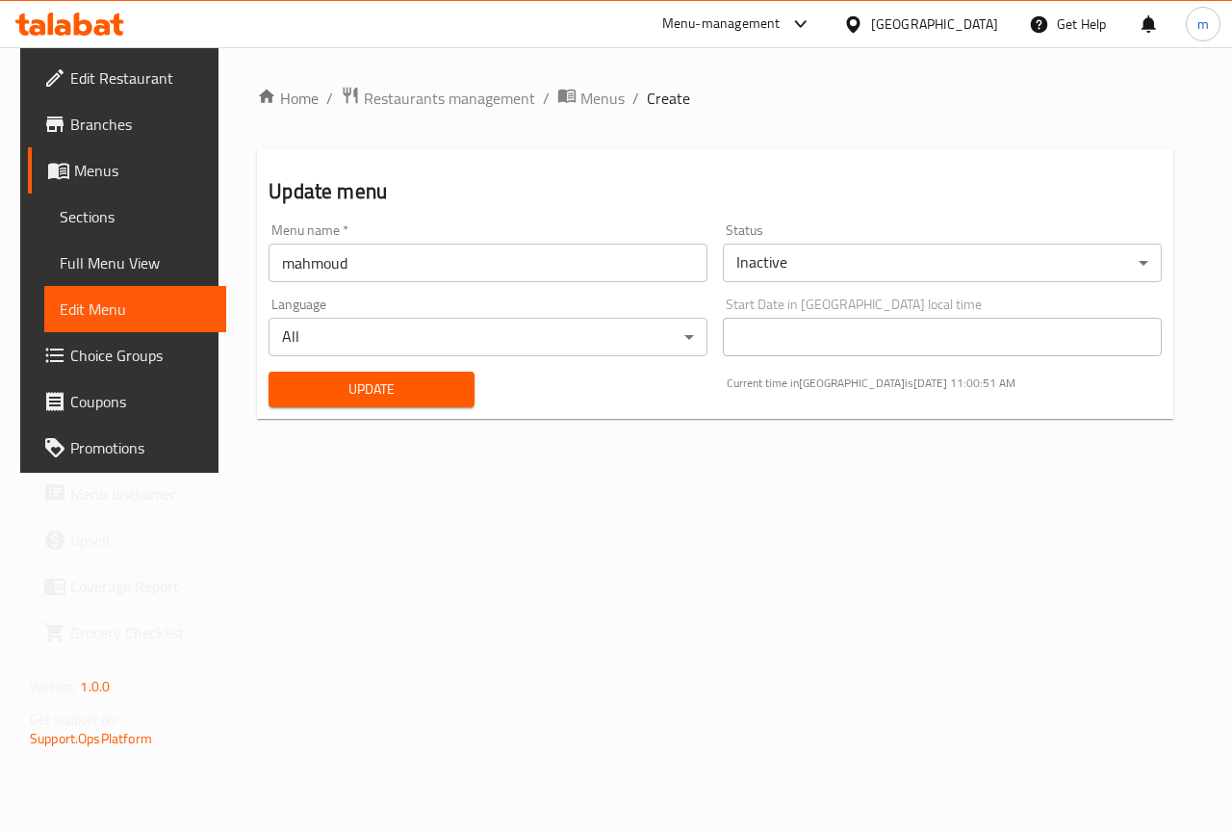
click at [407, 390] on span "Update" at bounding box center [371, 389] width 175 height 24
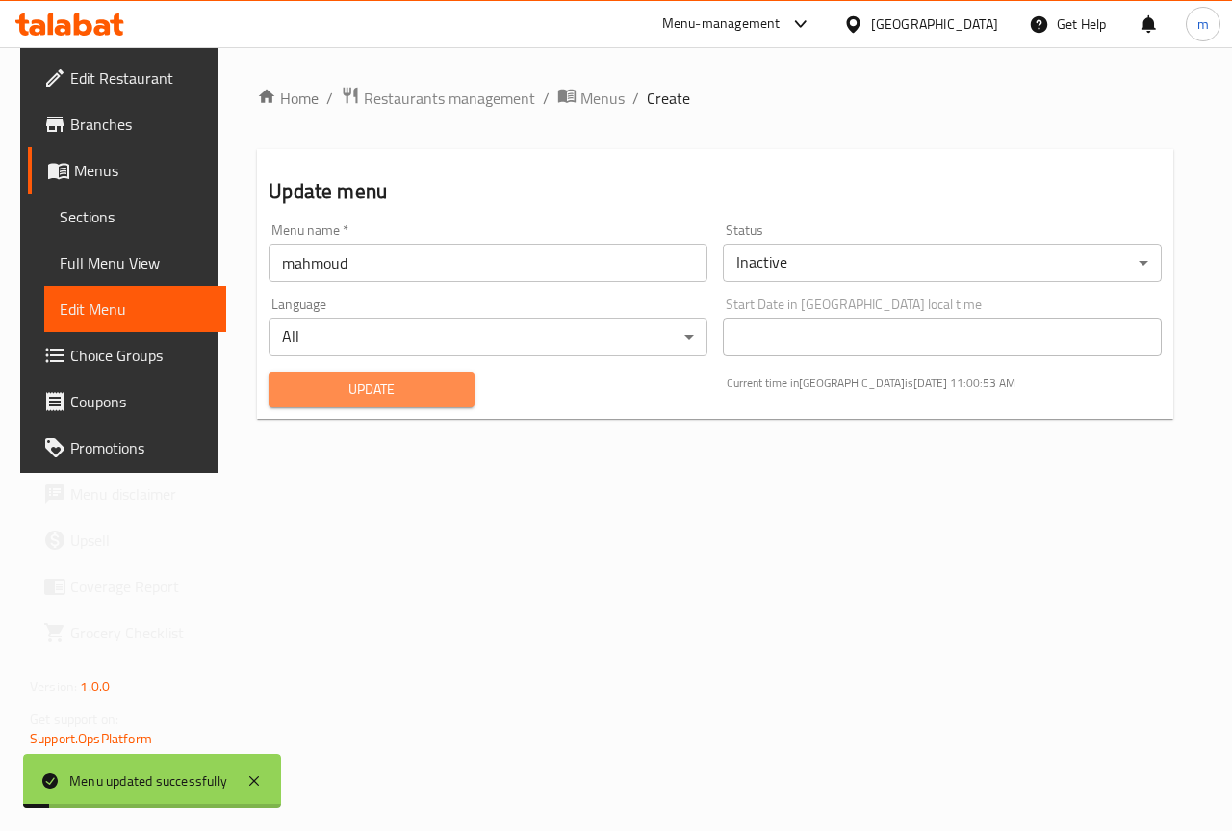
click at [414, 381] on span "Update" at bounding box center [371, 389] width 175 height 24
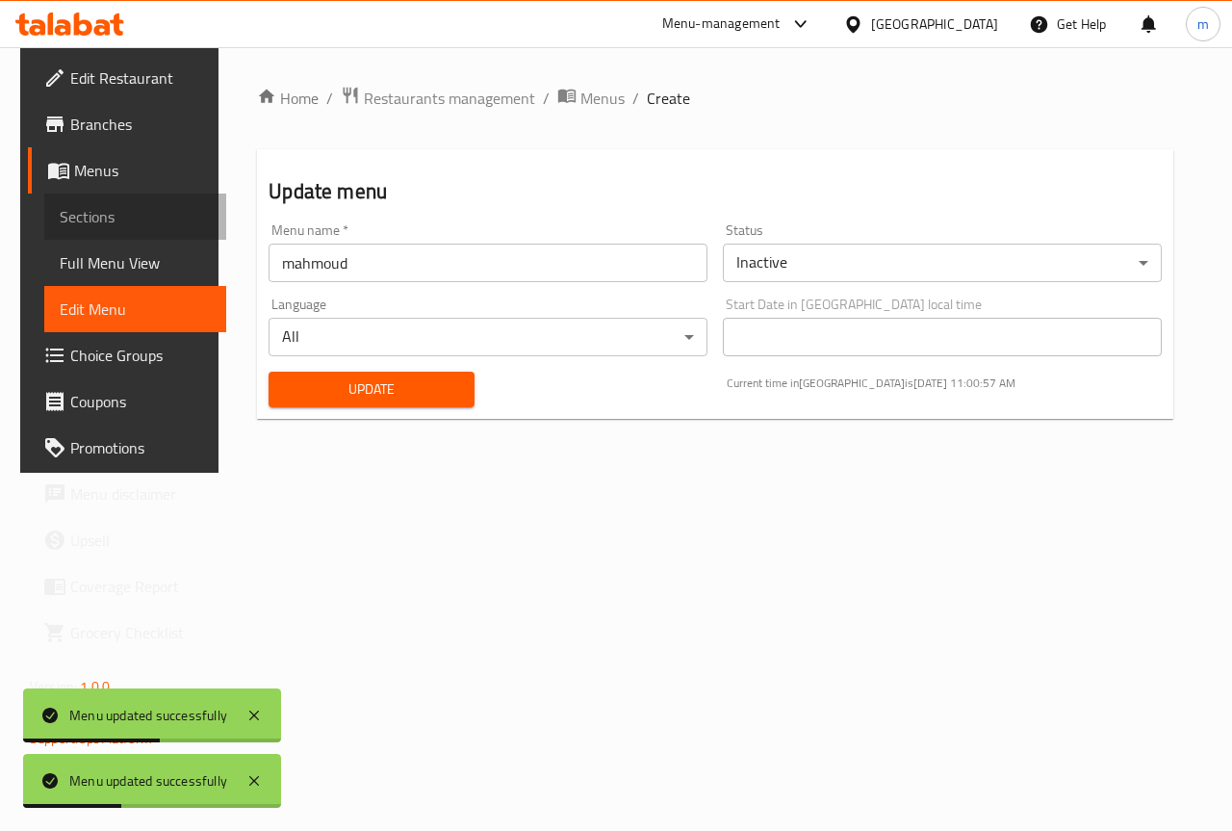
click at [104, 212] on span "Sections" at bounding box center [135, 216] width 151 height 23
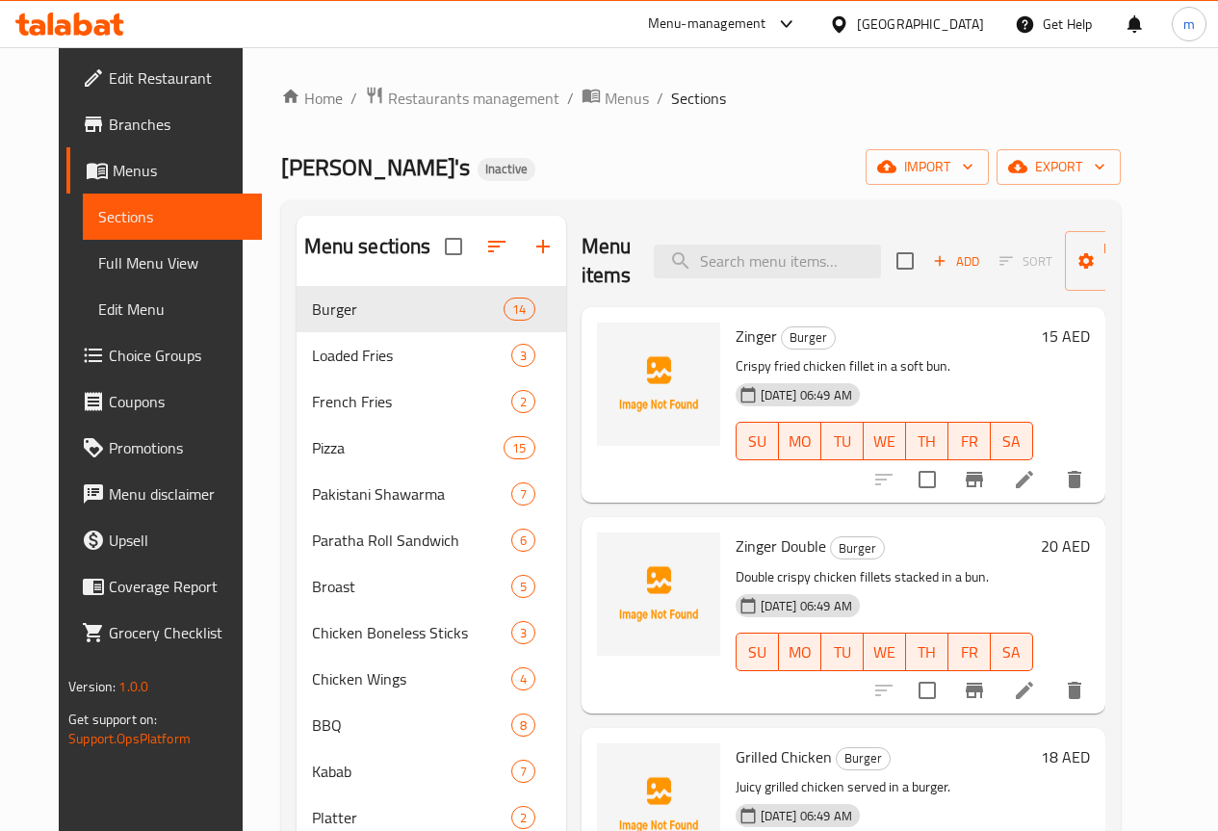
click at [748, 164] on div "Ollie's Inactive import export" at bounding box center [700, 167] width 839 height 36
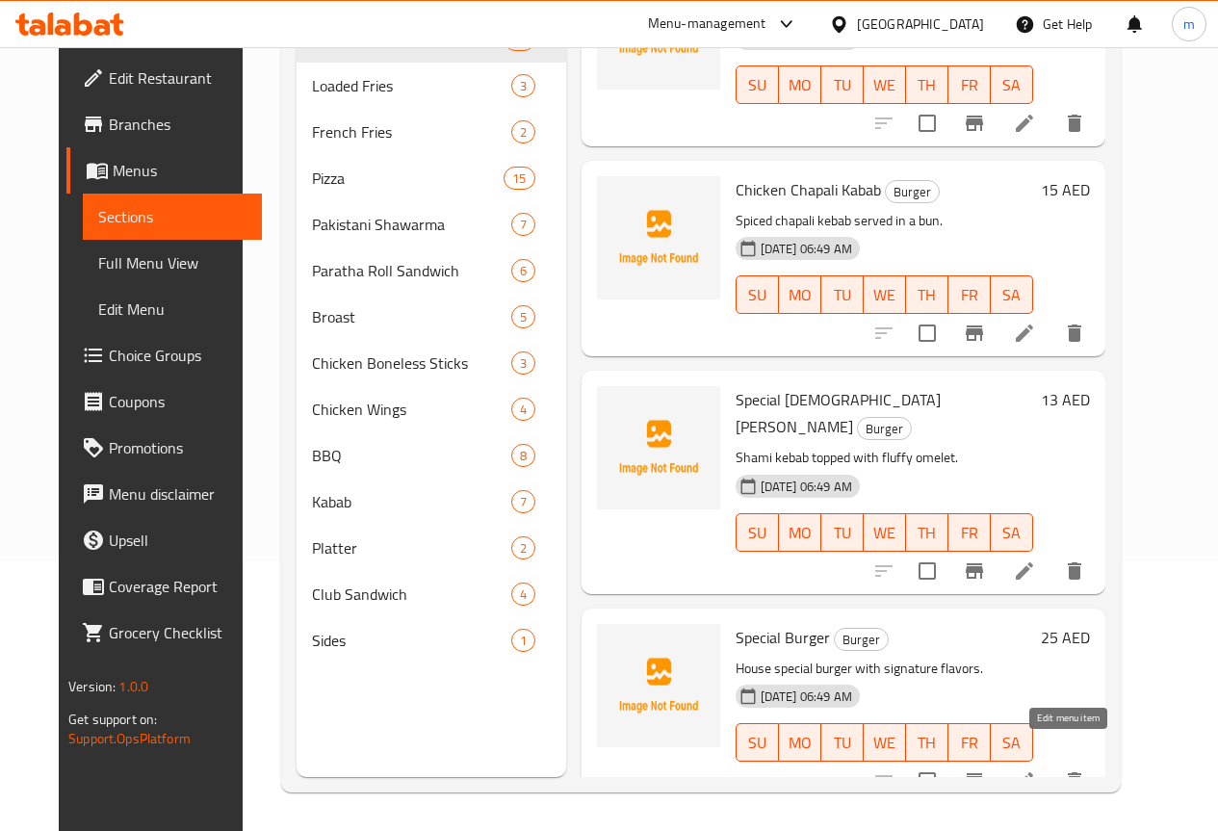
click at [1033, 772] on icon at bounding box center [1024, 780] width 17 height 17
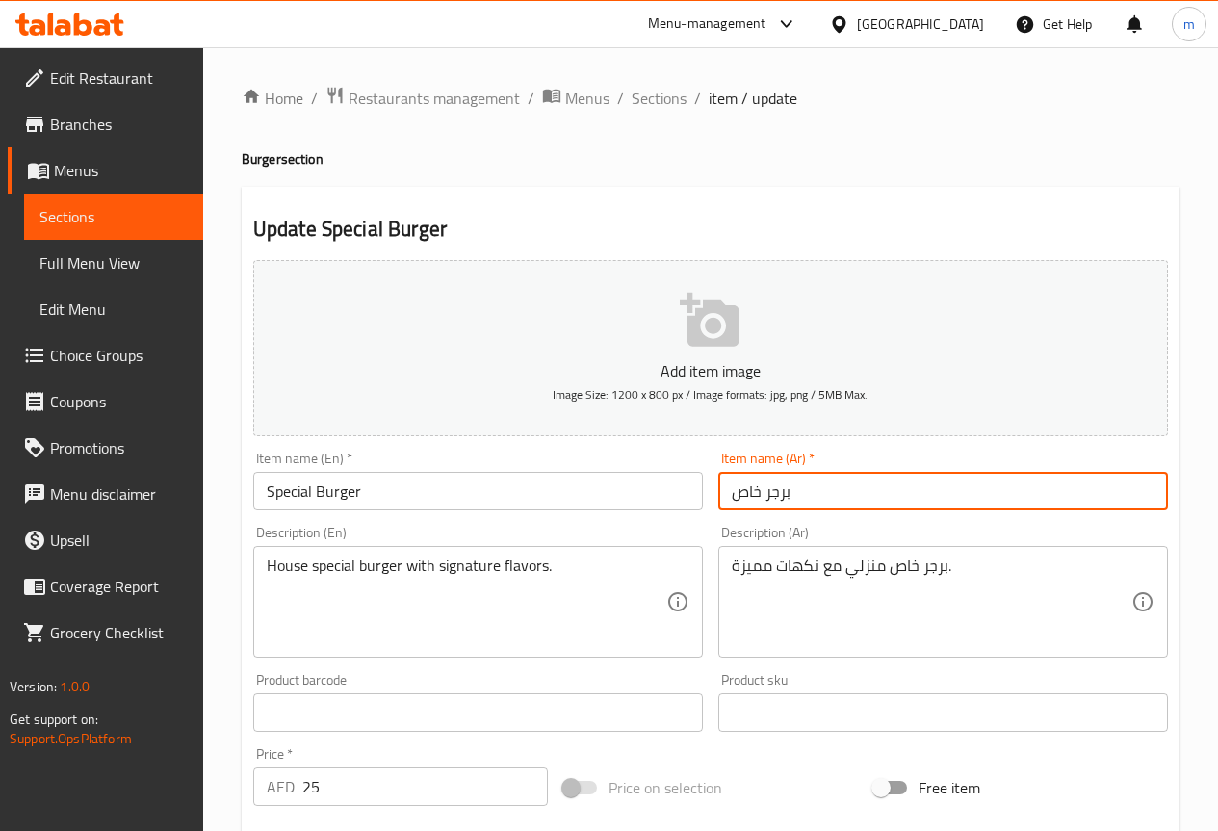
drag, startPoint x: 761, startPoint y: 490, endPoint x: 706, endPoint y: 501, distance: 56.8
click at [706, 501] on div "Add item image Image Size: 1200 x 800 px / Image formats: jpg, png / 5MB Max. I…" at bounding box center [710, 667] width 930 height 830
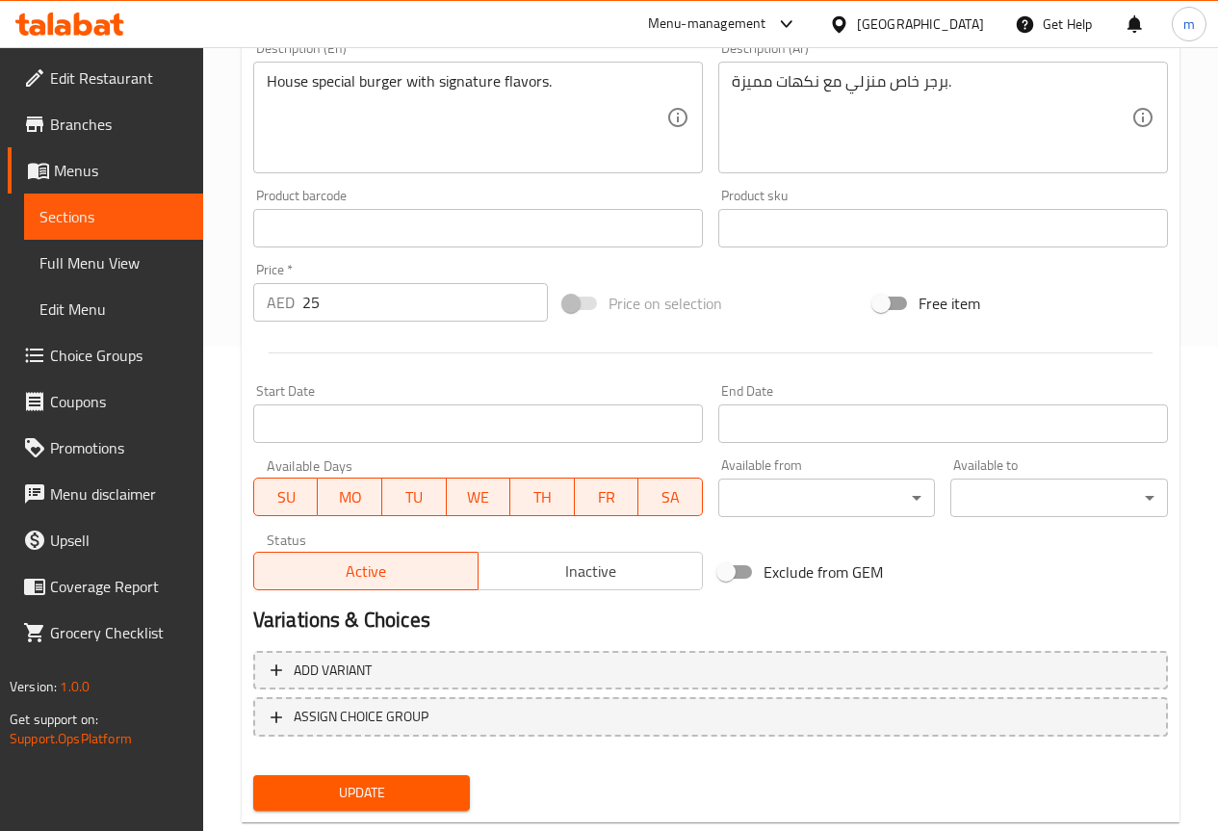
scroll to position [529, 0]
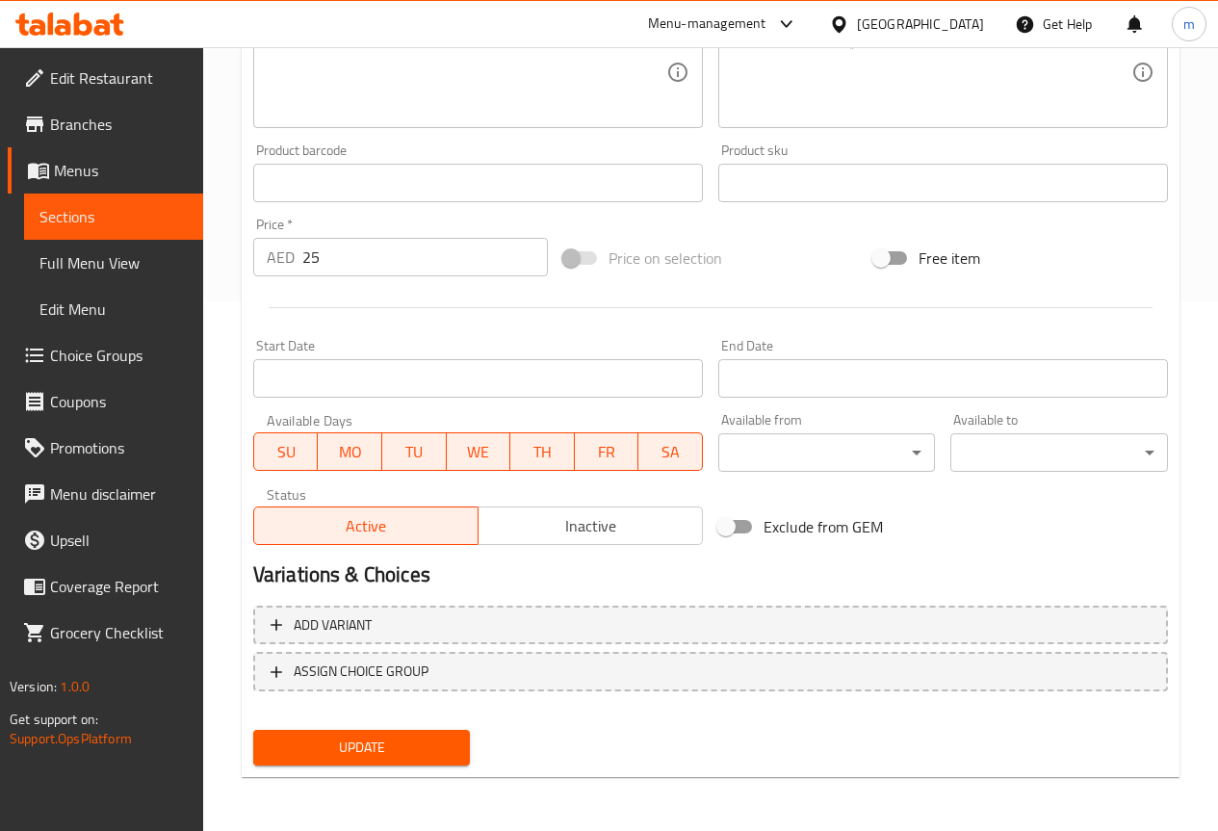
type input "برجر سبيشال"
click at [384, 759] on span "Update" at bounding box center [362, 747] width 187 height 24
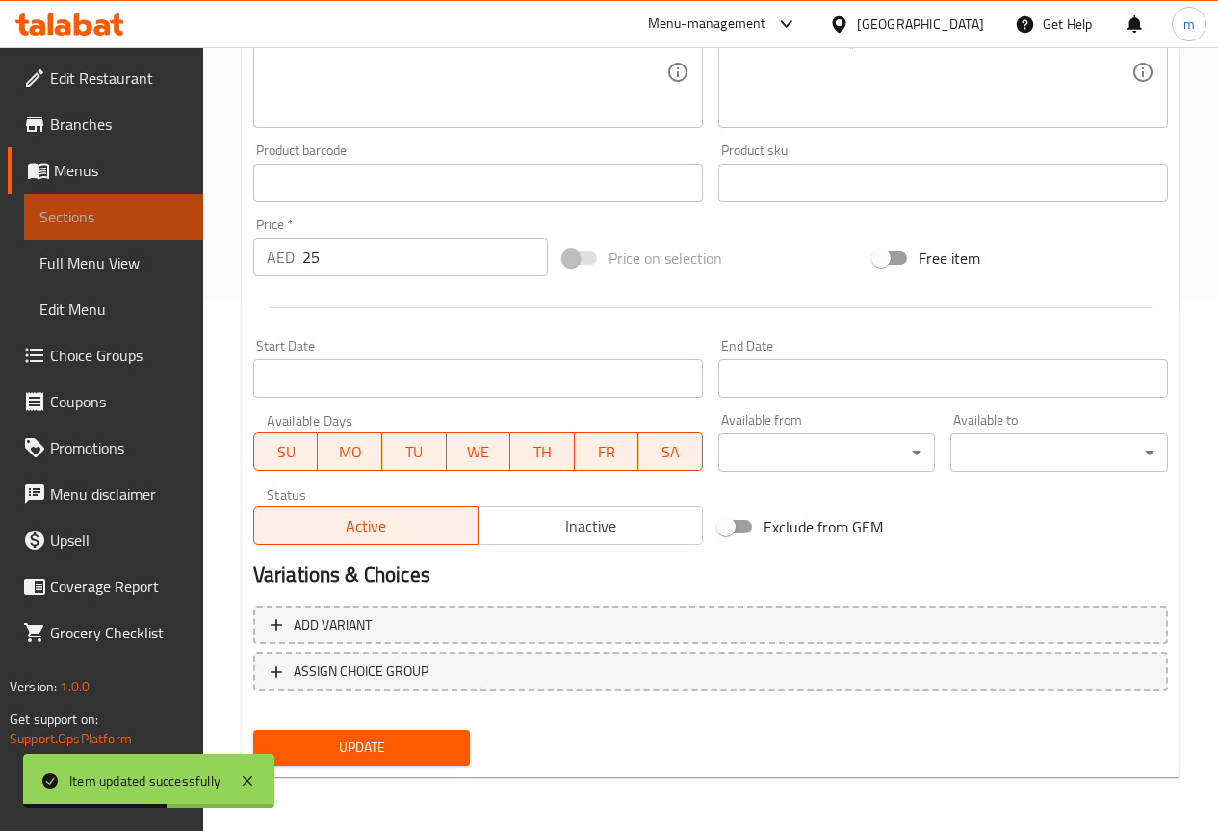
click at [114, 206] on span "Sections" at bounding box center [113, 216] width 148 height 23
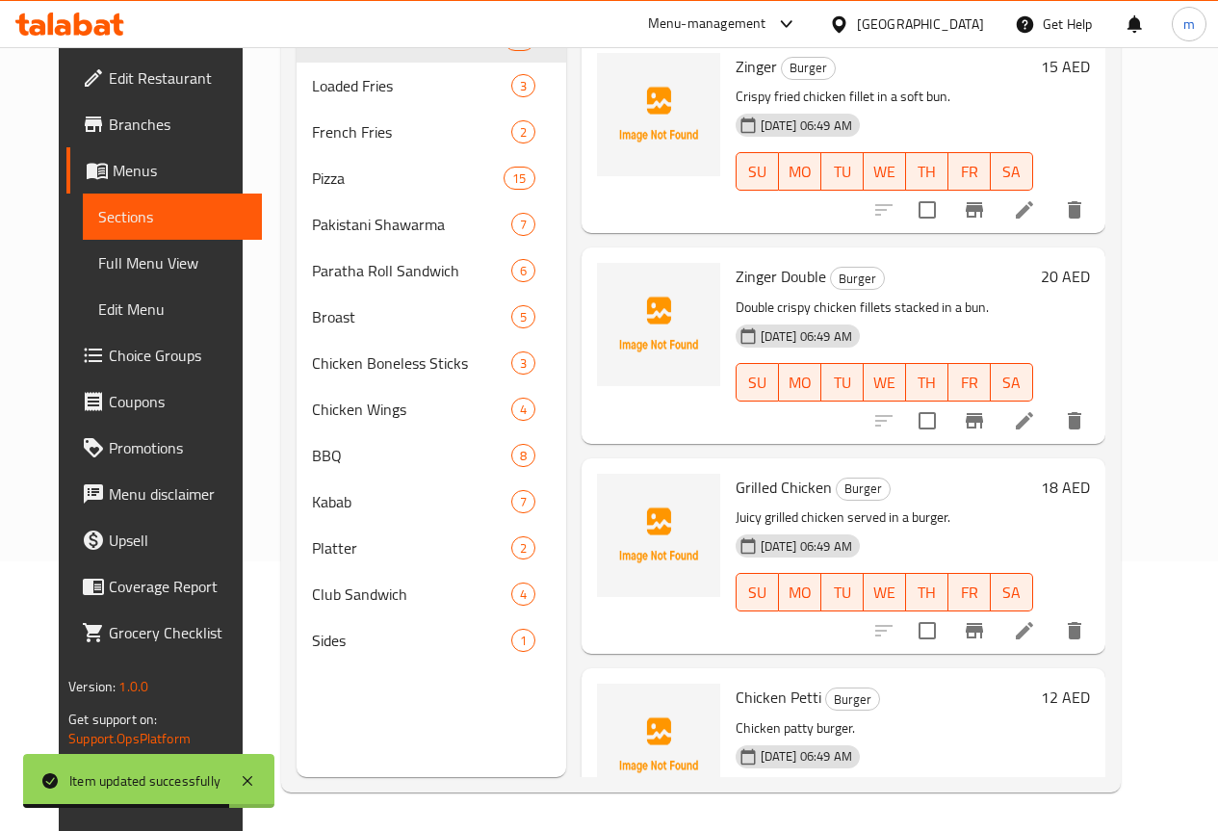
scroll to position [2190, 0]
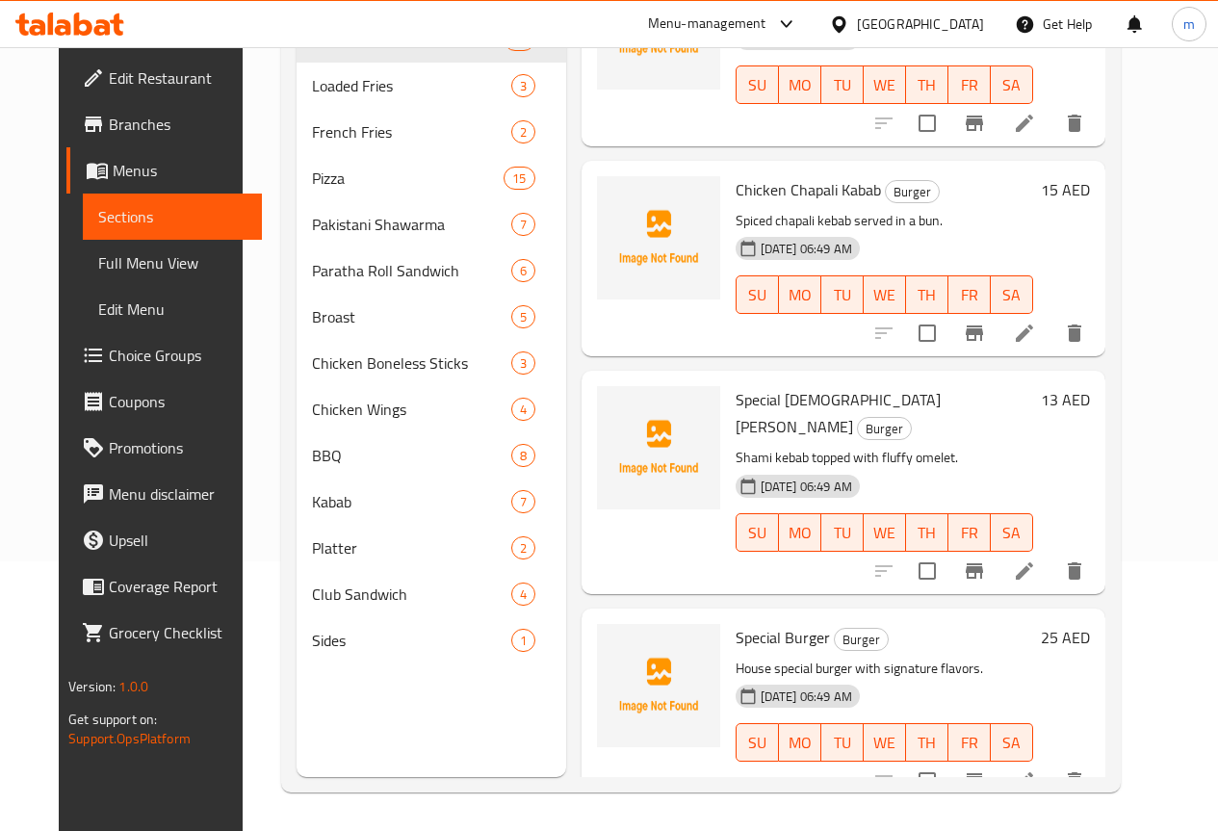
click at [1036, 559] on icon at bounding box center [1024, 570] width 23 height 23
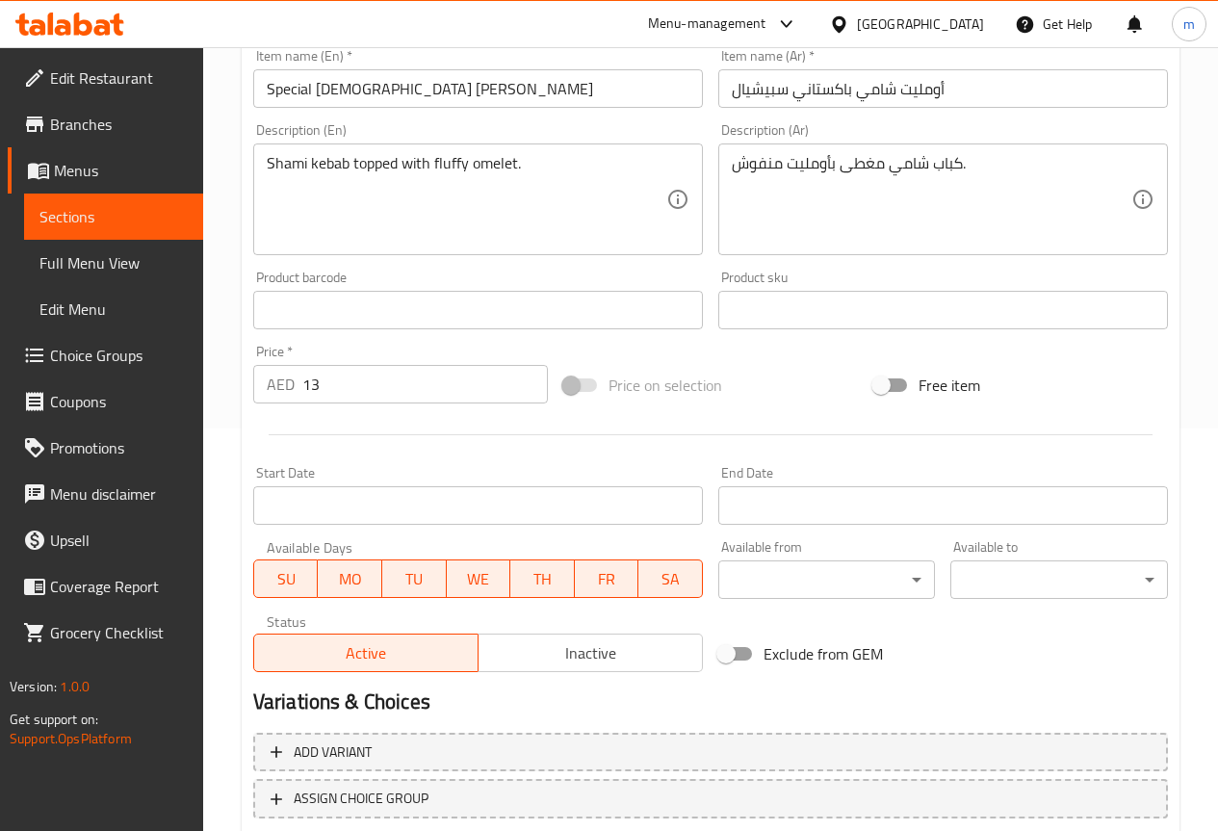
scroll to position [529, 0]
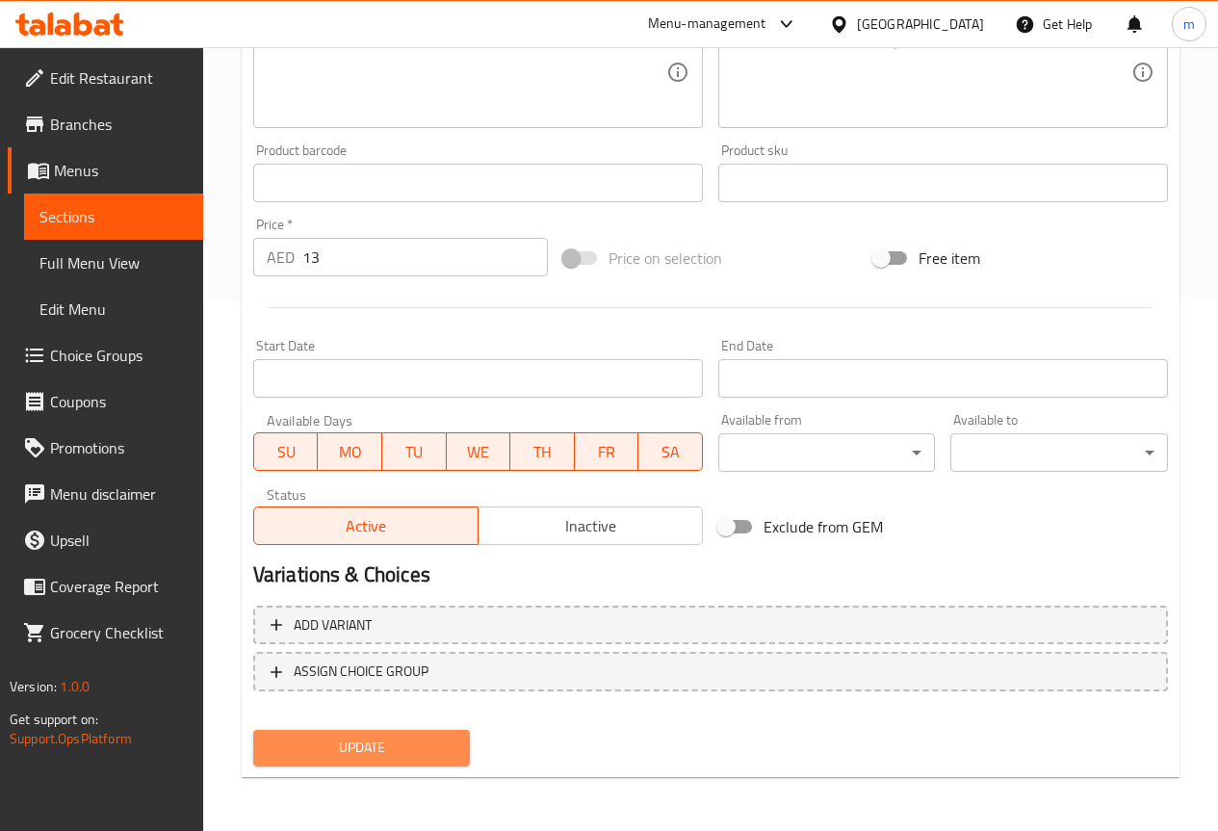
click at [430, 752] on span "Update" at bounding box center [362, 747] width 187 height 24
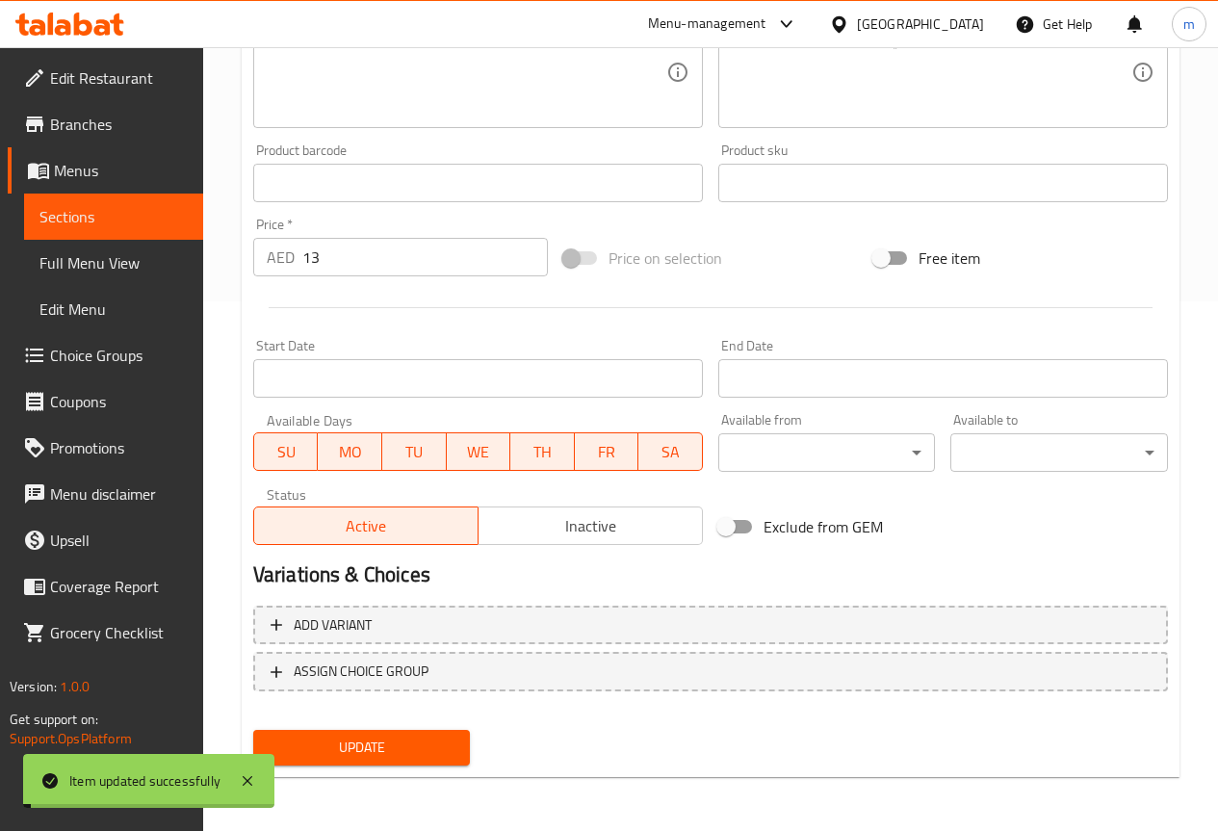
click at [160, 214] on span "Sections" at bounding box center [113, 216] width 148 height 23
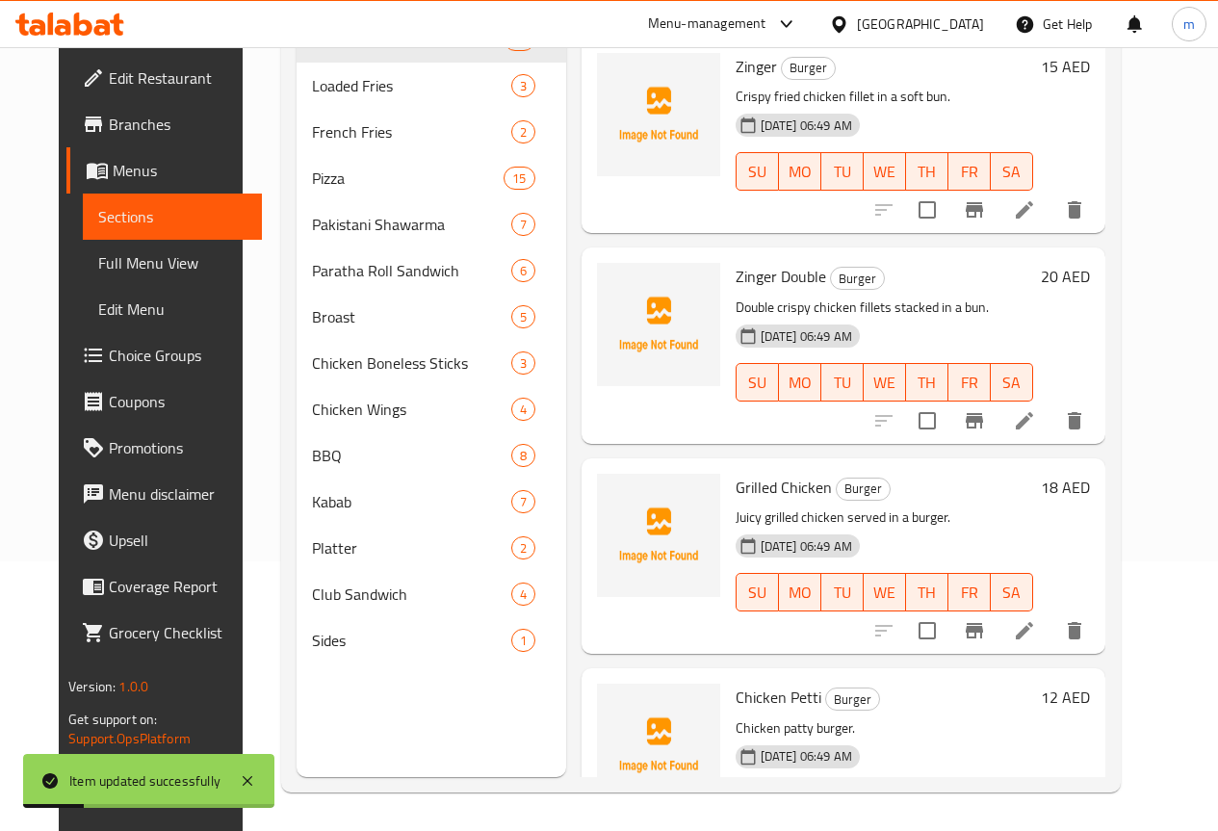
scroll to position [2190, 0]
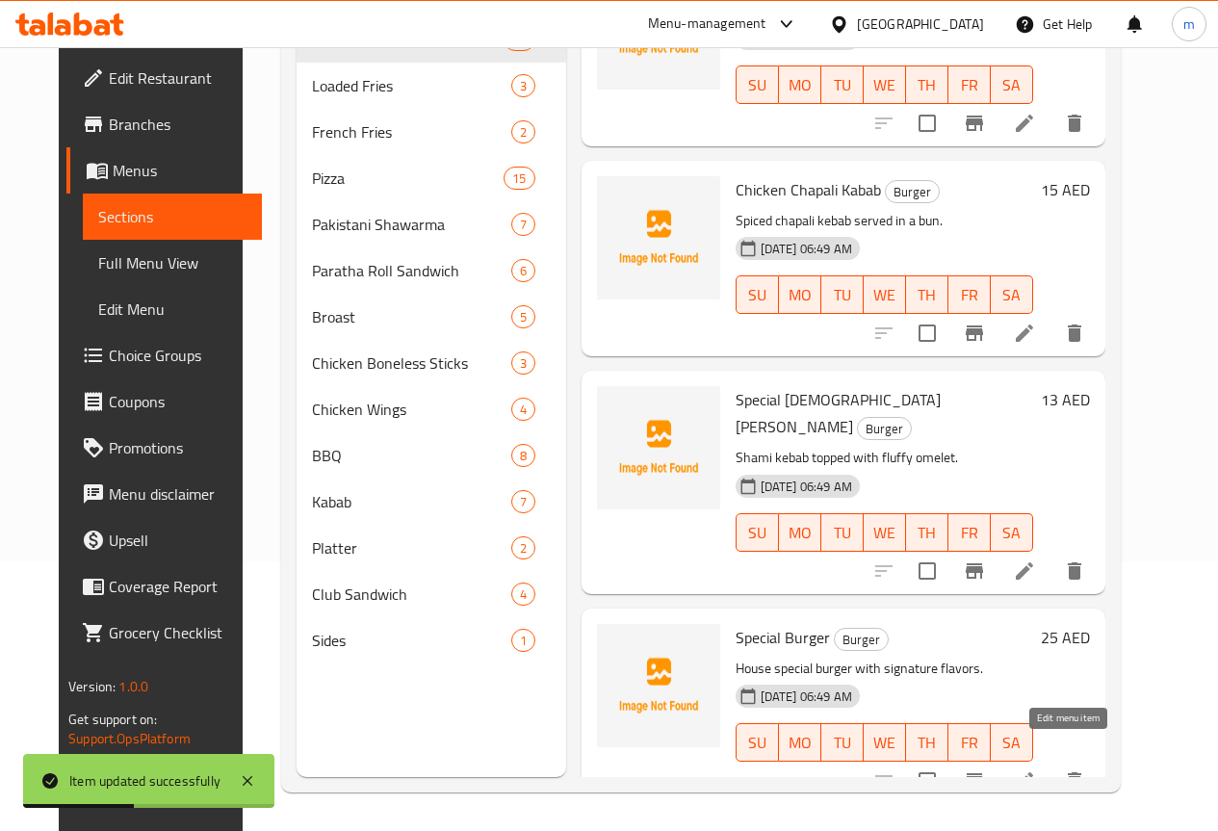
click at [1036, 769] on icon at bounding box center [1024, 780] width 23 height 23
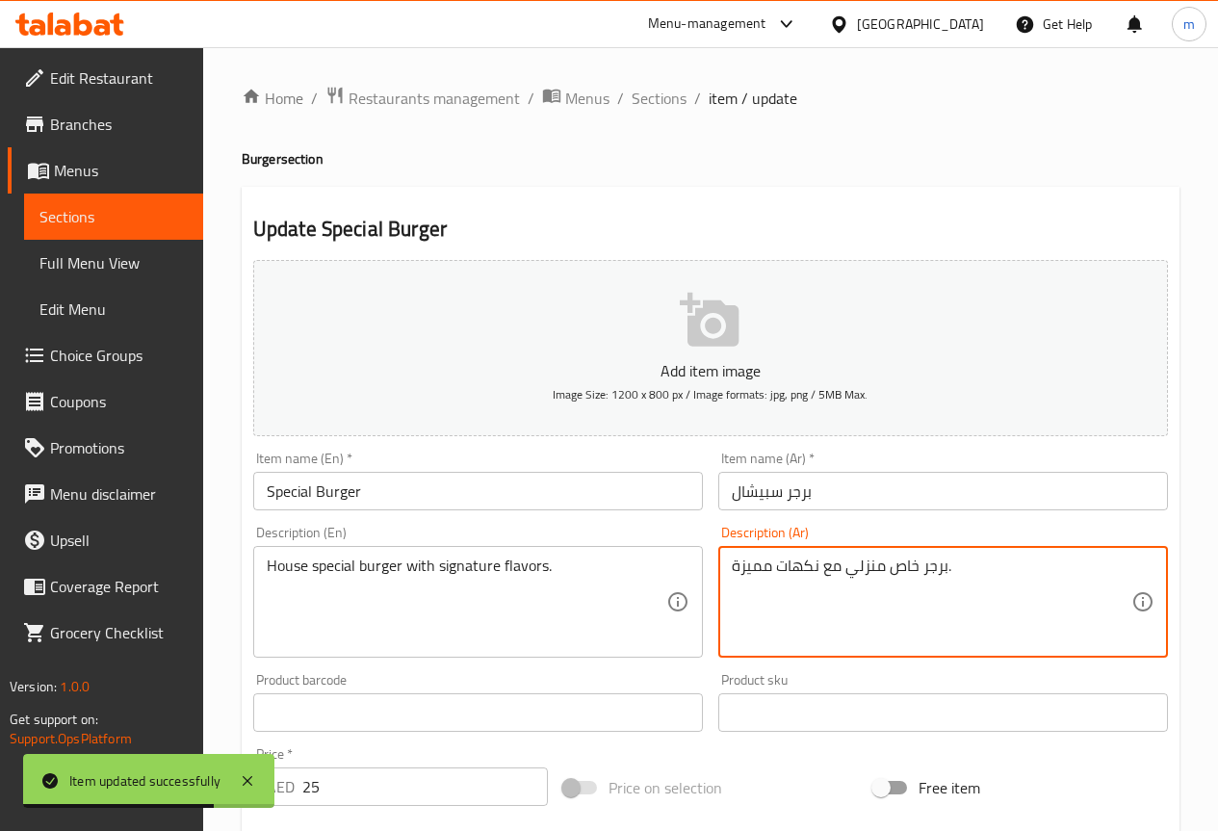
drag, startPoint x: 893, startPoint y: 565, endPoint x: 922, endPoint y: 561, distance: 29.1
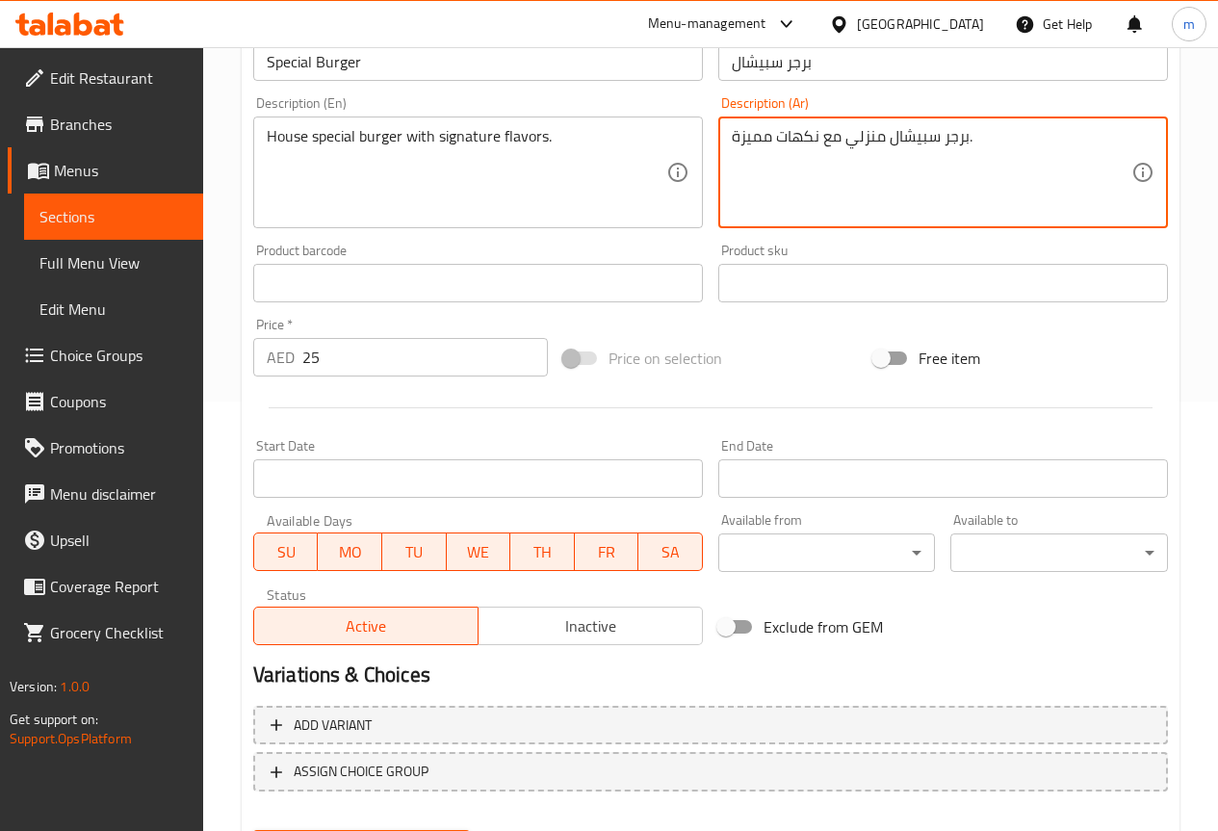
scroll to position [529, 0]
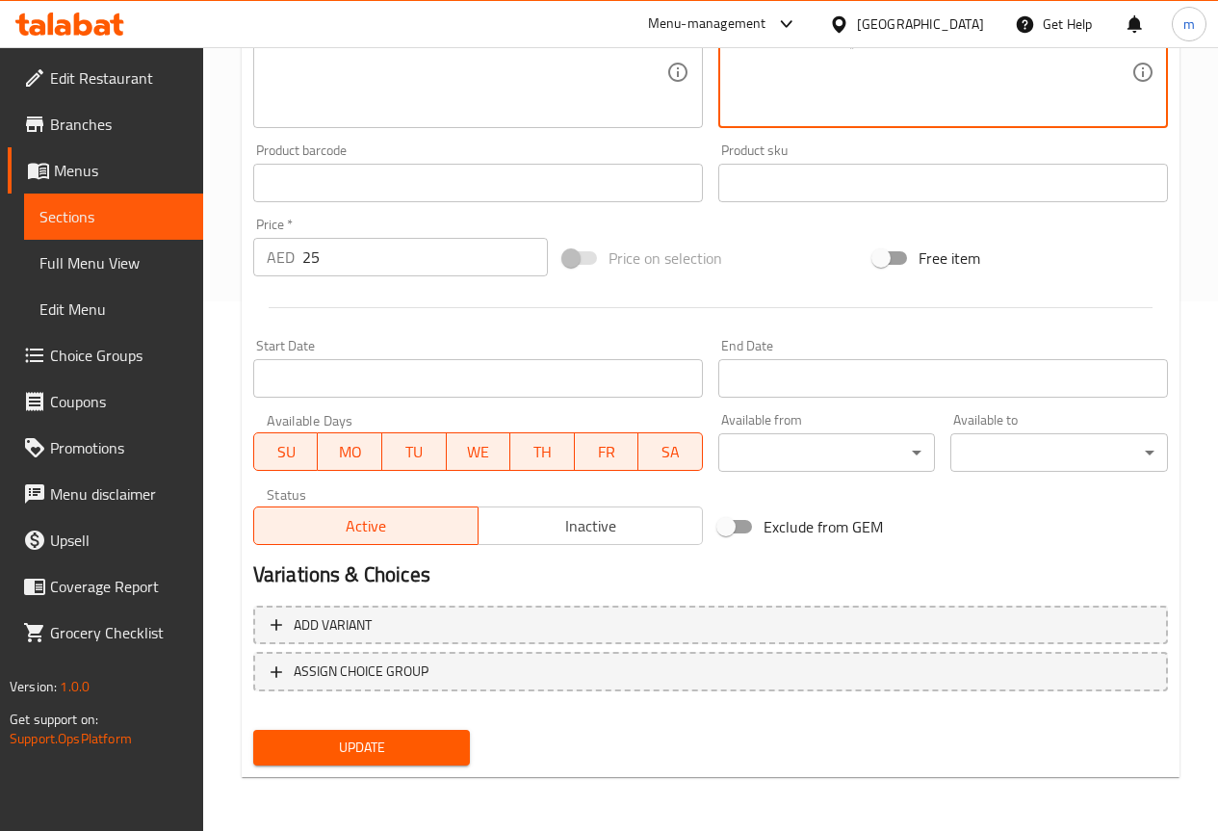
type textarea "برجر سبيشال منزلي مع نكهات مميزة."
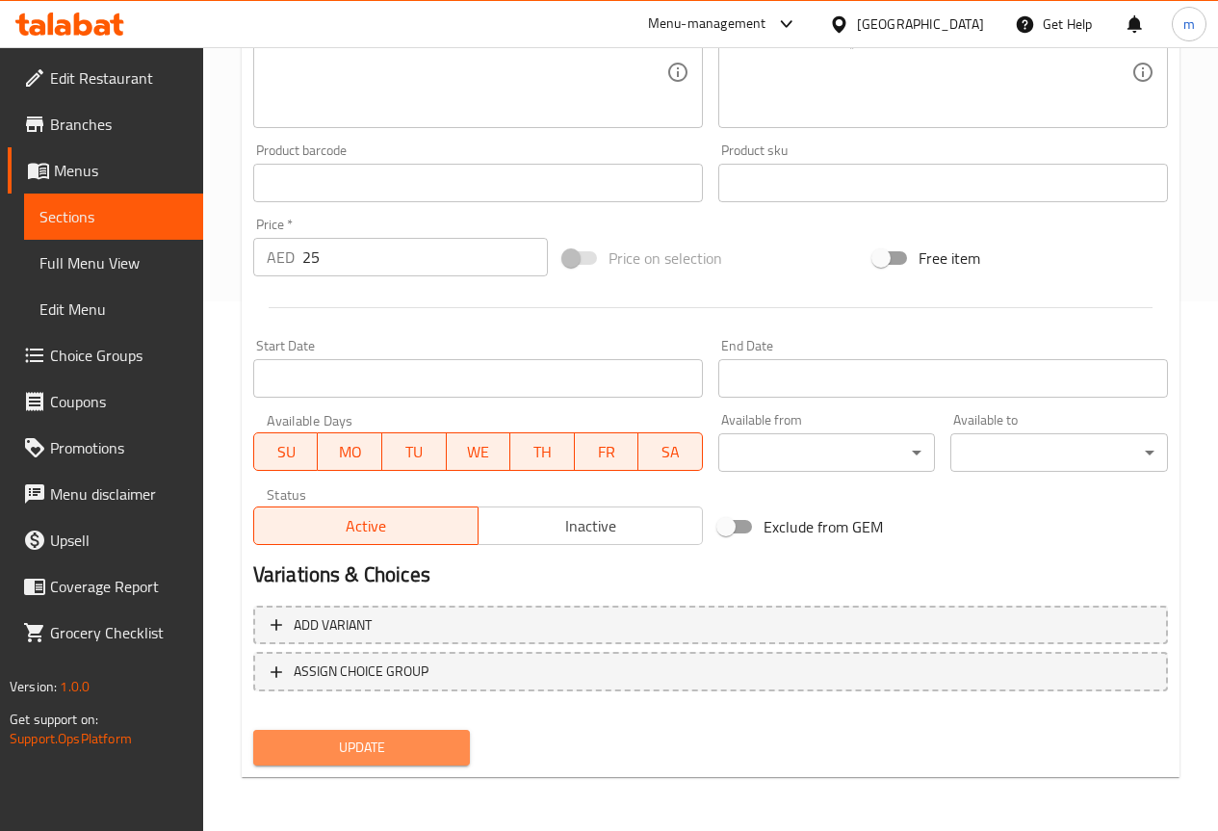
click at [310, 750] on span "Update" at bounding box center [362, 747] width 187 height 24
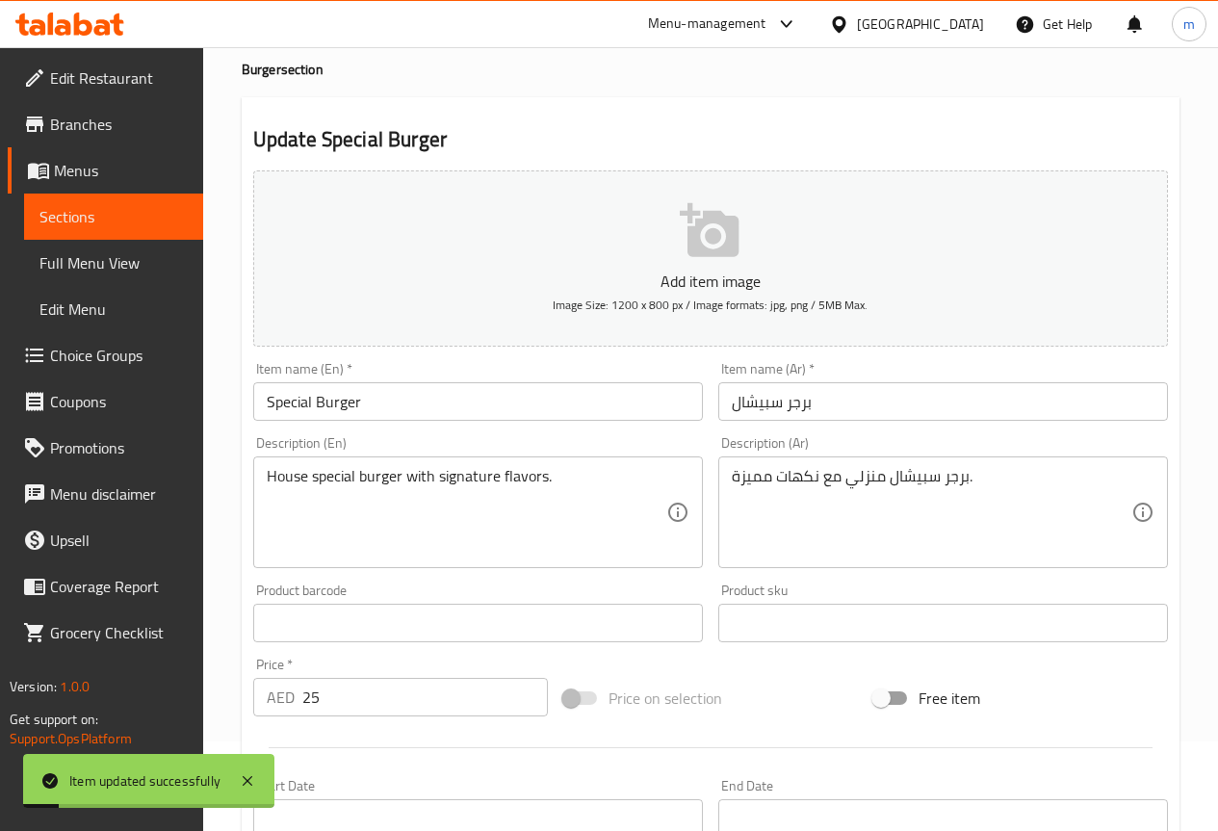
scroll to position [0, 0]
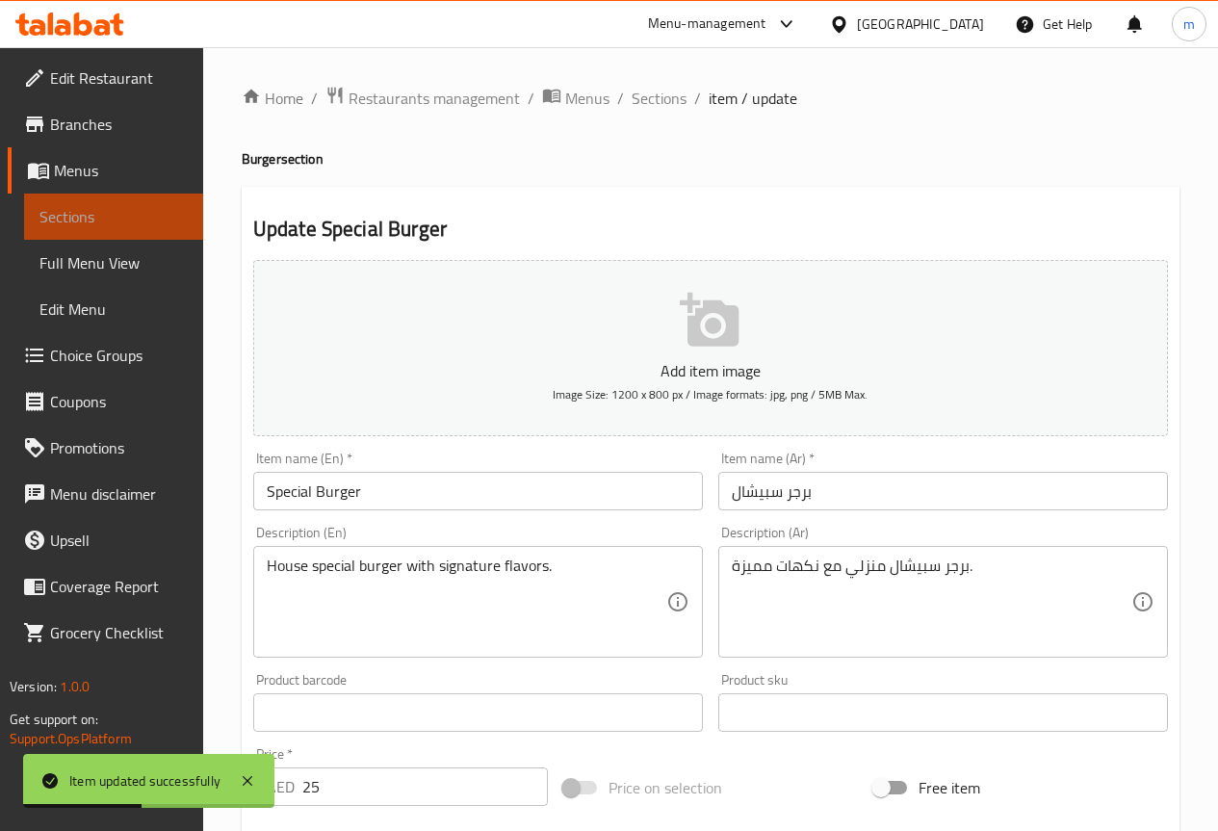
click at [116, 218] on span "Sections" at bounding box center [113, 216] width 148 height 23
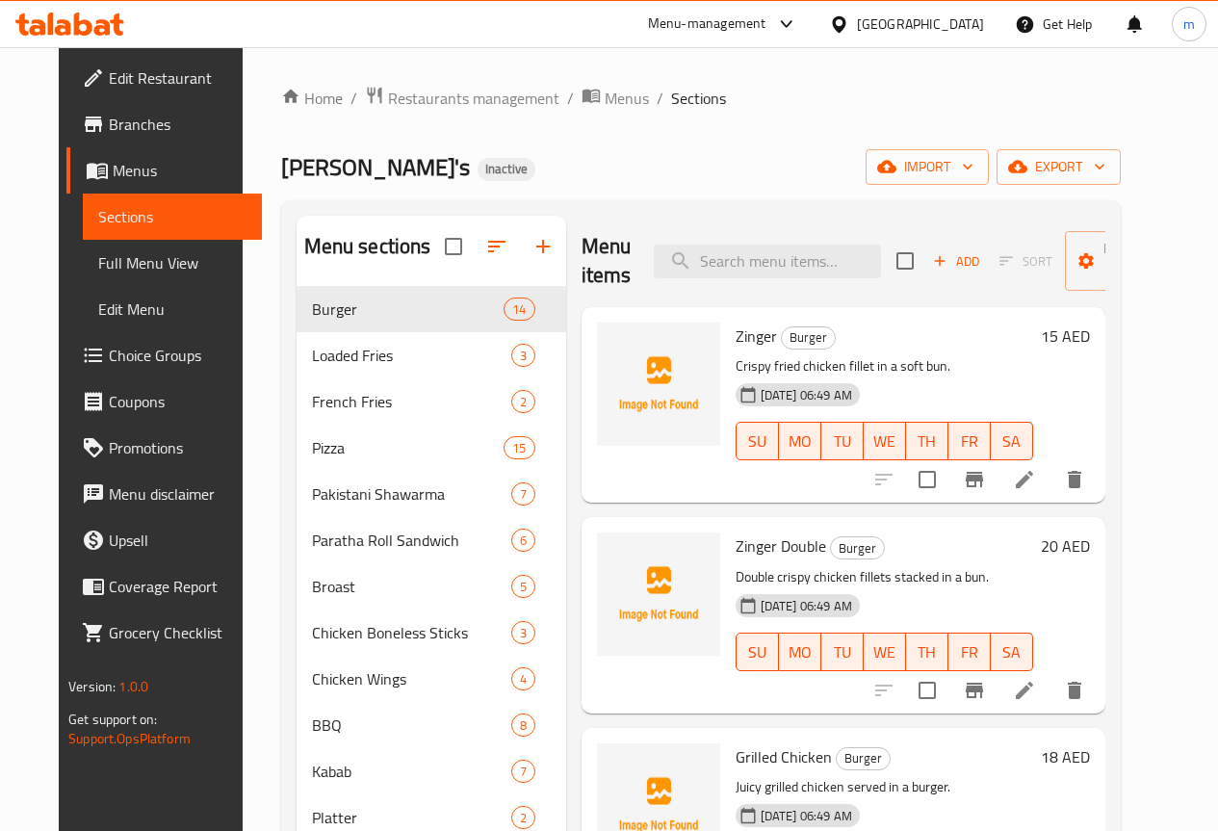
scroll to position [270, 0]
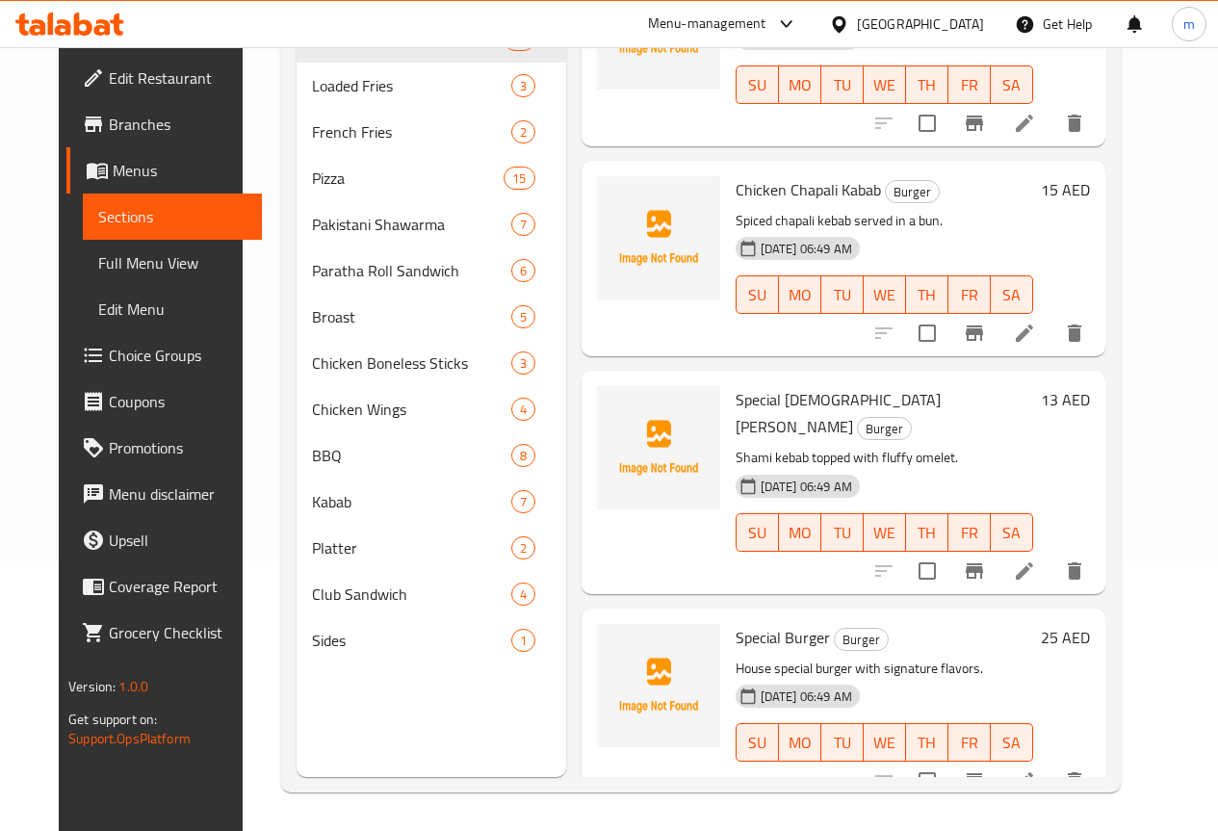
click at [130, 260] on span "Full Menu View" at bounding box center [172, 262] width 148 height 23
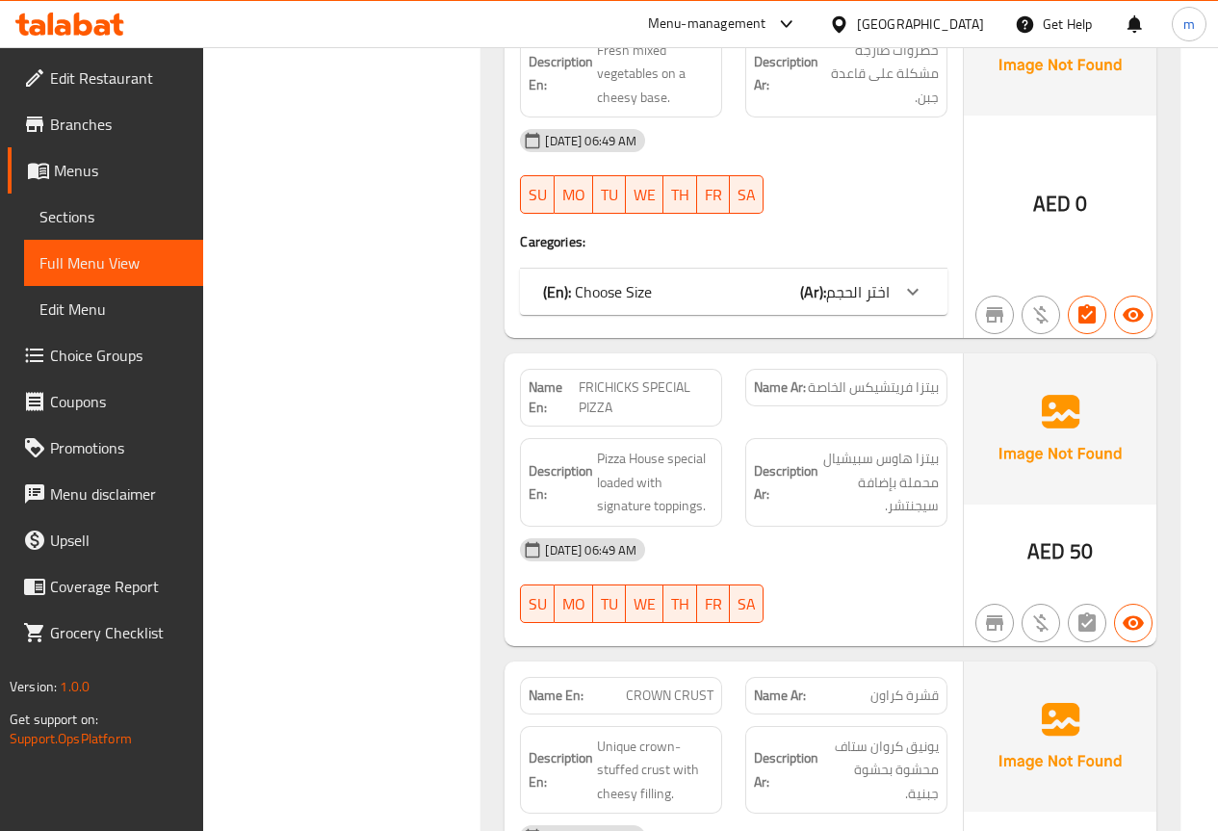
scroll to position [3589, 0]
